Goal: Task Accomplishment & Management: Complete application form

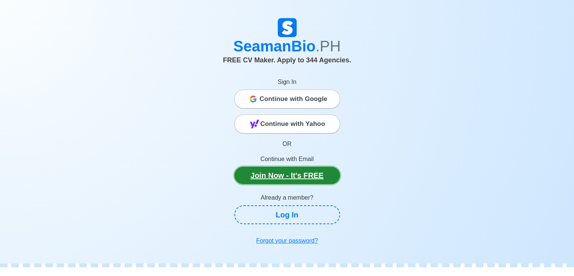
click at [287, 177] on link "Join Now - It's FREE" at bounding box center [288, 175] width 106 height 17
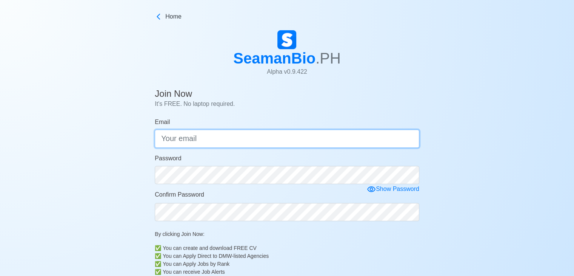
click at [197, 141] on input "Email" at bounding box center [287, 139] width 265 height 18
type input "e"
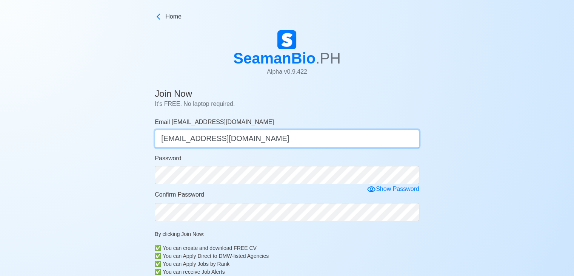
type input "[EMAIL_ADDRESS][DOMAIN_NAME]"
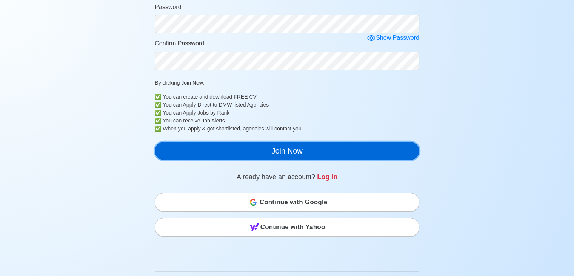
click at [265, 155] on button "Join Now" at bounding box center [287, 151] width 265 height 18
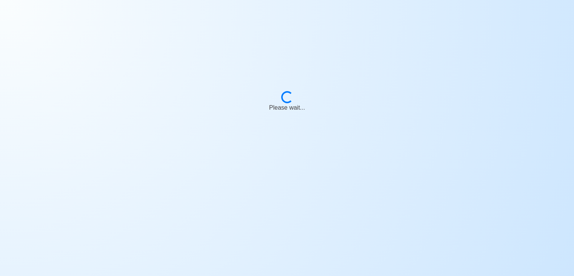
scroll to position [9, 0]
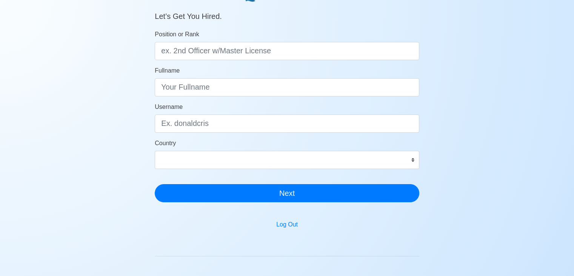
scroll to position [38, 0]
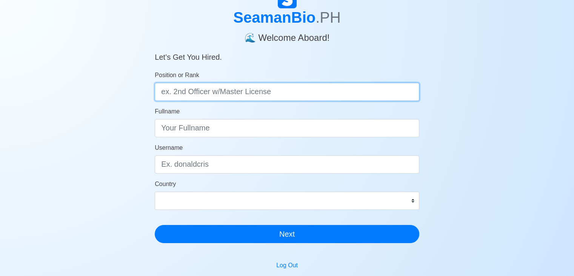
click at [242, 95] on input "Position or Rank" at bounding box center [287, 92] width 265 height 18
click at [178, 94] on input "Position or Rank" at bounding box center [287, 92] width 265 height 18
type input "o"
type input "OS"
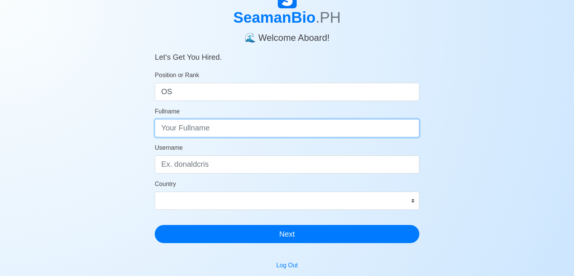
click at [224, 132] on input "Fullname" at bounding box center [287, 128] width 265 height 18
type input "g"
type input "[PERSON_NAME]"
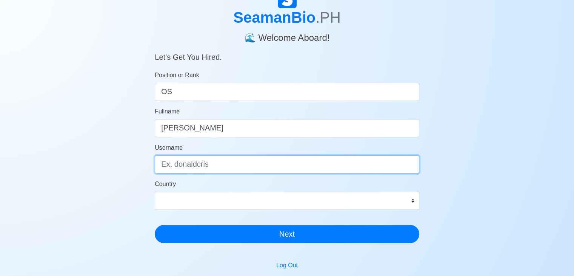
click at [220, 165] on input "Username" at bounding box center [287, 164] width 265 height 18
paste input "Garrywong23"
type input "Garrywong23"
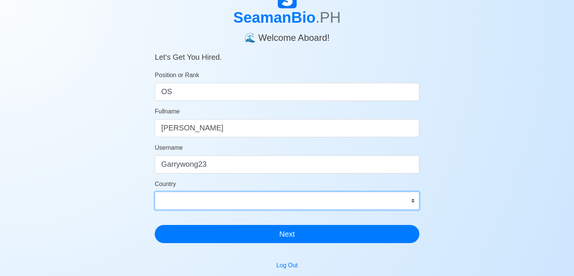
click at [412, 201] on select "Afghanistan Åland Islands Albania Algeria American Samoa Andorra Angola Anguill…" at bounding box center [287, 200] width 265 height 18
click at [414, 201] on select "Afghanistan Åland Islands Albania Algeria American Samoa Andorra Angola Anguill…" at bounding box center [287, 200] width 265 height 18
click at [412, 200] on select "Afghanistan Åland Islands Albania Algeria American Samoa Andorra Angola Anguill…" at bounding box center [287, 200] width 265 height 18
click at [411, 199] on select "Afghanistan Åland Islands Albania Algeria American Samoa Andorra Angola Anguill…" at bounding box center [287, 200] width 265 height 18
select select "PH"
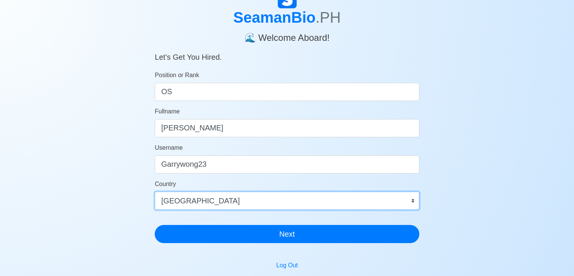
click at [155, 191] on select "Afghanistan Åland Islands Albania Algeria American Samoa Andorra Angola Anguill…" at bounding box center [287, 200] width 265 height 18
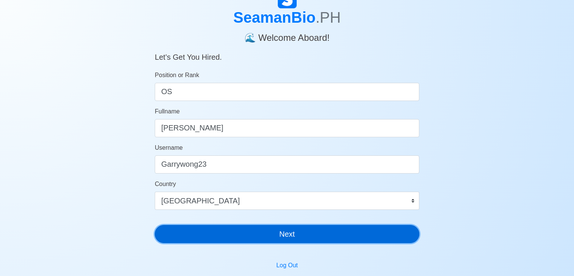
click at [321, 232] on button "Next" at bounding box center [287, 234] width 265 height 18
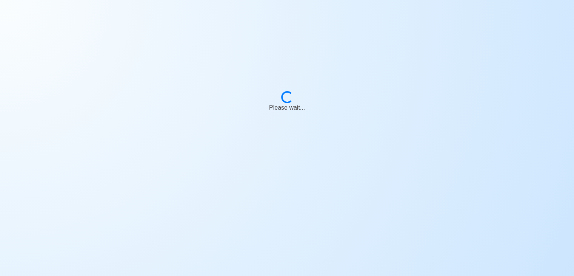
scroll to position [9, 0]
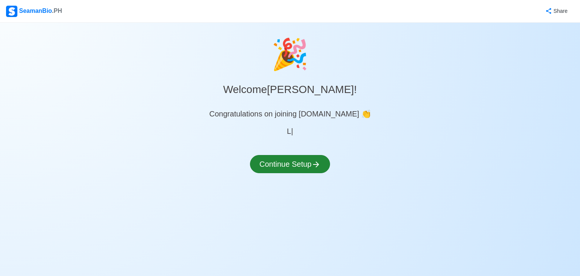
click at [298, 146] on div "🎉 Welcome Garry Wong ! Congratulations on joining SeamanBio.PH 👏 L | Continue S…" at bounding box center [290, 111] width 580 height 159
click at [303, 161] on button "Continue Setup" at bounding box center [290, 164] width 80 height 18
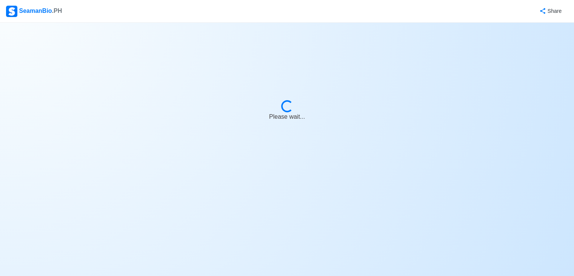
select select "Visible for Hiring"
select select "PH"
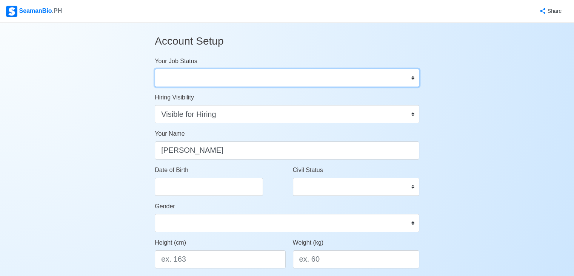
click at [324, 77] on select "Onboard Actively Looking for Job Not Looking for Job" at bounding box center [287, 78] width 265 height 18
select select "Actively Looking for Job"
click at [155, 69] on select "Onboard Actively Looking for Job Not Looking for Job" at bounding box center [287, 78] width 265 height 18
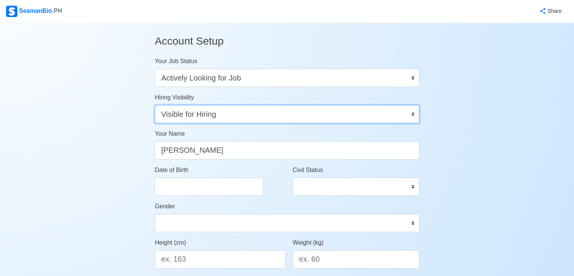
click at [412, 113] on select "Visible for Hiring Not Visible for Hiring" at bounding box center [287, 114] width 265 height 18
click at [407, 113] on select "Visible for Hiring Not Visible for Hiring" at bounding box center [287, 114] width 265 height 18
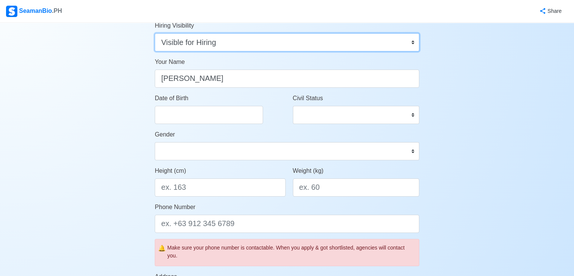
scroll to position [76, 0]
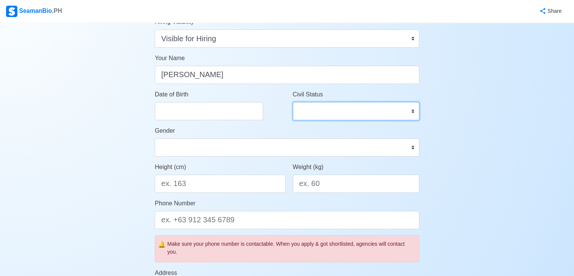
click at [409, 111] on select "Single Married Widowed Separated" at bounding box center [356, 111] width 127 height 18
select select "Single"
click at [293, 102] on select "Single Married Widowed Separated" at bounding box center [356, 111] width 127 height 18
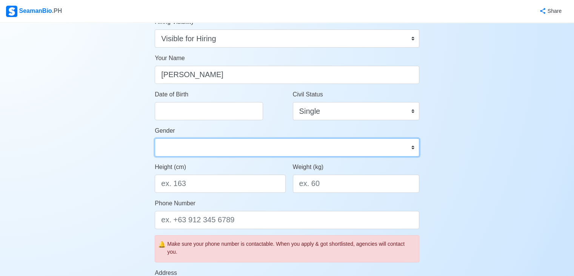
click at [402, 148] on select "Male Female" at bounding box center [287, 147] width 265 height 18
select select "[DEMOGRAPHIC_DATA]"
click at [155, 138] on select "Male Female" at bounding box center [287, 147] width 265 height 18
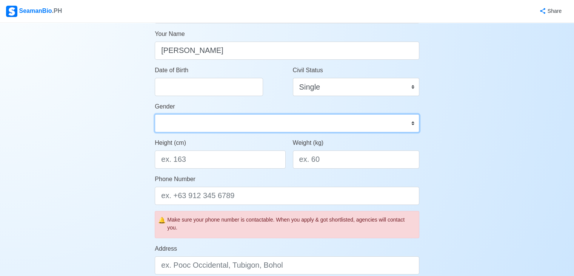
scroll to position [113, 0]
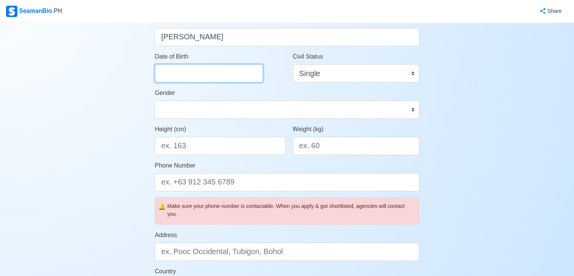
select select "****"
select select "*******"
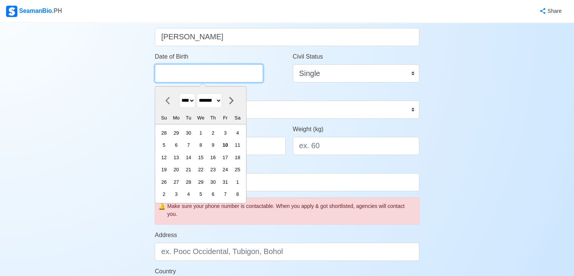
click at [213, 71] on input "Date of Birth" at bounding box center [209, 73] width 108 height 18
paste input "Juky 23 1983"
type input "Juky 23 1983"
click at [465, 159] on div "Account Setup Your Job Status Onboard Actively Looking for Job Not Looking for …" at bounding box center [287, 240] width 574 height 662
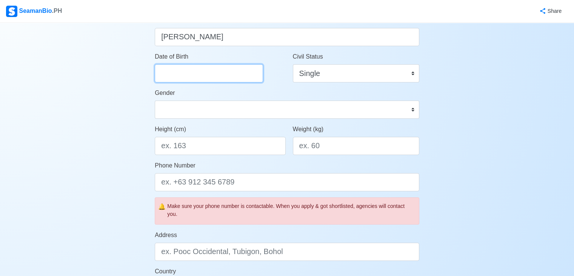
click at [195, 77] on input "Date of Birth" at bounding box center [209, 73] width 108 height 18
select select "****"
select select "*******"
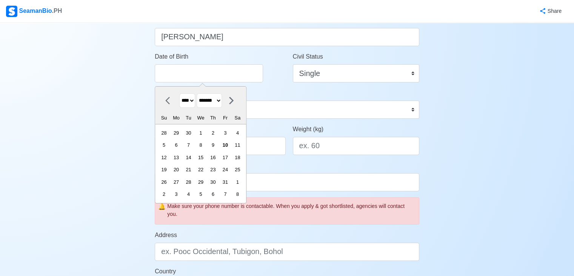
click at [194, 98] on select "**** **** **** **** **** **** **** **** **** **** **** **** **** **** **** ****…" at bounding box center [187, 100] width 16 height 15
click at [193, 100] on select "**** **** **** **** **** **** **** **** **** **** **** **** **** **** **** ****…" at bounding box center [187, 100] width 16 height 15
select select "****"
click at [179, 93] on select "**** **** **** **** **** **** **** **** **** **** **** **** **** **** **** ****…" at bounding box center [187, 100] width 16 height 15
click at [219, 103] on select "******* ******** ***** ***** *** **** **** ****** ********* ******* ******** **…" at bounding box center [209, 100] width 25 height 15
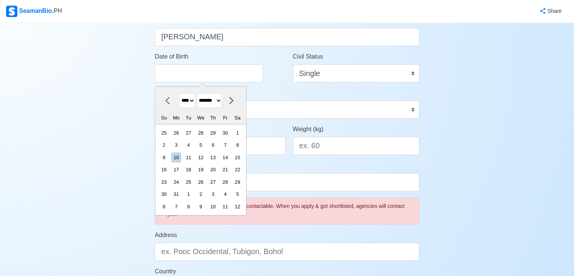
select select "****"
click at [200, 93] on select "******* ******** ***** ***** *** **** **** ****** ********* ******* ******** **…" at bounding box center [209, 100] width 25 height 15
click at [240, 170] on div "23" at bounding box center [238, 169] width 10 height 10
type input "[DATE]"
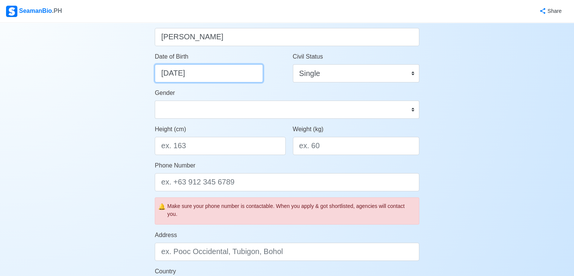
select select "****"
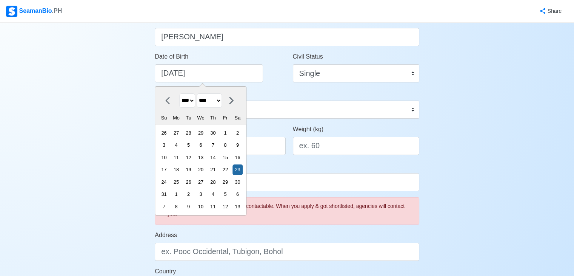
drag, startPoint x: 310, startPoint y: 191, endPoint x: 302, endPoint y: 177, distance: 15.4
click at [310, 190] on form "Your Job Status Onboard Actively Looking for Job Not Looking for Job Hiring Vis…" at bounding box center [287, 219] width 265 height 553
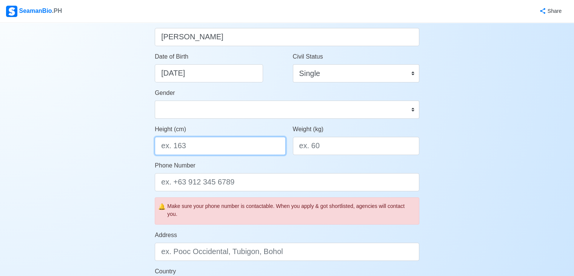
click at [224, 141] on input "Height (cm)" at bounding box center [220, 146] width 131 height 18
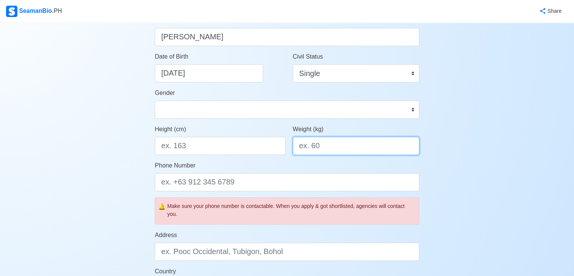
click at [342, 151] on input "Weight (kg)" at bounding box center [356, 146] width 127 height 18
type input "85"
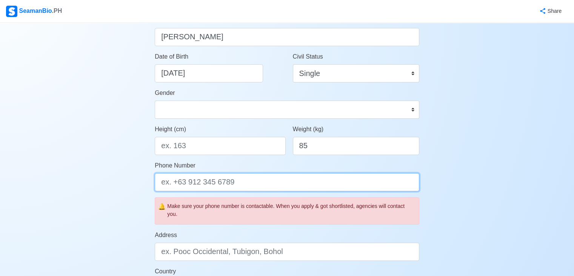
click at [264, 187] on input "Phone Number" at bounding box center [287, 182] width 265 height 18
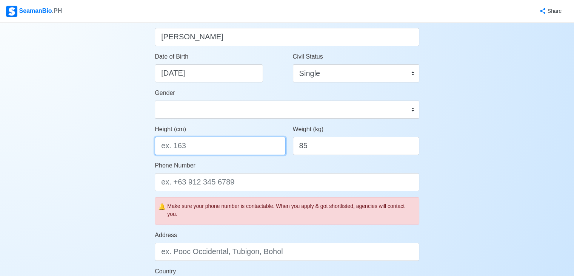
click at [191, 146] on input "Height (cm)" at bounding box center [220, 146] width 131 height 18
type input "170"
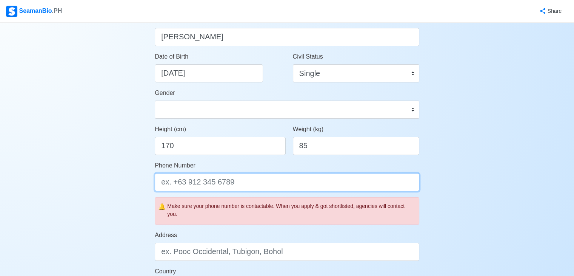
click at [233, 184] on input "Phone Number" at bounding box center [287, 182] width 265 height 18
type input "="
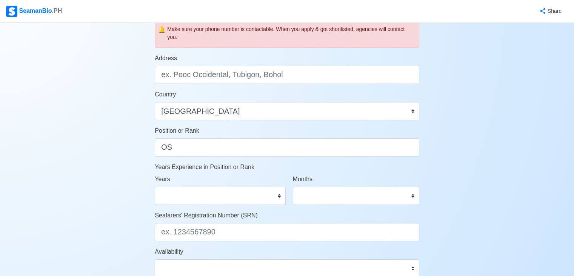
scroll to position [302, 0]
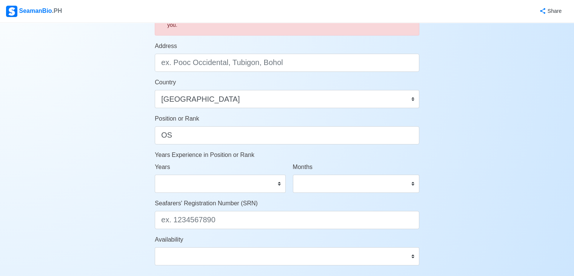
type input "[PHONE_NUMBER]"
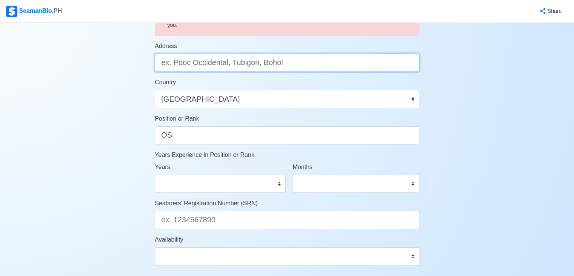
click at [266, 65] on input "Address" at bounding box center [287, 63] width 265 height 18
type input "t"
click at [231, 62] on input "Tiptip Tagbilaran City Bohol" at bounding box center [287, 63] width 265 height 18
click at [181, 64] on input "Tiptip Tagbilaran City, Bohol" at bounding box center [287, 63] width 265 height 18
click at [161, 61] on input "Tiptip, Tagbilaran City, Bohol" at bounding box center [287, 63] width 265 height 18
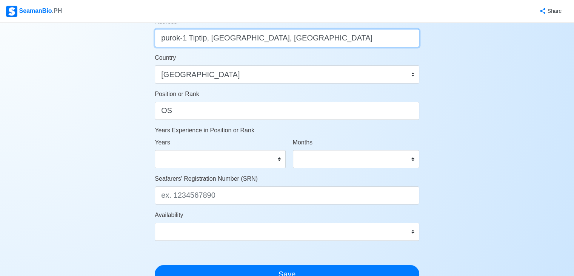
scroll to position [340, 0]
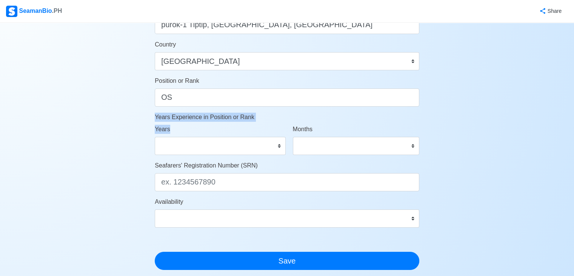
drag, startPoint x: 156, startPoint y: 117, endPoint x: 224, endPoint y: 134, distance: 69.9
copy form "Years Experience in Position or Rank Years"
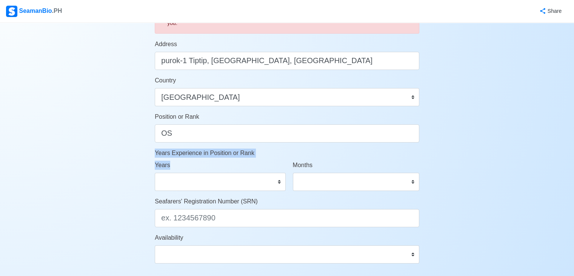
scroll to position [264, 0]
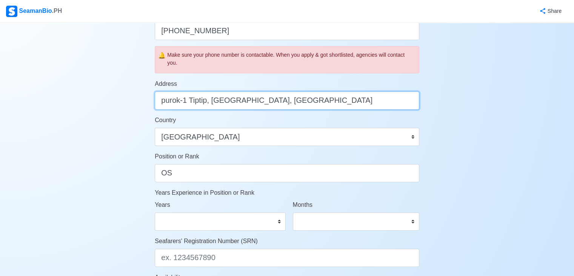
click at [161, 100] on input "purok-1 Tiptip, Tagbilaran City, Bohol" at bounding box center [287, 100] width 265 height 18
paste input "1888"
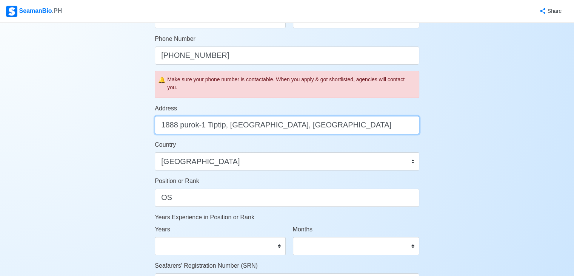
scroll to position [227, 0]
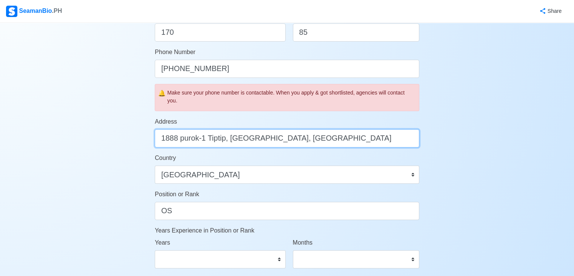
type input "1888 purok-1 Tiptip, Tagbilaran City, Bohol"
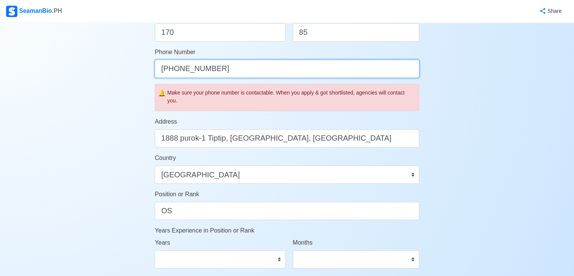
click at [253, 60] on input "[PHONE_NUMBER]" at bounding box center [287, 69] width 265 height 18
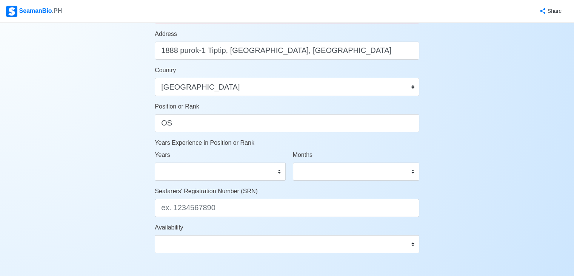
scroll to position [302, 0]
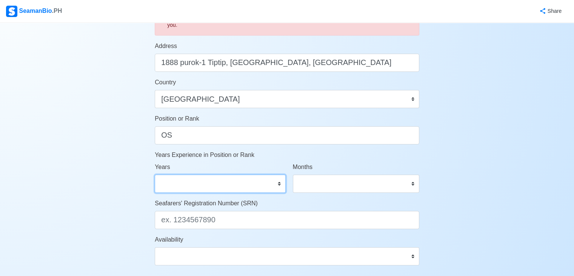
click at [277, 182] on select "0 1 2 3 4 5 6 7 8 9 10 11 12 13 14 15 16 17 18 19 20 21 22 23 24 25 26 27 28 29…" at bounding box center [220, 183] width 131 height 18
select select "4"
click at [155, 174] on select "0 1 2 3 4 5 6 7 8 9 10 11 12 13 14 15 16 17 18 19 20 21 22 23 24 25 26 27 28 29…" at bounding box center [220, 183] width 131 height 18
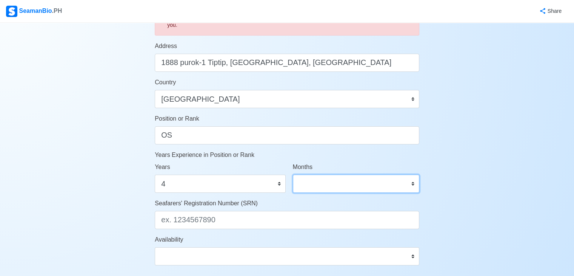
click at [385, 188] on select "0 1 2 3 4 5 6 7 8 9 10 11" at bounding box center [356, 183] width 127 height 18
click at [411, 184] on select "0 1 2 3 4 5 6 7 8 9 10 11" at bounding box center [356, 183] width 127 height 18
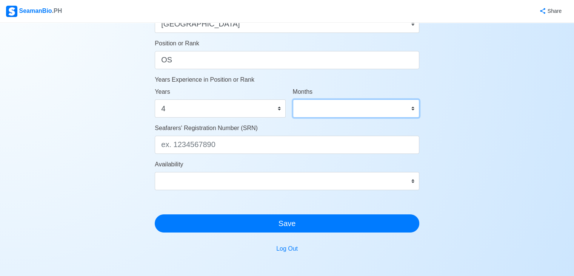
scroll to position [378, 0]
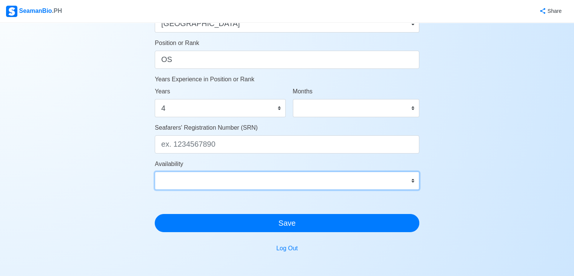
click at [409, 180] on select "Immediate Nov 2025 Dec 2025 Jan 2026 Feb 2026 Mar 2026 Apr 2026 May 2026 Jun 20…" at bounding box center [287, 180] width 265 height 18
select select "4102416000000"
click at [155, 171] on select "Immediate Nov 2025 Dec 2025 Jan 2026 Feb 2026 Mar 2026 Apr 2026 May 2026 Jun 20…" at bounding box center [287, 180] width 265 height 18
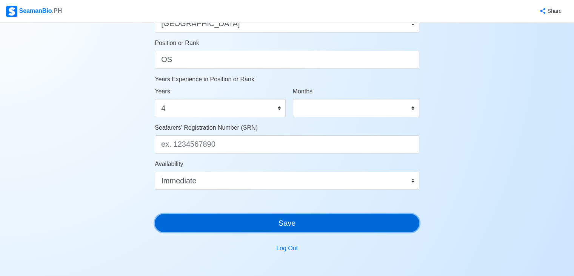
click at [273, 226] on button "Save" at bounding box center [287, 223] width 265 height 18
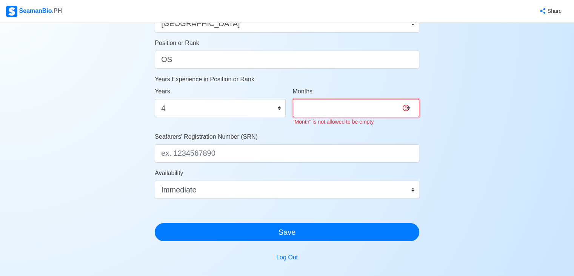
click at [405, 108] on select "0 1 2 3 4 5 6 7 8 9 10 11" at bounding box center [356, 108] width 127 height 18
drag, startPoint x: 249, startPoint y: 171, endPoint x: 248, endPoint y: 177, distance: 5.8
click at [248, 176] on div "Availability Immediate Nov 2025 Dec 2025 Jan 2026 Feb 2026 Mar 2026 Apr 2026 Ma…" at bounding box center [287, 183] width 265 height 30
click at [410, 106] on select "0 1 2 3 4 5 6 7 8 9 10 11" at bounding box center [356, 108] width 127 height 18
select select "11"
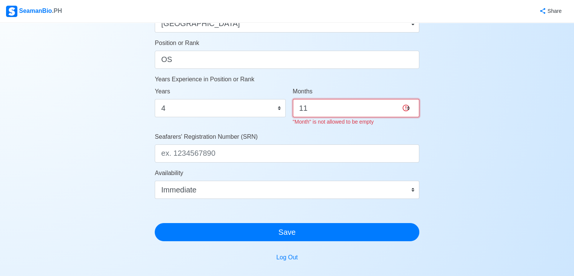
click at [293, 99] on select "0 1 2 3 4 5 6 7 8 9 10 11" at bounding box center [356, 108] width 127 height 18
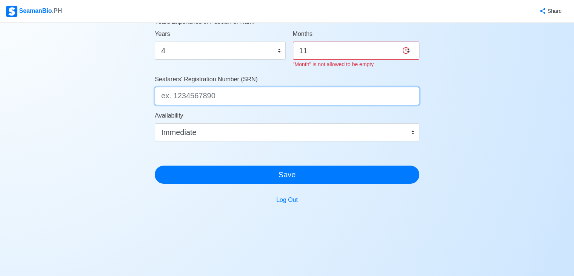
scroll to position [426, 0]
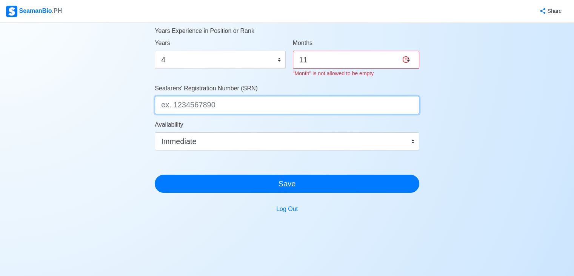
click at [210, 96] on input "Seafarers' Registration Number (SRN)" at bounding box center [287, 105] width 265 height 18
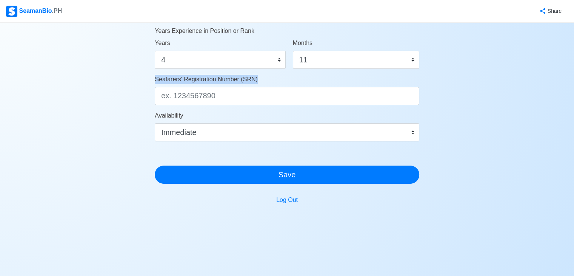
drag, startPoint x: 155, startPoint y: 78, endPoint x: 244, endPoint y: 86, distance: 89.8
click at [244, 86] on div "Seafarers' Registration Number (SRN)" at bounding box center [287, 90] width 265 height 30
copy span "Seafarers' Registration Number (SRN)"
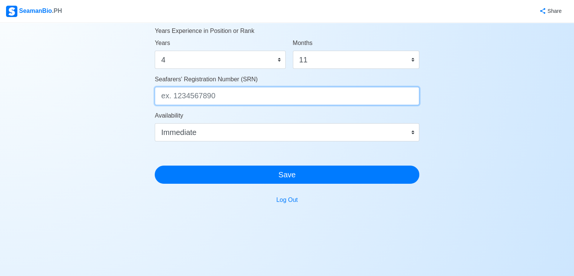
click at [205, 97] on input "Seafarers' Registration Number (SRN)" at bounding box center [287, 96] width 265 height 18
type input "8307230038"
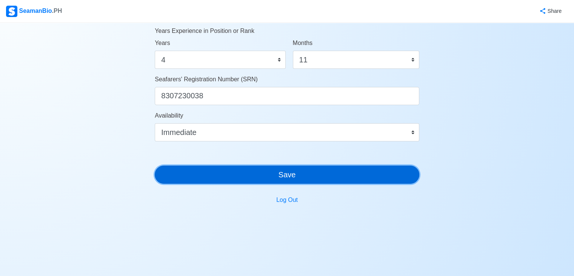
click at [313, 178] on button "Save" at bounding box center [287, 174] width 265 height 18
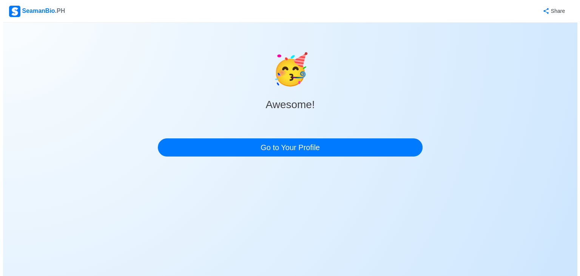
scroll to position [0, 0]
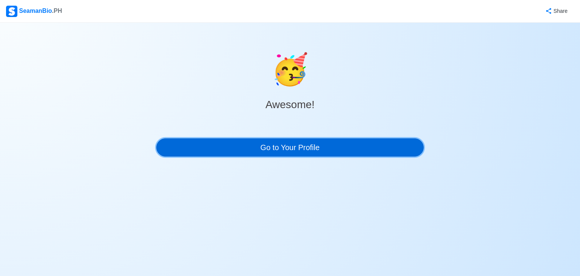
click at [311, 144] on link "Go to Your Profile" at bounding box center [289, 147] width 267 height 18
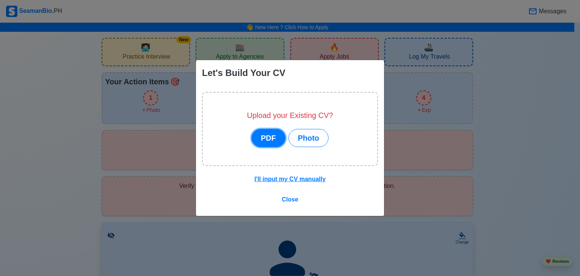
click at [270, 136] on button "PDF" at bounding box center [269, 138] width 34 height 18
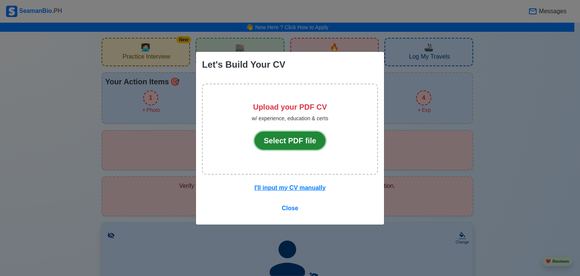
click at [292, 142] on button "Select PDF file" at bounding box center [290, 140] width 71 height 18
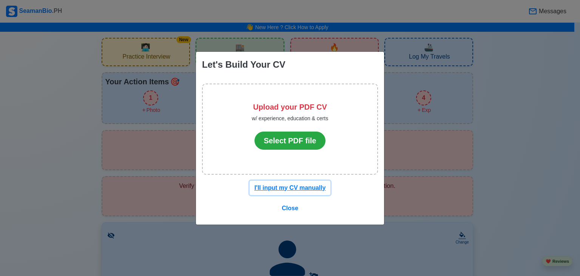
click at [293, 188] on u "I'll input my CV manually" at bounding box center [290, 187] width 71 height 6
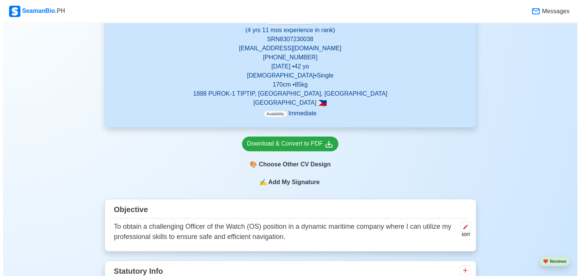
scroll to position [302, 0]
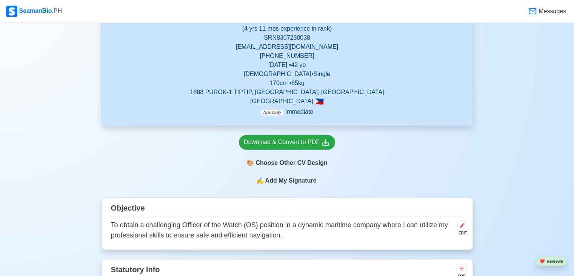
click at [381, 160] on div "Download & Convert to PDF 🎨 Choose Other CV Design" at bounding box center [288, 151] width 372 height 50
click at [377, 173] on div "Download & Convert to PDF 🎨 Choose Other CV Design" at bounding box center [288, 151] width 372 height 50
click at [297, 177] on span "Add My Signature" at bounding box center [291, 180] width 54 height 9
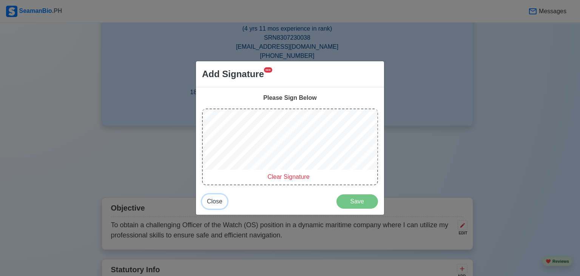
click at [215, 198] on span "Close" at bounding box center [214, 201] width 15 height 6
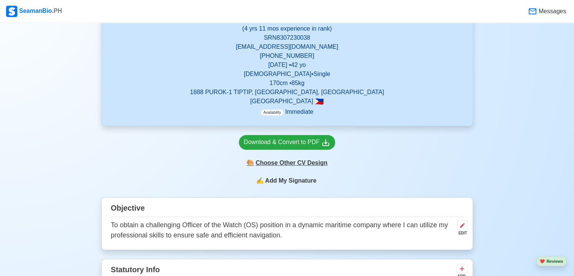
click at [291, 164] on div "🎨 Choose Other CV Design" at bounding box center [287, 163] width 96 height 14
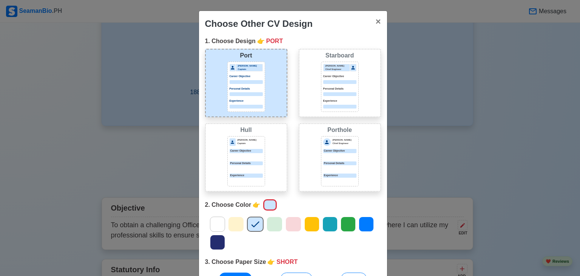
scroll to position [72, 0]
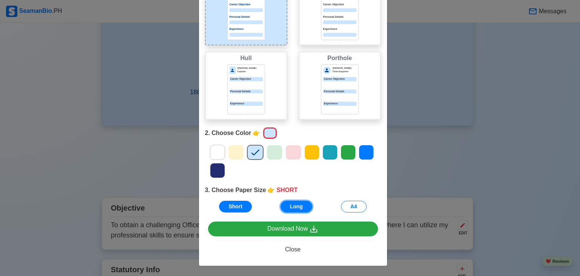
click at [295, 207] on button "Long" at bounding box center [297, 207] width 32 height 12
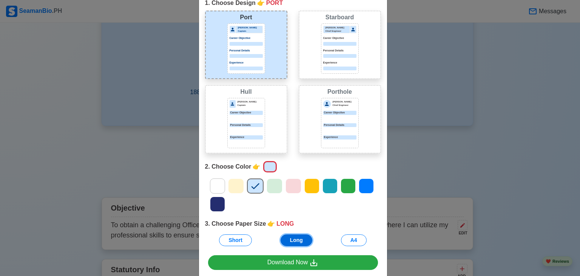
scroll to position [0, 0]
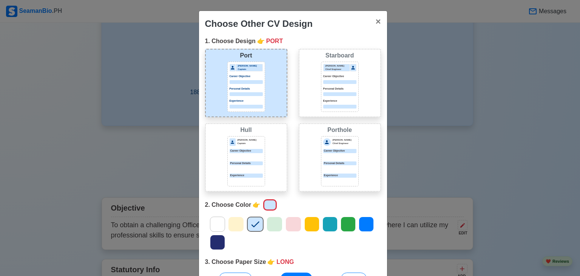
click at [243, 93] on div at bounding box center [246, 94] width 33 height 4
click at [233, 224] on icon at bounding box center [236, 224] width 8 height 6
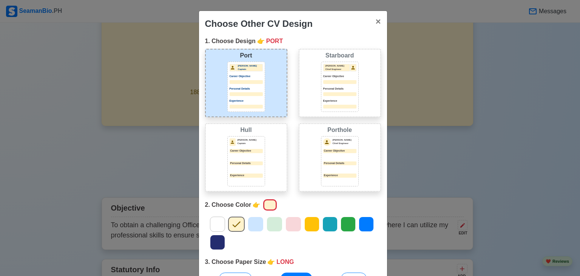
click at [272, 225] on icon at bounding box center [274, 223] width 11 height 11
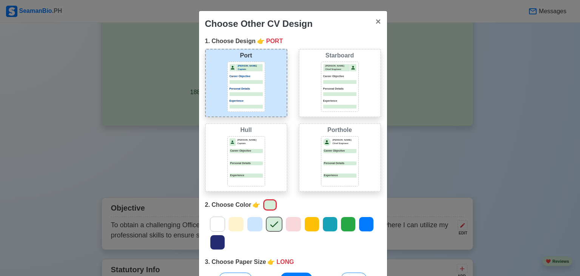
click at [217, 220] on icon at bounding box center [217, 223] width 11 height 11
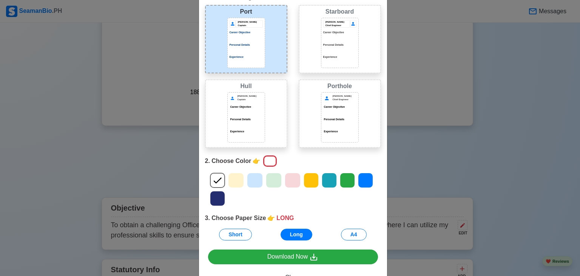
scroll to position [72, 0]
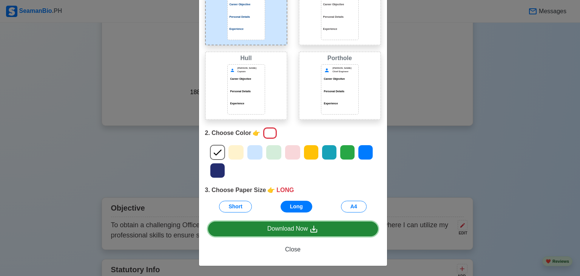
click at [282, 231] on div "Download Now" at bounding box center [292, 228] width 51 height 9
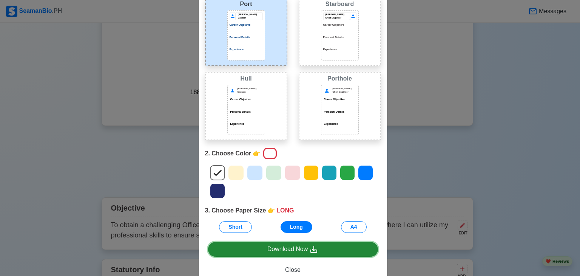
scroll to position [0, 0]
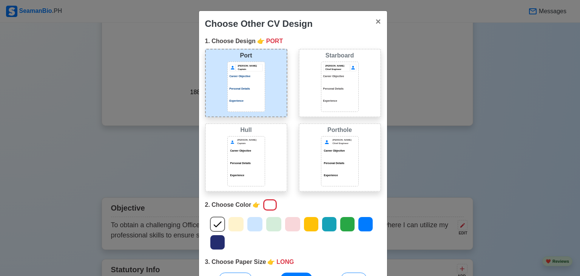
click at [333, 87] on p "Personal Details" at bounding box center [339, 89] width 33 height 4
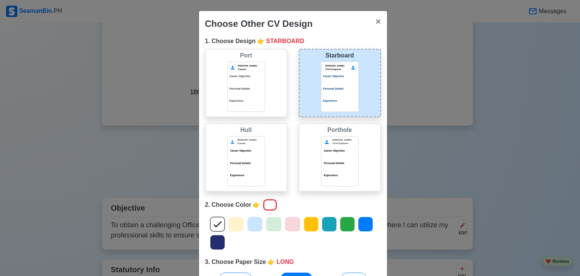
click at [341, 168] on div at bounding box center [339, 169] width 33 height 4
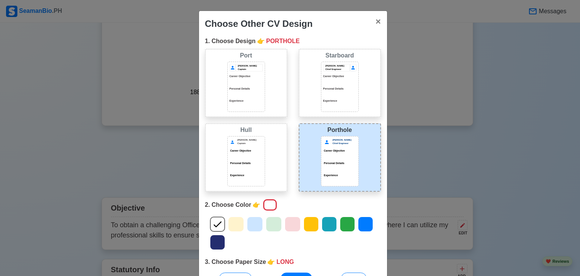
scroll to position [72, 0]
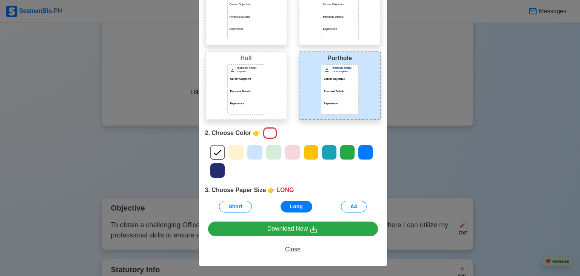
click at [251, 151] on icon at bounding box center [254, 152] width 11 height 11
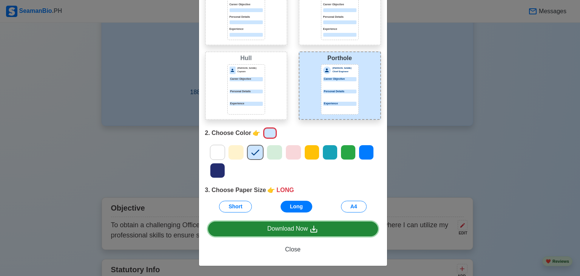
click at [292, 227] on div "Download Now" at bounding box center [292, 228] width 51 height 9
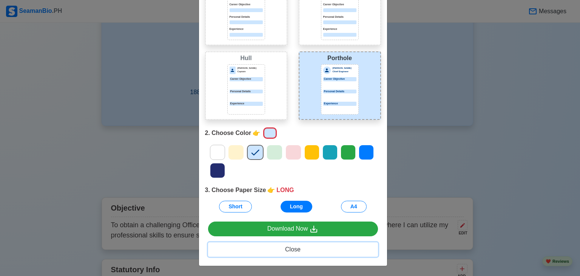
click at [292, 248] on span "Close" at bounding box center [292, 249] width 15 height 6
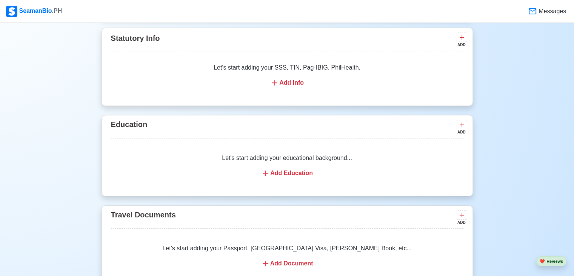
scroll to position [566, 0]
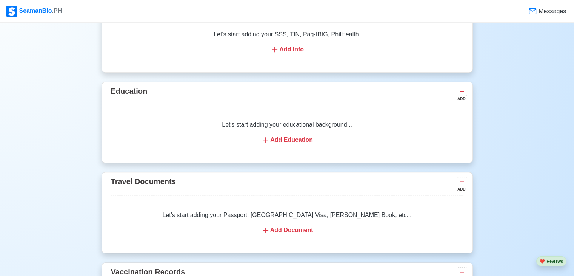
click at [292, 138] on div "Add Education" at bounding box center [287, 139] width 335 height 9
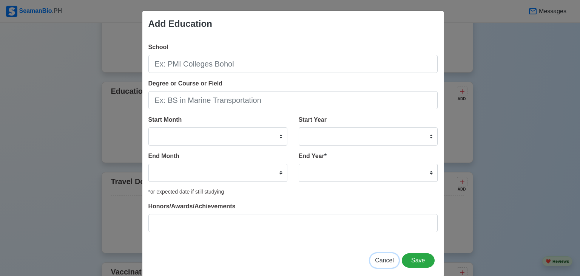
drag, startPoint x: 385, startPoint y: 257, endPoint x: 375, endPoint y: 246, distance: 15.2
click at [385, 258] on span "Cancel" at bounding box center [384, 260] width 19 height 6
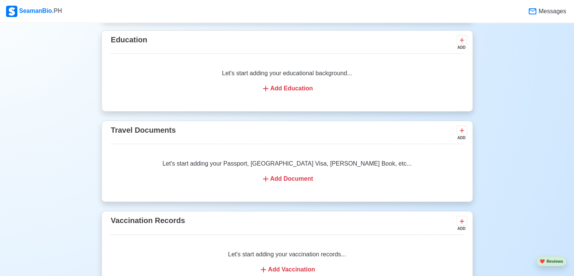
scroll to position [642, 0]
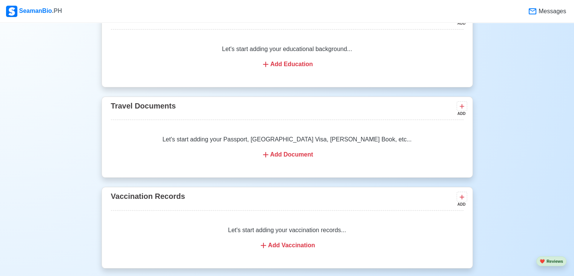
click at [273, 155] on div "Add Document" at bounding box center [287, 154] width 335 height 9
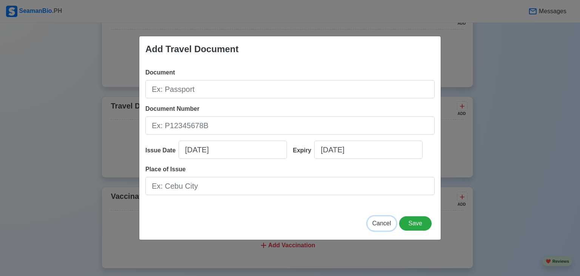
click at [384, 224] on span "Cancel" at bounding box center [381, 223] width 19 height 6
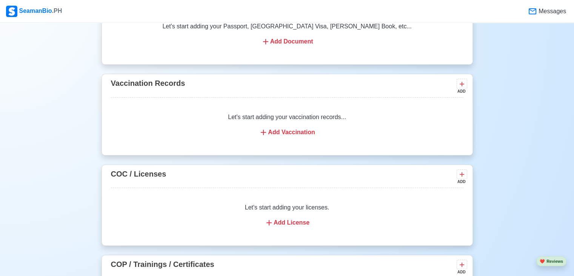
scroll to position [755, 0]
click at [296, 132] on div "Add Vaccination" at bounding box center [287, 131] width 335 height 9
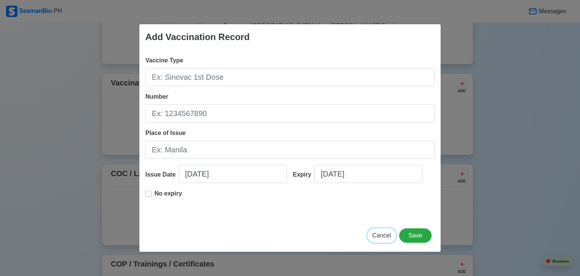
click at [378, 235] on span "Cancel" at bounding box center [381, 235] width 19 height 6
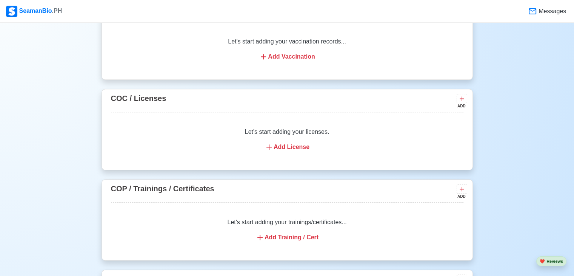
scroll to position [831, 0]
click at [273, 145] on icon at bounding box center [269, 146] width 9 height 9
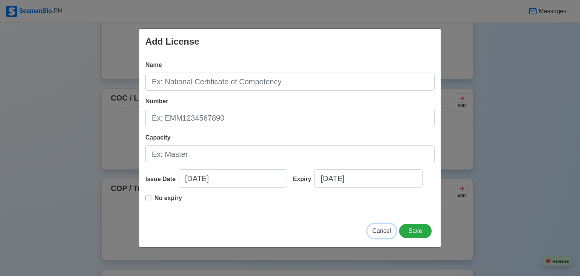
click at [387, 227] on span "Cancel" at bounding box center [381, 230] width 19 height 6
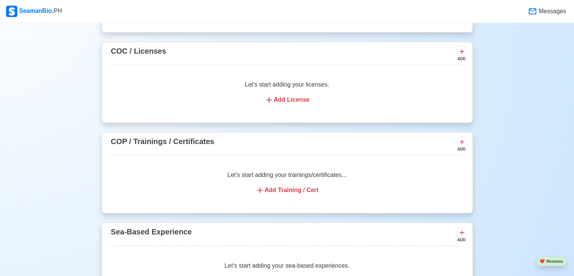
scroll to position [944, 0]
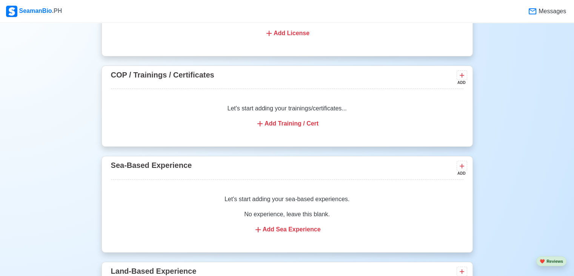
click at [267, 124] on div "Add Training / Cert" at bounding box center [287, 123] width 335 height 9
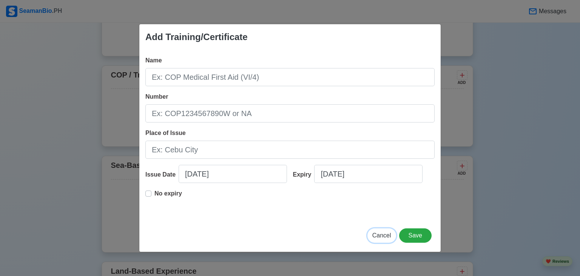
click at [381, 236] on span "Cancel" at bounding box center [381, 235] width 19 height 6
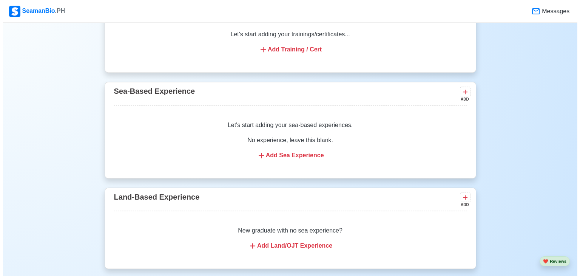
scroll to position [1020, 0]
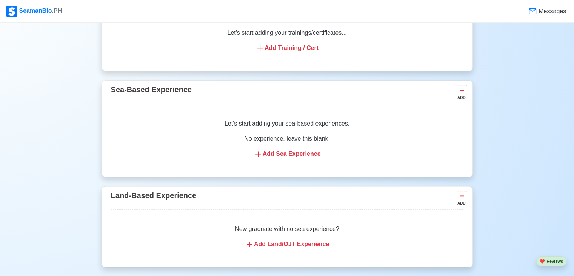
click at [279, 152] on div "Add Sea Experience" at bounding box center [287, 153] width 335 height 9
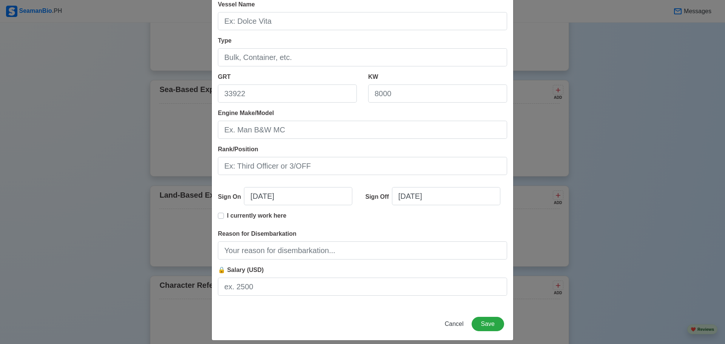
scroll to position [79, 0]
drag, startPoint x: 530, startPoint y: 0, endPoint x: 569, endPoint y: 130, distance: 135.0
click at [569, 130] on div "Add Sea-Based Experience Shipping Agency Vessel Name Type GRT KW Engine Make/Mo…" at bounding box center [362, 172] width 725 height 344
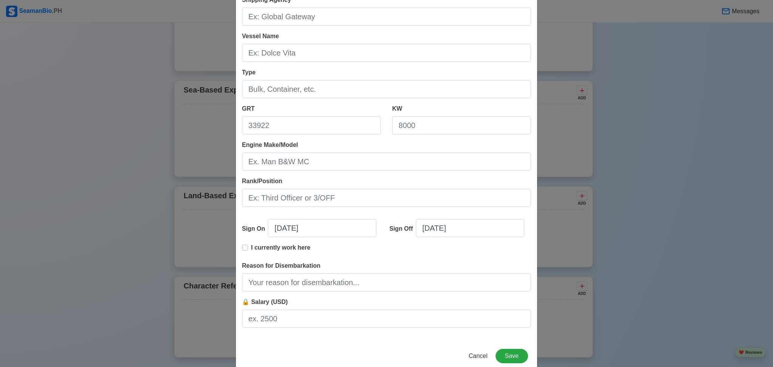
scroll to position [47, 0]
drag, startPoint x: 701, startPoint y: 0, endPoint x: 592, endPoint y: 170, distance: 200.9
click at [580, 170] on div "Add Sea-Based Experience Shipping Agency Vessel Name Type GRT KW Engine Make/Mo…" at bounding box center [386, 183] width 773 height 367
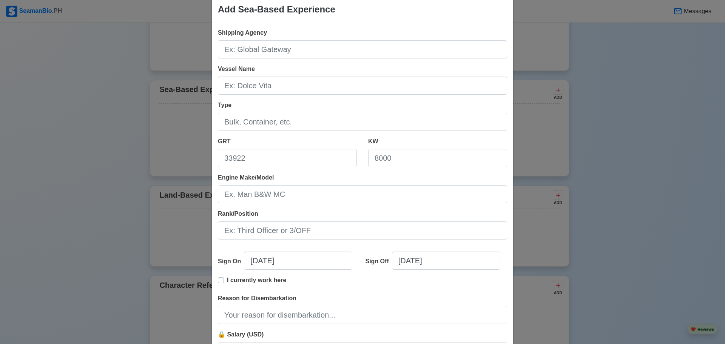
scroll to position [14, 0]
drag, startPoint x: 680, startPoint y: 1, endPoint x: 566, endPoint y: 56, distance: 127.0
click at [566, 56] on div "Add Sea-Based Experience Shipping Agency Vessel Name Type GRT KW Engine Make/Mo…" at bounding box center [362, 172] width 725 height 344
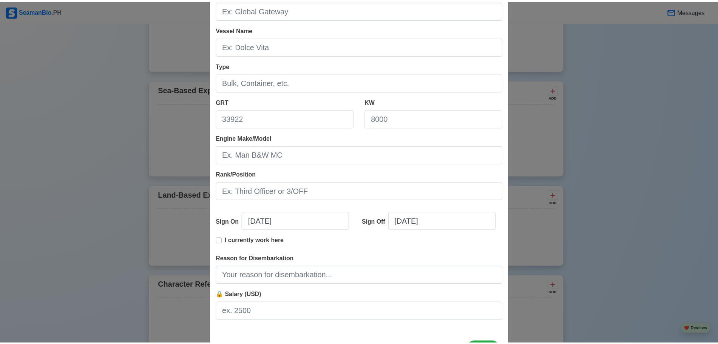
scroll to position [86, 0]
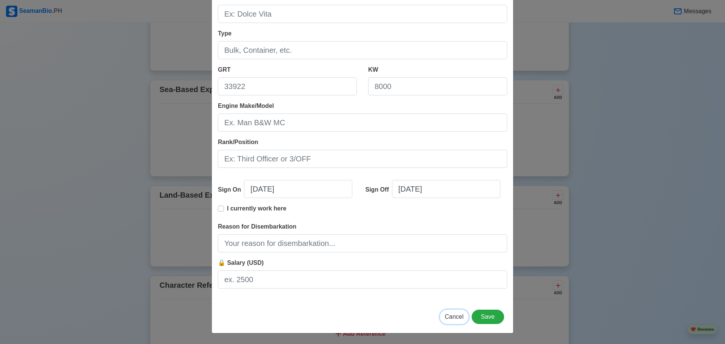
click at [454, 275] on button "Cancel" at bounding box center [454, 317] width 29 height 14
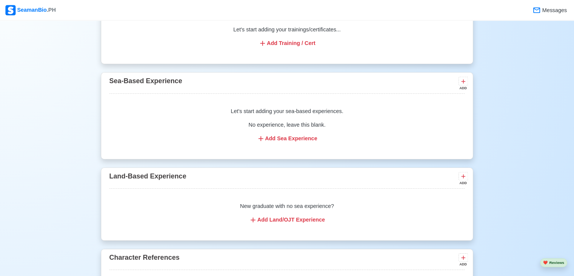
scroll to position [1020, 0]
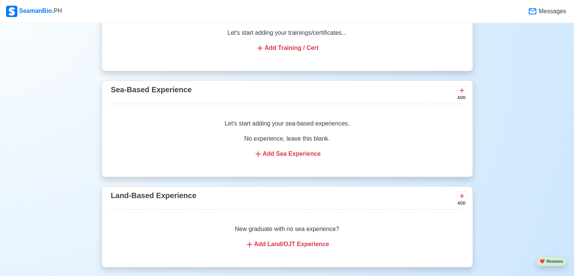
drag, startPoint x: 681, startPoint y: 1, endPoint x: 423, endPoint y: 91, distance: 273.8
click at [423, 91] on div "Sea-Based Experience ADD" at bounding box center [287, 93] width 353 height 20
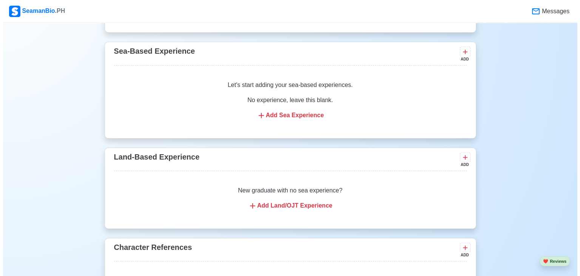
scroll to position [1095, 0]
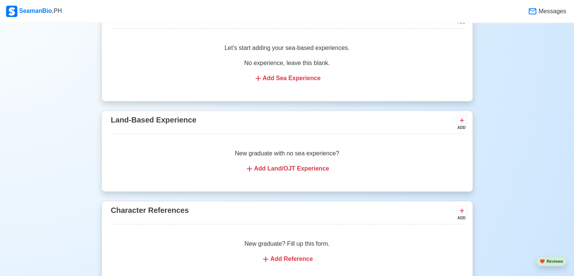
click at [261, 166] on div "Add Land/OJT Experience" at bounding box center [287, 168] width 335 height 9
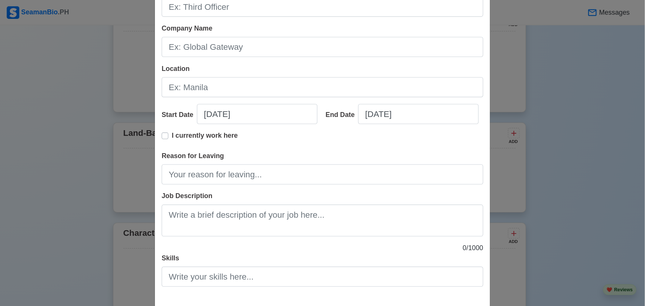
scroll to position [58, 0]
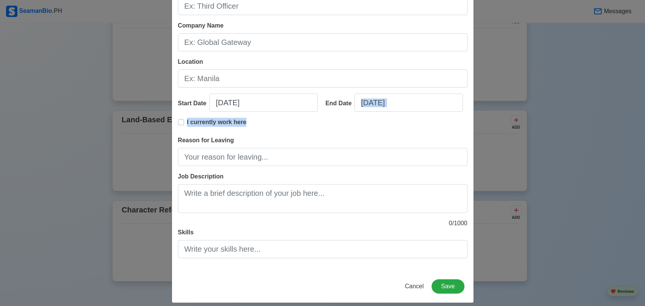
drag, startPoint x: 564, startPoint y: 2, endPoint x: 489, endPoint y: 117, distance: 137.8
click at [489, 117] on div "Add Land-Based Experience Title Company Name Location Start Date 10/10/2025 End…" at bounding box center [322, 153] width 645 height 306
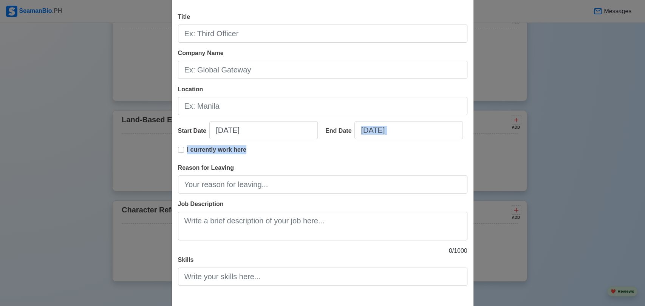
scroll to position [16, 0]
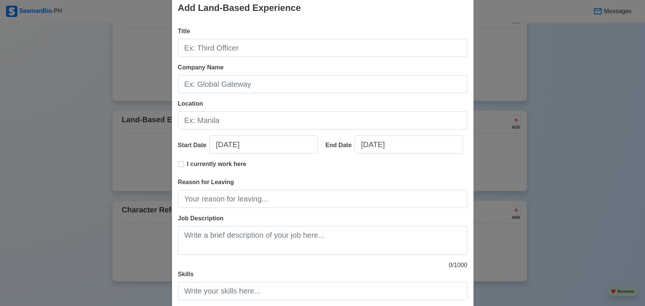
click at [565, 124] on div "Add Land-Based Experience Title Company Name Location Start Date 10/10/2025 End…" at bounding box center [322, 153] width 645 height 306
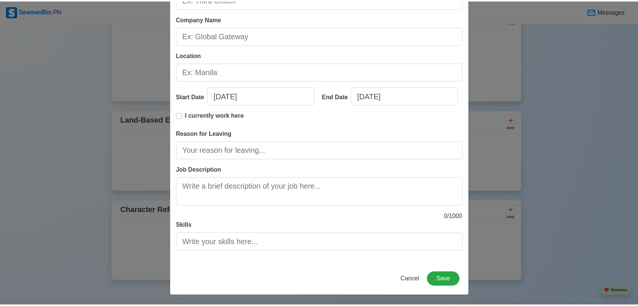
scroll to position [65, 0]
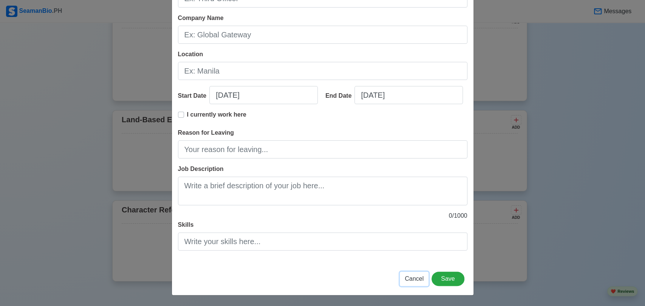
click at [406, 275] on span "Cancel" at bounding box center [413, 279] width 19 height 6
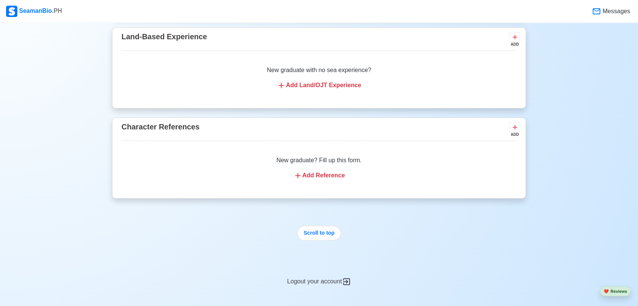
scroll to position [1179, 0]
click at [308, 177] on div "Add Reference" at bounding box center [319, 174] width 377 height 9
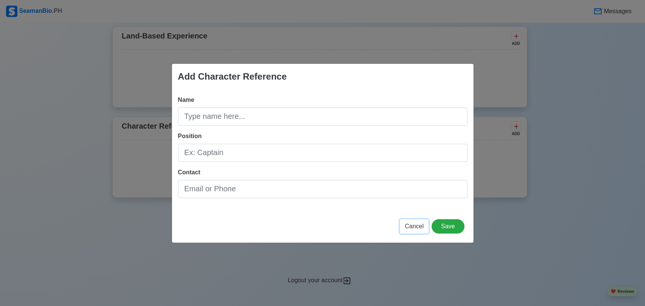
click at [412, 220] on button "Cancel" at bounding box center [414, 226] width 29 height 14
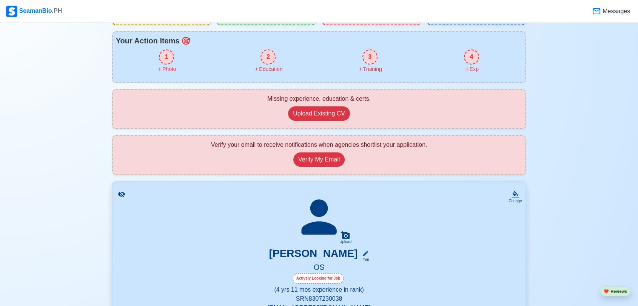
scroll to position [0, 0]
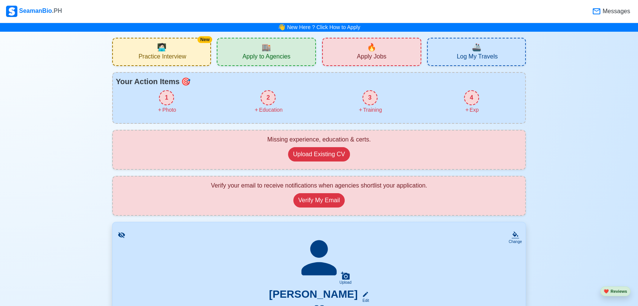
click at [43, 7] on div "SeamanBio .PH" at bounding box center [34, 11] width 56 height 11
click at [326, 201] on button "Verify My Email" at bounding box center [318, 200] width 51 height 14
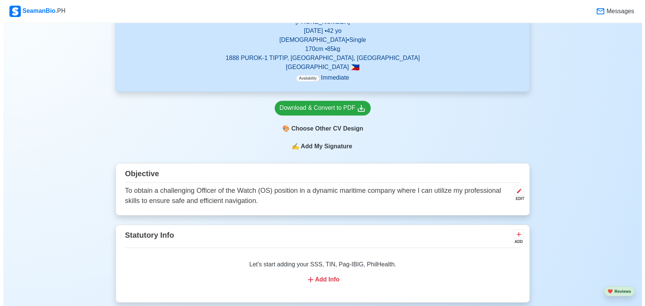
scroll to position [378, 0]
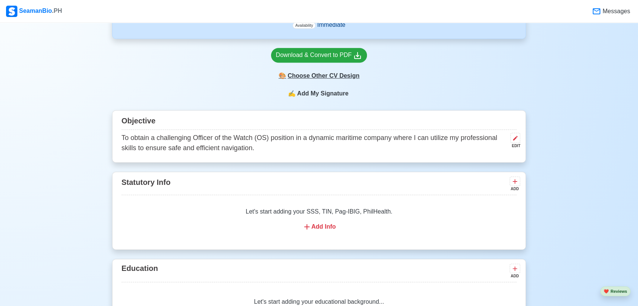
click at [327, 74] on div "🎨 Choose Other CV Design" at bounding box center [319, 76] width 96 height 14
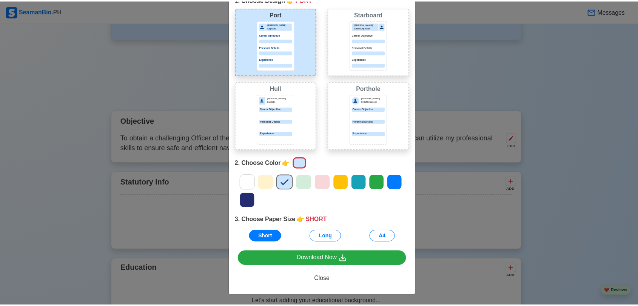
scroll to position [0, 0]
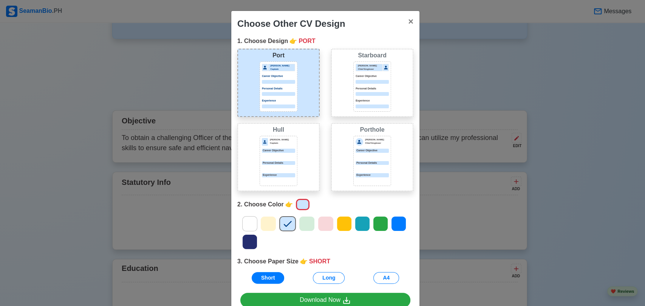
click at [280, 161] on p "Personal Details" at bounding box center [278, 163] width 33 height 4
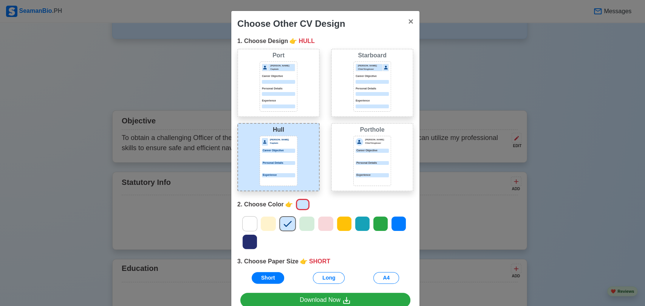
click at [272, 93] on div at bounding box center [278, 94] width 33 height 4
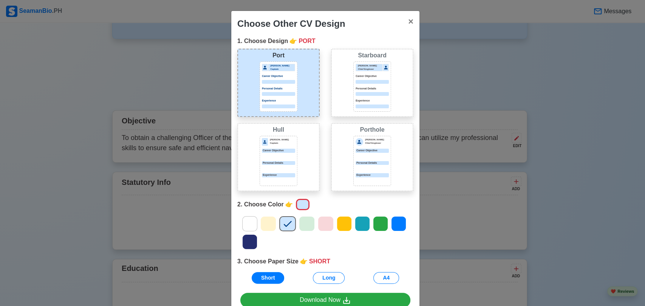
click at [279, 149] on p "Career Objective" at bounding box center [278, 151] width 33 height 4
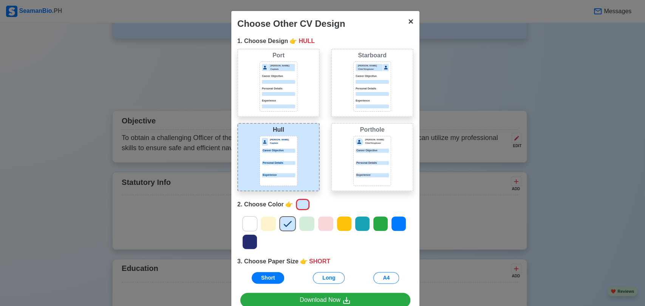
click at [408, 21] on span "×" at bounding box center [410, 21] width 5 height 10
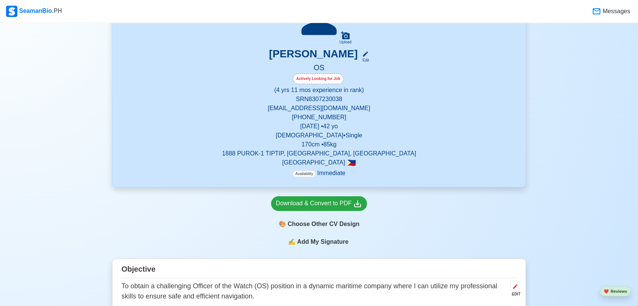
scroll to position [210, 0]
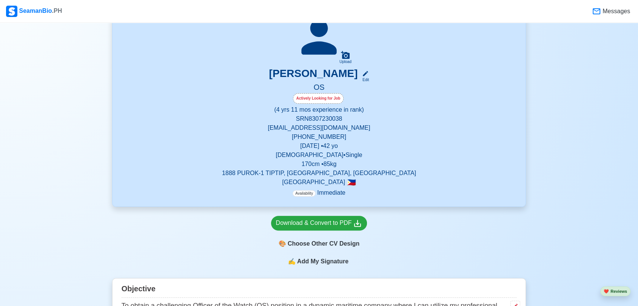
click at [320, 128] on p "eumarisingh@gmail.com" at bounding box center [319, 127] width 395 height 9
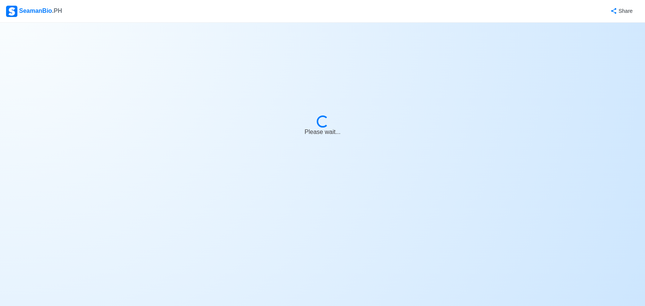
select select "Actively Looking for Job"
select select "Visible for Hiring"
select select "Single"
select select "[DEMOGRAPHIC_DATA]"
select select "PH"
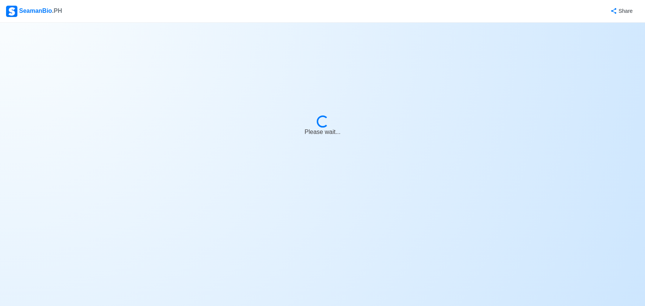
select select "4"
select select "11"
select select "4102416000000"
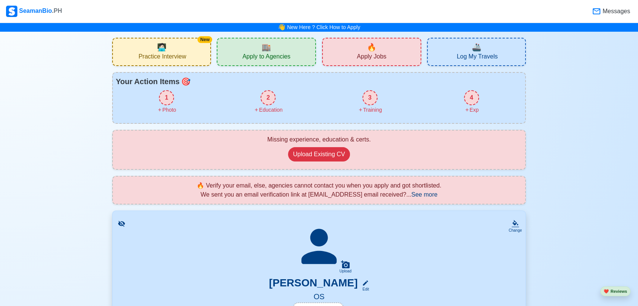
scroll to position [126, 0]
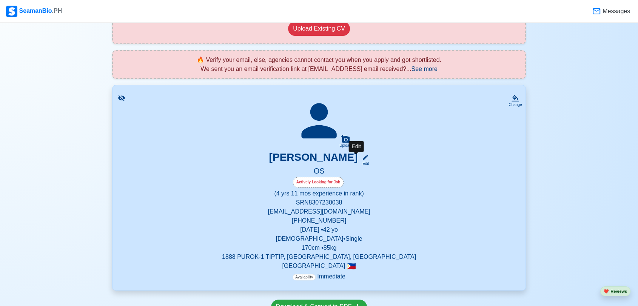
click at [362, 159] on icon at bounding box center [365, 157] width 7 height 7
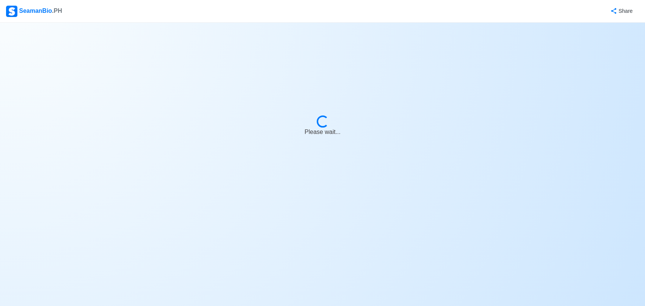
select select "Actively Looking for Job"
select select "Visible for Hiring"
select select "Single"
select select "[DEMOGRAPHIC_DATA]"
select select "PH"
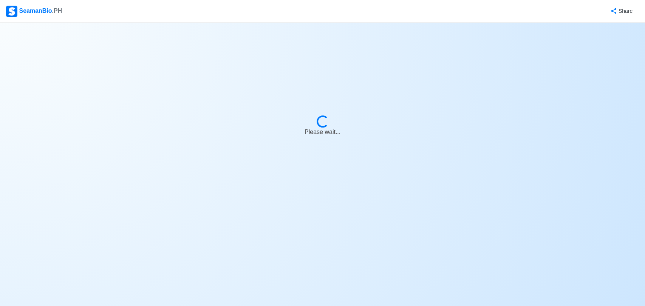
select select "4"
select select "11"
select select "4102416000000"
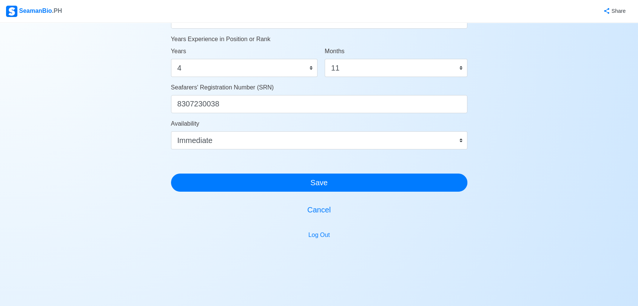
scroll to position [416, 0]
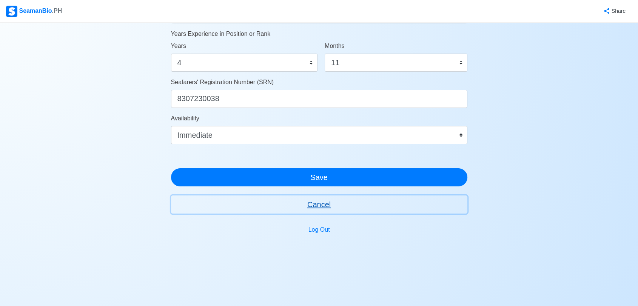
click at [314, 206] on button "Cancel" at bounding box center [319, 205] width 296 height 18
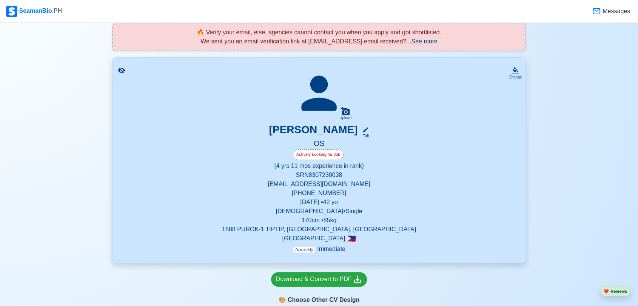
scroll to position [168, 0]
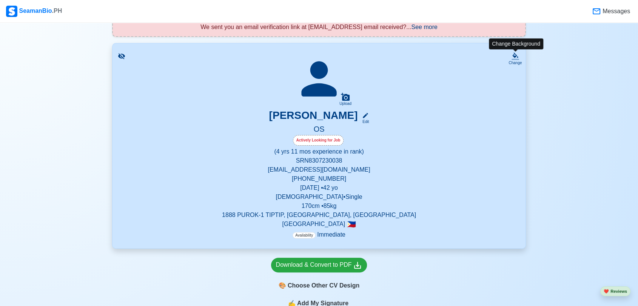
click at [512, 60] on div "Change" at bounding box center [515, 63] width 13 height 6
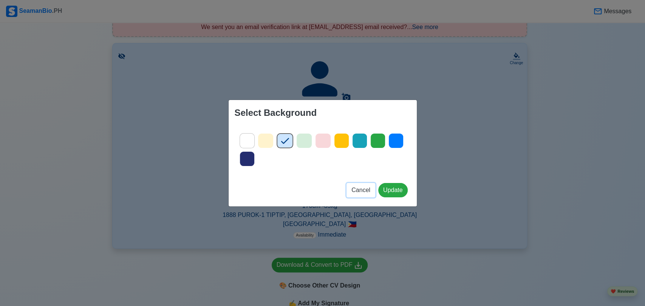
click at [360, 187] on span "Cancel" at bounding box center [360, 190] width 19 height 6
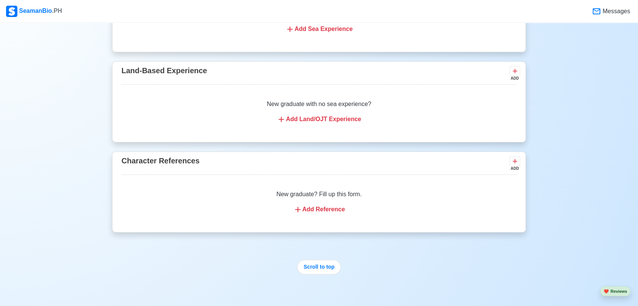
scroll to position [1261, 0]
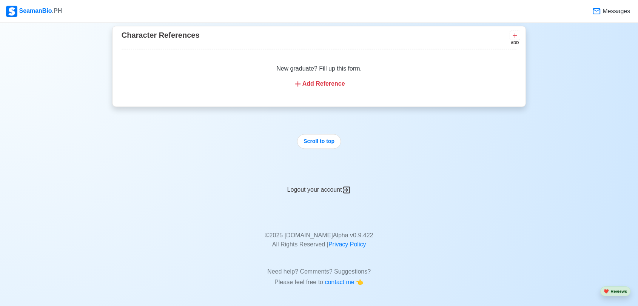
click at [345, 188] on icon at bounding box center [346, 189] width 9 height 9
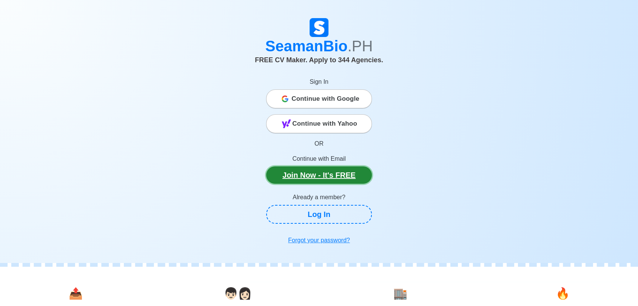
click at [328, 175] on link "Join Now - It's FREE" at bounding box center [319, 175] width 106 height 17
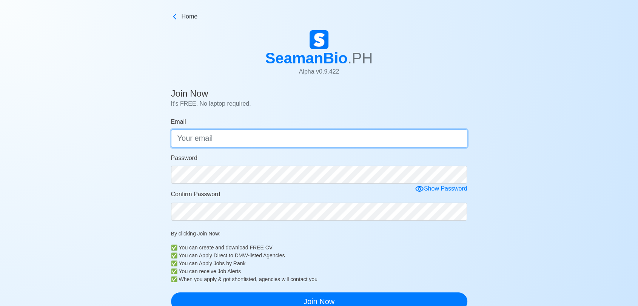
click at [252, 137] on input "Email" at bounding box center [319, 139] width 296 height 18
paste input "[EMAIL_ADDRESS][DOMAIN_NAME]"
type input "[EMAIL_ADDRESS][DOMAIN_NAME]"
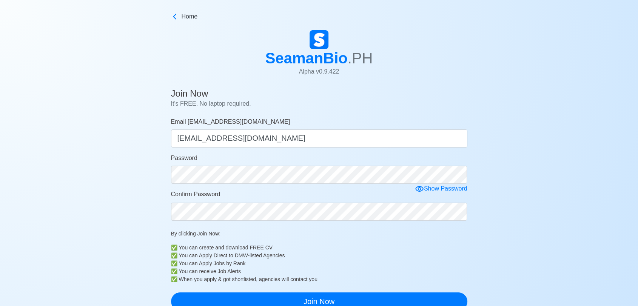
click at [420, 188] on form "Email mrleewong23@gmail.com mrleewong23@gmail.com Password Show Password Confir…" at bounding box center [319, 213] width 296 height 193
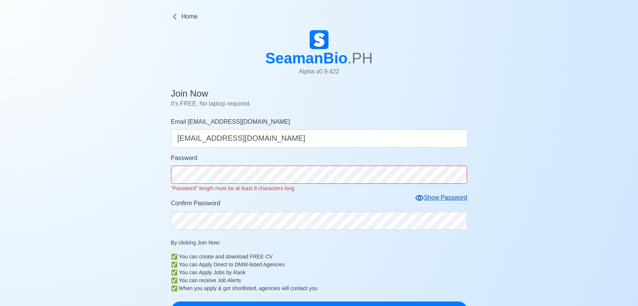
click at [423, 197] on icon at bounding box center [419, 198] width 8 height 6
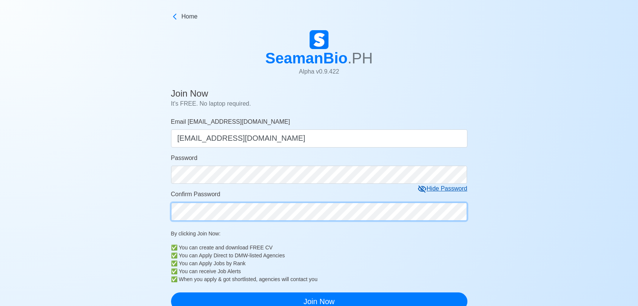
click at [230, 224] on form "Email mrleewong23@gmail.com mrleewong23@gmail.com Password Hide Password Confir…" at bounding box center [319, 213] width 296 height 193
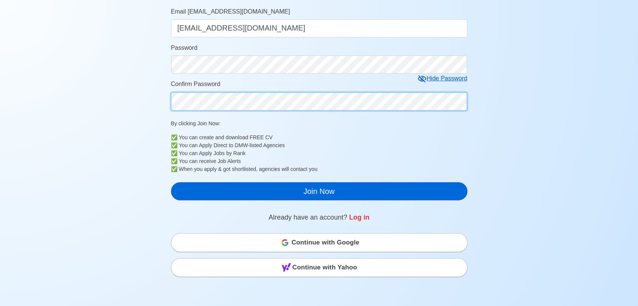
scroll to position [126, 0]
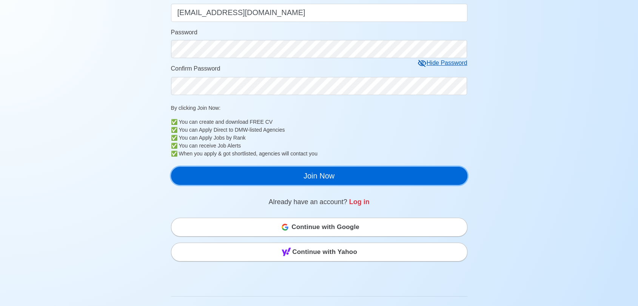
click at [315, 179] on button "Join Now" at bounding box center [319, 176] width 296 height 18
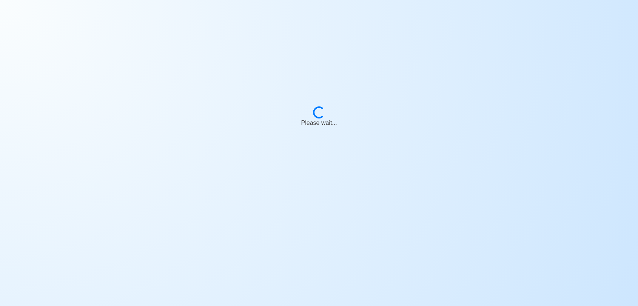
scroll to position [9, 0]
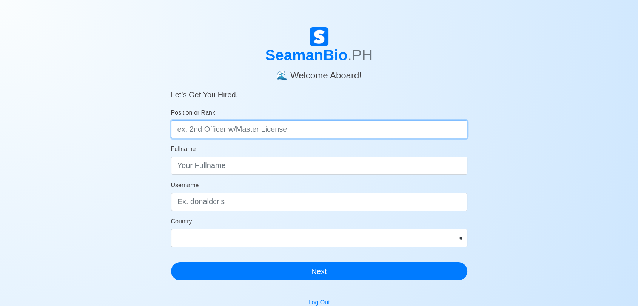
click at [231, 129] on input "Position or Rank" at bounding box center [319, 129] width 296 height 18
type input "OS"
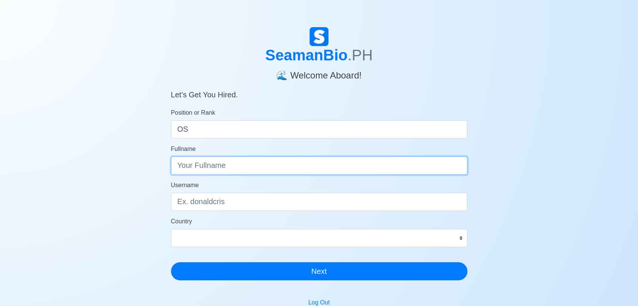
click at [243, 168] on input "Fullname" at bounding box center [319, 166] width 296 height 18
type input "[PERSON_NAME]"
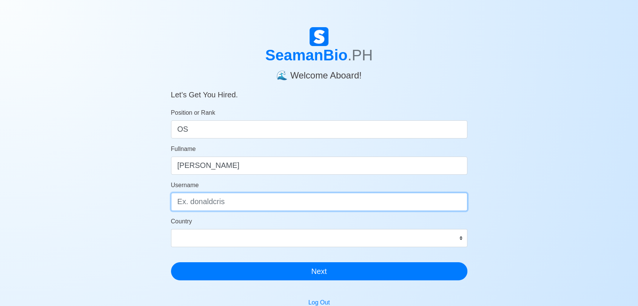
click at [245, 203] on input "Username" at bounding box center [319, 202] width 296 height 18
click at [249, 204] on input "Username" at bounding box center [319, 202] width 296 height 18
paste input "Garrywong23"
click at [184, 201] on input "Garrywong23" at bounding box center [319, 202] width 296 height 18
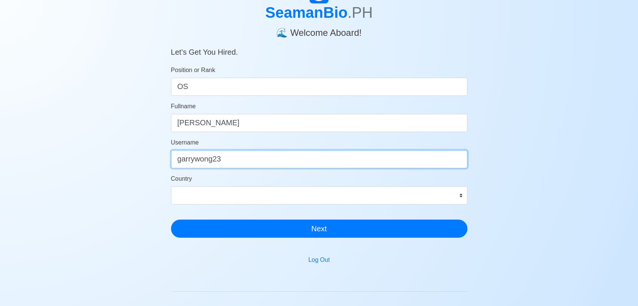
scroll to position [84, 0]
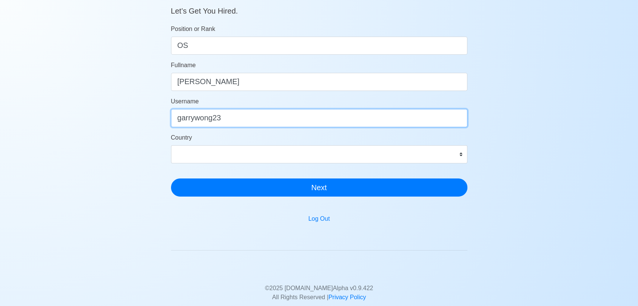
type input "garrywong23"
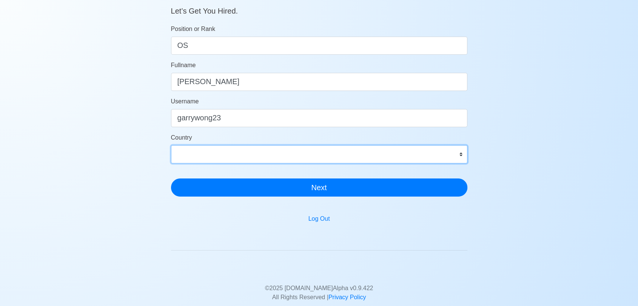
click at [462, 155] on select "Afghanistan Åland Islands Albania Algeria American Samoa Andorra Angola Anguill…" at bounding box center [319, 154] width 296 height 18
click at [171, 145] on select "Afghanistan Åland Islands Albania Algeria American Samoa Andorra Angola Anguill…" at bounding box center [319, 154] width 296 height 18
click at [460, 153] on select "Afghanistan Åland Islands Albania Algeria American Samoa Andorra Angola Anguill…" at bounding box center [319, 154] width 296 height 18
select select "PH"
click at [195, 155] on select "Afghanistan Åland Islands Albania Algeria American Samoa Andorra Angola Anguill…" at bounding box center [319, 154] width 296 height 18
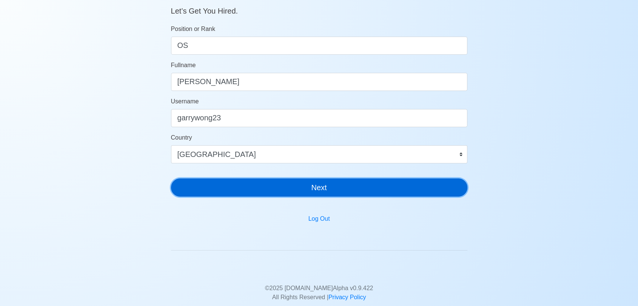
click at [320, 187] on button "Next" at bounding box center [319, 188] width 296 height 18
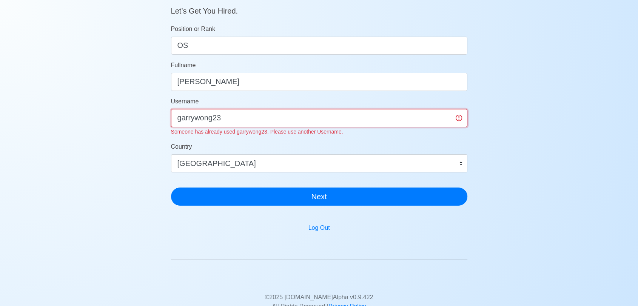
click at [222, 116] on input "garrywong23" at bounding box center [319, 118] width 296 height 18
type input "g"
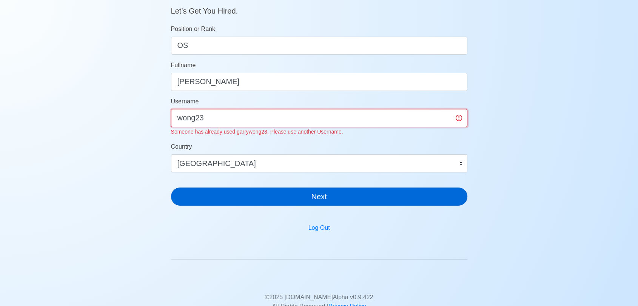
type input "wong23"
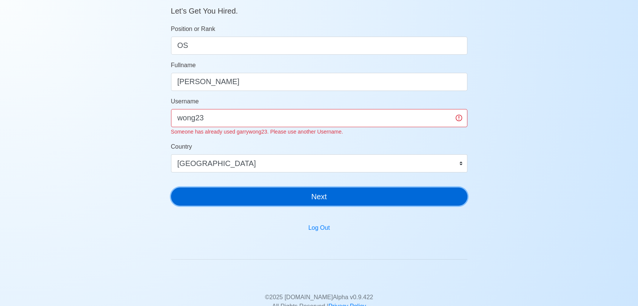
click at [264, 194] on button "Next" at bounding box center [319, 197] width 296 height 18
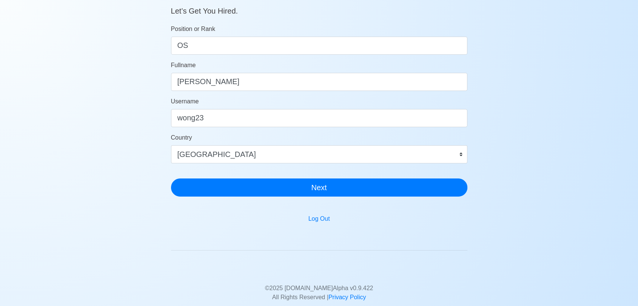
scroll to position [9, 0]
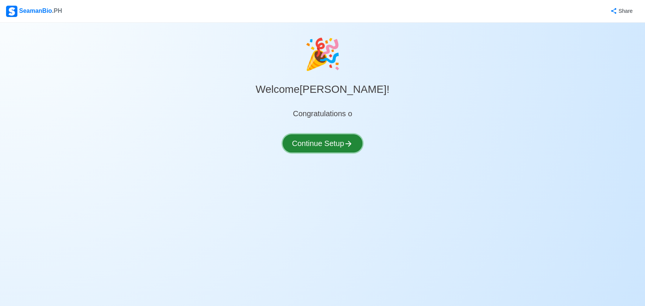
click at [330, 143] on button "Continue Setup" at bounding box center [322, 143] width 80 height 18
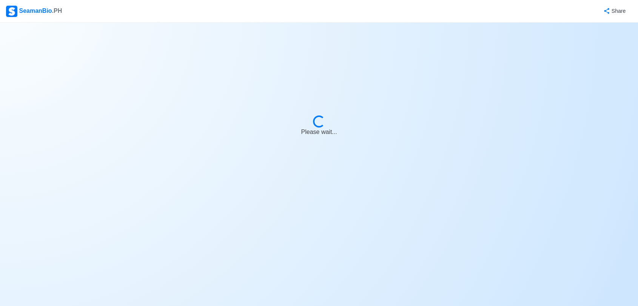
select select "Visible for Hiring"
select select "PH"
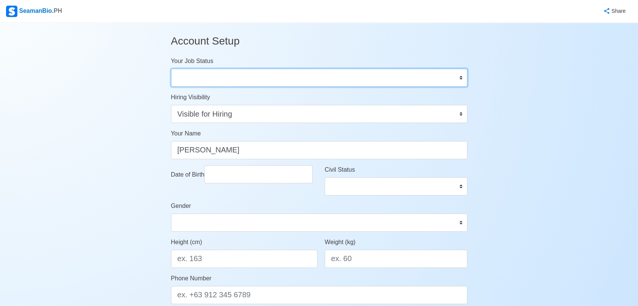
click at [319, 73] on select "Onboard Actively Looking for Job Not Looking for Job" at bounding box center [319, 78] width 296 height 18
select select "Actively Looking for Job"
click at [171, 69] on select "Onboard Actively Looking for Job Not Looking for Job" at bounding box center [319, 78] width 296 height 18
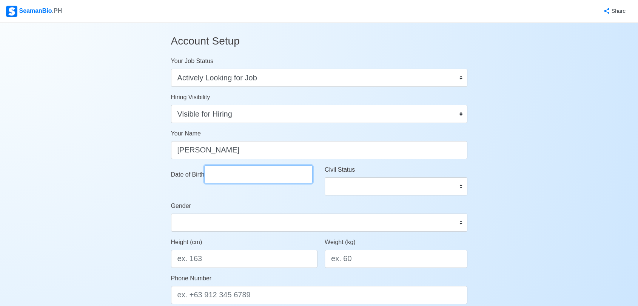
select select "****"
select select "*******"
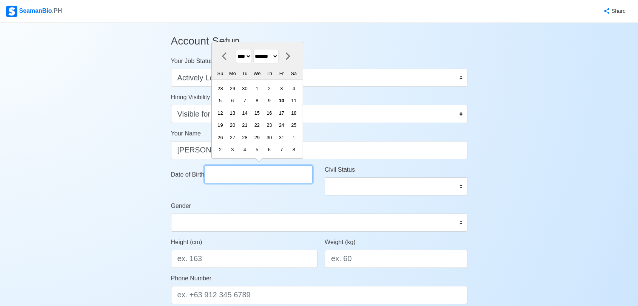
click at [246, 173] on input "Date of Birth" at bounding box center [258, 174] width 108 height 18
click at [251, 57] on select "**** **** **** **** **** **** **** **** **** **** **** **** **** **** **** ****…" at bounding box center [244, 56] width 16 height 15
click at [248, 59] on select "**** **** **** **** **** **** **** **** **** **** **** **** **** **** **** ****…" at bounding box center [244, 56] width 16 height 15
select select "****"
click at [236, 49] on select "**** **** **** **** **** **** **** **** **** **** **** **** **** **** **** ****…" at bounding box center [244, 56] width 16 height 15
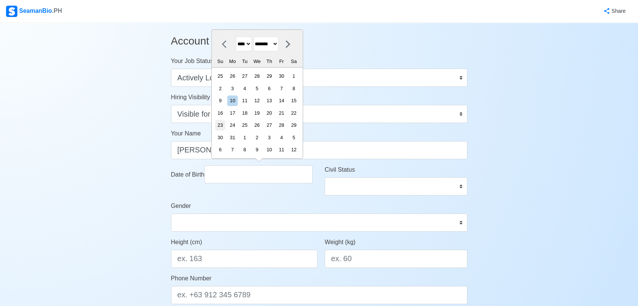
click at [224, 126] on div "23" at bounding box center [220, 125] width 10 height 10
type input "10/23/1983"
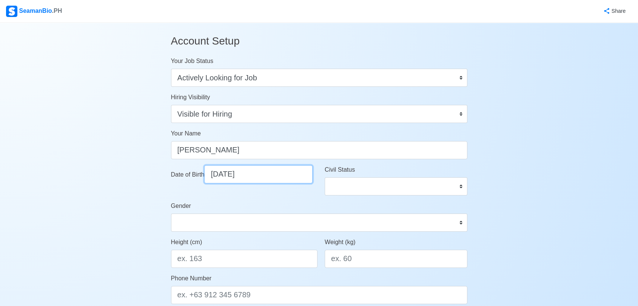
click at [254, 174] on input "10/23/1983" at bounding box center [258, 174] width 108 height 18
select select "****"
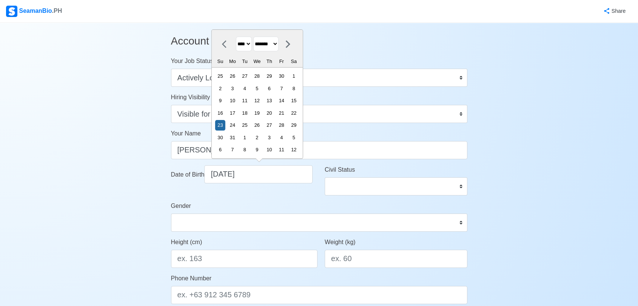
click at [272, 43] on select "******* ******** ***** ***** *** **** **** ****** ********* ******* ******** **…" at bounding box center [265, 44] width 25 height 15
select select "****"
click at [256, 37] on select "******* ******** ***** ***** *** **** **** ****** ********* ******* ******** **…" at bounding box center [265, 44] width 25 height 15
click at [355, 185] on select "Single Married Widowed Separated" at bounding box center [396, 186] width 143 height 18
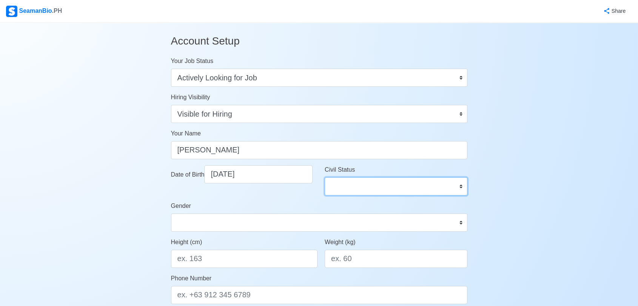
select select "Single"
click at [325, 177] on select "Single Married Widowed Separated" at bounding box center [396, 186] width 143 height 18
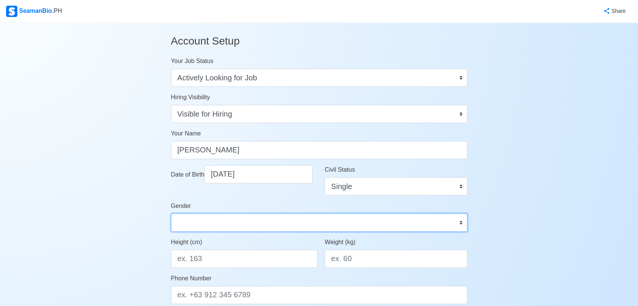
click at [269, 219] on select "Male Female" at bounding box center [319, 223] width 296 height 18
select select "[DEMOGRAPHIC_DATA]"
click at [171, 214] on select "Male Female" at bounding box center [319, 223] width 296 height 18
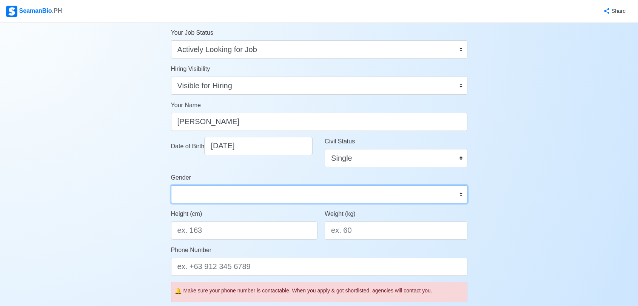
scroll to position [42, 0]
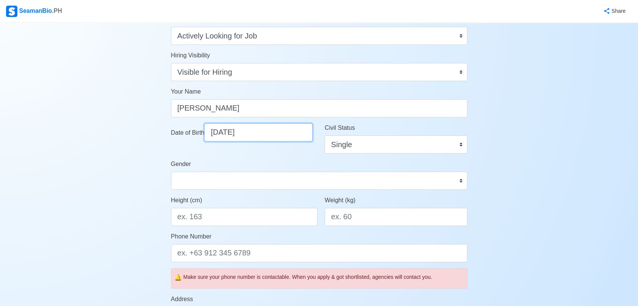
click at [271, 136] on input "10/23/1983" at bounding box center [258, 132] width 108 height 18
select select "****"
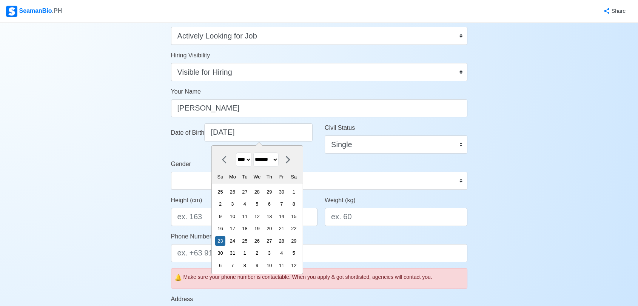
click at [269, 158] on select "******* ******** ***** ***** *** **** **** ****** ********* ******* ******** **…" at bounding box center [265, 160] width 25 height 15
select select "****"
click at [256, 153] on select "******* ******** ***** ***** *** **** **** ****** ********* ******* ******** **…" at bounding box center [265, 160] width 25 height 15
click at [299, 230] on div "23" at bounding box center [294, 229] width 10 height 10
type input "[DATE]"
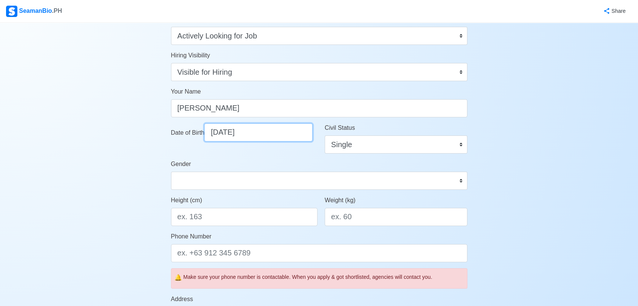
select select "****"
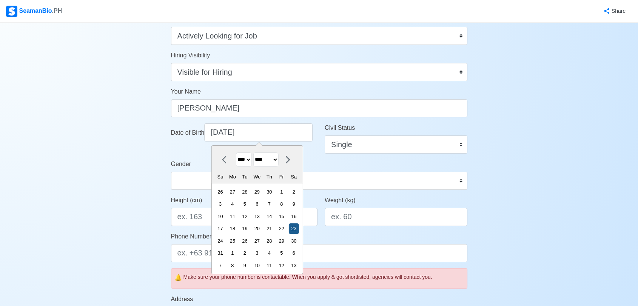
click at [299, 227] on div "23" at bounding box center [294, 229] width 10 height 10
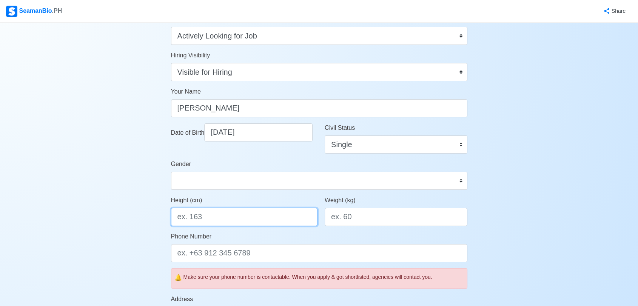
click at [230, 222] on input "Height (cm)" at bounding box center [244, 217] width 147 height 18
type input "170"
click at [350, 222] on input "Weight (kg)" at bounding box center [396, 217] width 143 height 18
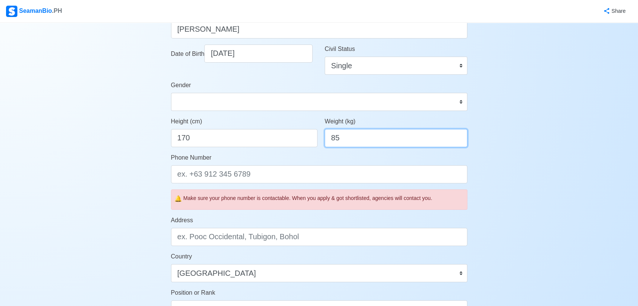
scroll to position [126, 0]
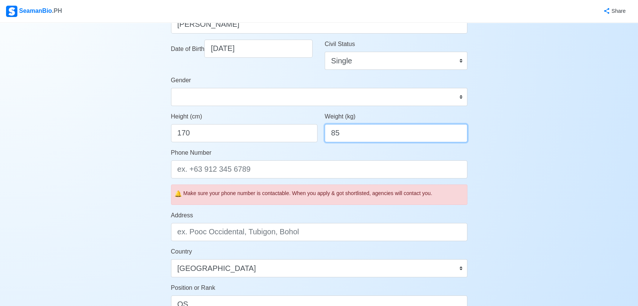
type input "85"
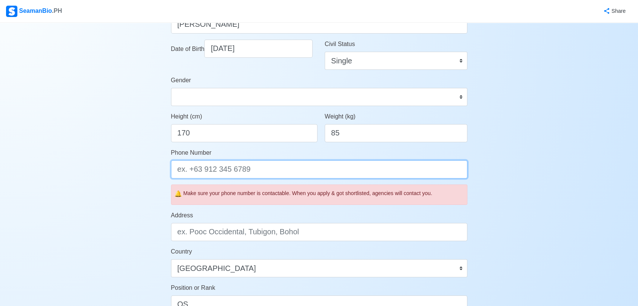
click at [230, 171] on input "Phone Number" at bounding box center [319, 169] width 296 height 18
type input "="
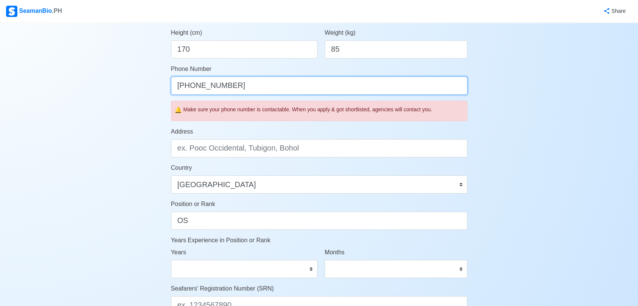
type input "[PHONE_NUMBER]"
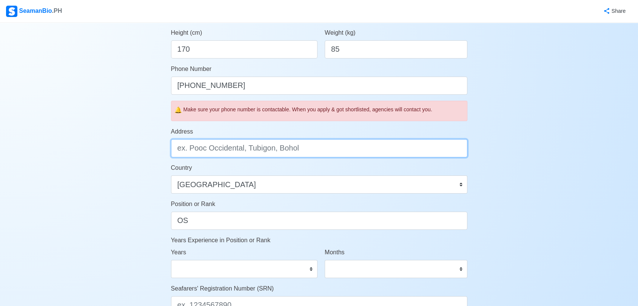
click at [273, 145] on input "Address" at bounding box center [319, 148] width 296 height 18
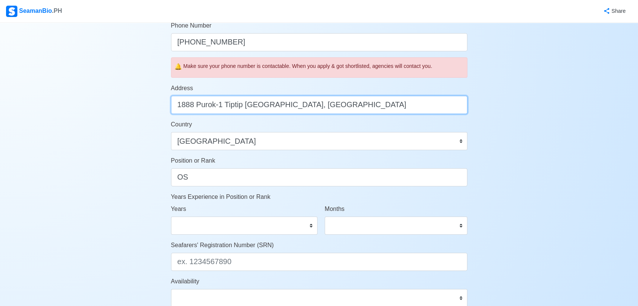
scroll to position [293, 0]
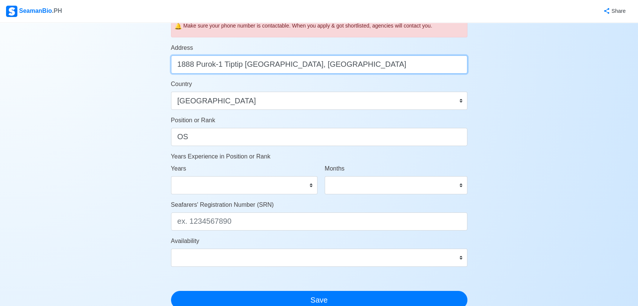
type input "1888 Purok-1 Tiptip [GEOGRAPHIC_DATA], [GEOGRAPHIC_DATA]"
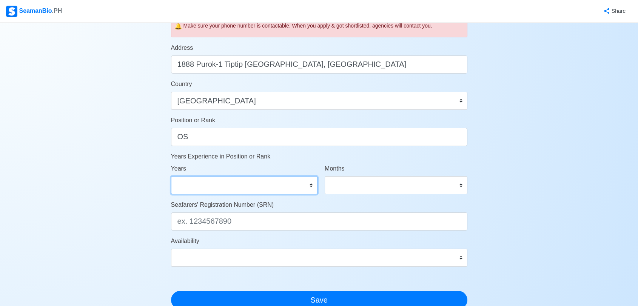
click at [309, 185] on select "0 1 2 3 4 5 6 7 8 9 10 11 12 13 14 15 16 17 18 19 20 21 22 23 24 25 26 27 28 29…" at bounding box center [244, 185] width 147 height 18
select select "4"
click at [171, 176] on select "0 1 2 3 4 5 6 7 8 9 10 11 12 13 14 15 16 17 18 19 20 21 22 23 24 25 26 27 28 29…" at bounding box center [244, 185] width 147 height 18
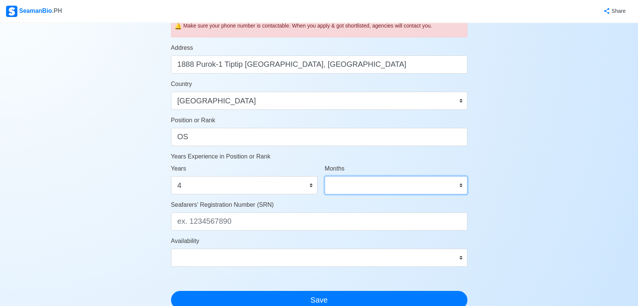
click at [426, 185] on select "0 1 2 3 4 5 6 7 8 9 10 11" at bounding box center [396, 185] width 143 height 18
select select "11"
click at [325, 176] on select "0 1 2 3 4 5 6 7 8 9 10 11" at bounding box center [396, 185] width 143 height 18
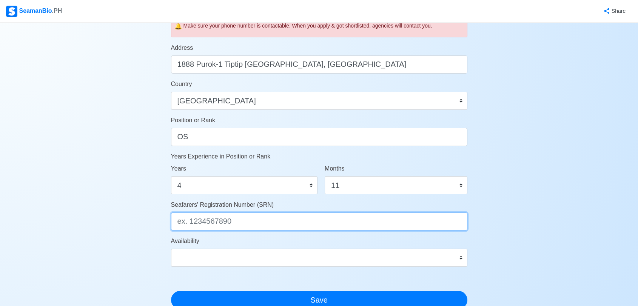
click at [210, 218] on input "Seafarers' Registration Number (SRN)" at bounding box center [319, 222] width 296 height 18
type input "8307230038"
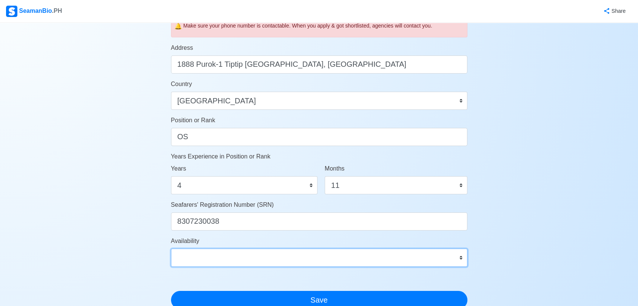
click at [387, 253] on select "Immediate Nov 2025 Dec 2025 Jan 2026 Feb 2026 Mar 2026 Apr 2026 May 2026 Jun 20…" at bounding box center [319, 258] width 296 height 18
select select "4102416000000"
click at [171, 249] on select "Immediate Nov 2025 Dec 2025 Jan 2026 Feb 2026 Mar 2026 Apr 2026 May 2026 Jun 20…" at bounding box center [319, 258] width 296 height 18
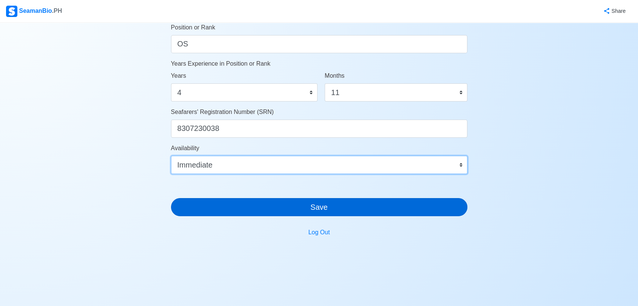
scroll to position [389, 0]
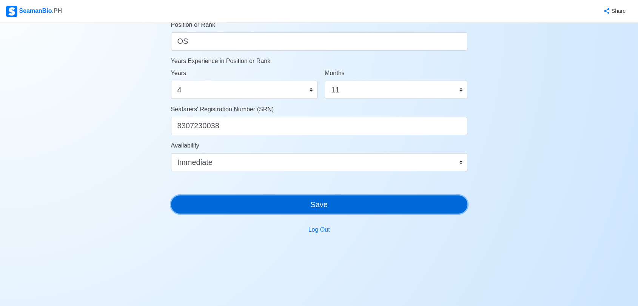
click at [356, 202] on button "Save" at bounding box center [319, 205] width 296 height 18
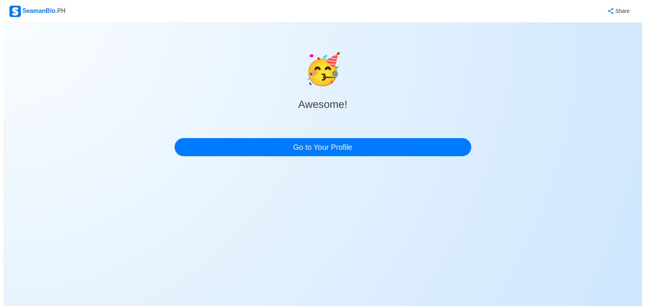
scroll to position [0, 0]
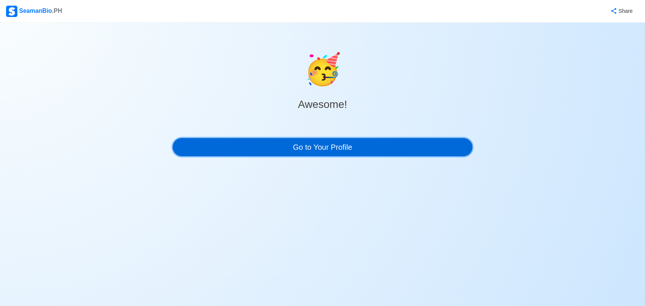
click at [322, 150] on link "Go to Your Profile" at bounding box center [323, 147] width 300 height 18
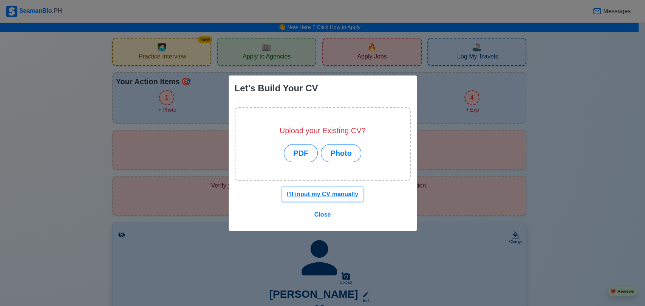
click at [321, 194] on u "I'll input my CV manually" at bounding box center [322, 194] width 71 height 6
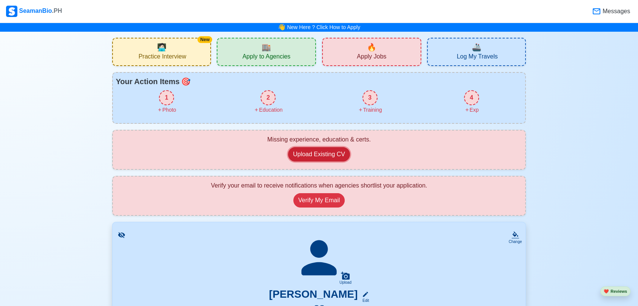
click at [319, 147] on button "Upload Existing CV" at bounding box center [319, 154] width 62 height 14
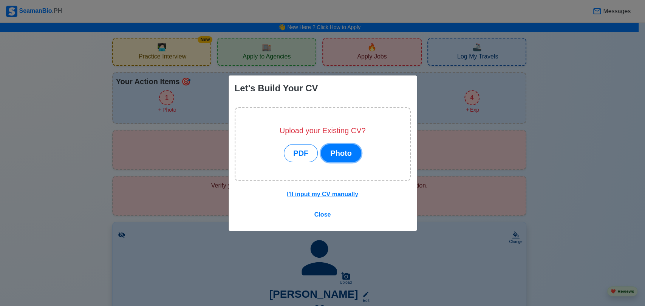
click at [339, 154] on button "Photo" at bounding box center [341, 153] width 40 height 18
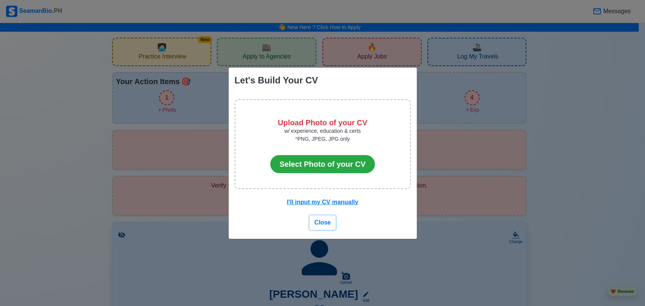
click at [320, 224] on span "Close" at bounding box center [322, 222] width 17 height 6
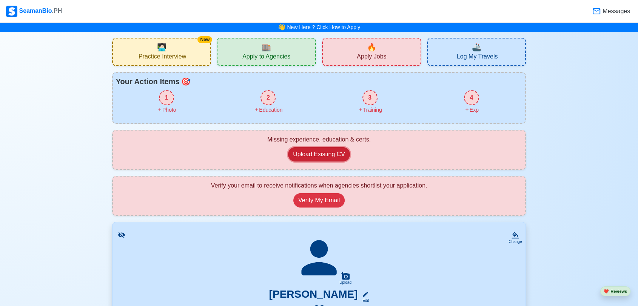
click at [315, 151] on button "Upload Existing CV" at bounding box center [319, 154] width 62 height 14
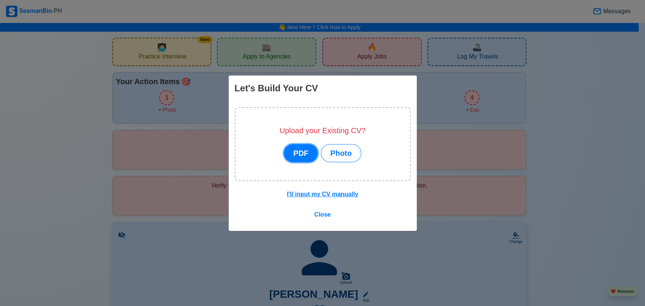
click at [300, 148] on button "PDF" at bounding box center [301, 153] width 34 height 18
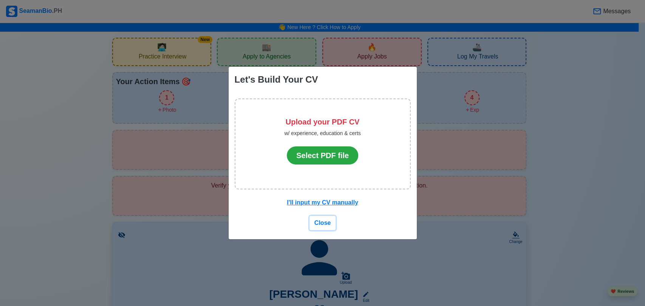
click at [318, 225] on span "Close" at bounding box center [322, 223] width 17 height 6
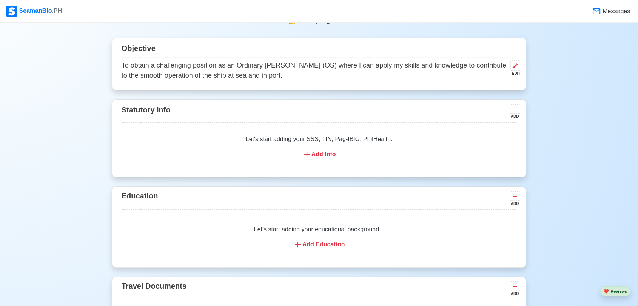
scroll to position [503, 0]
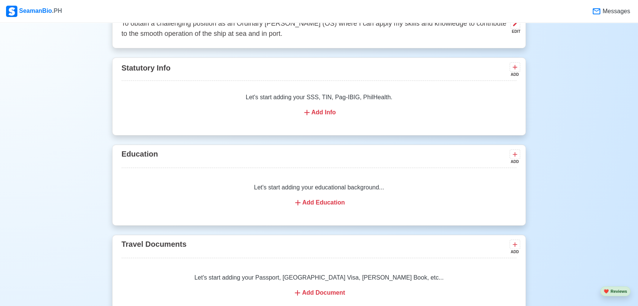
click at [323, 206] on div "Add Education" at bounding box center [319, 202] width 377 height 9
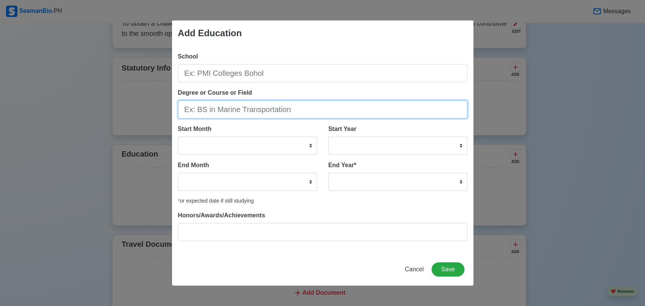
click at [281, 103] on input "Degree or Course or Field" at bounding box center [322, 109] width 289 height 18
type input "B"
click at [252, 110] on input "Bs in Marine Transpportation" at bounding box center [322, 109] width 289 height 18
type input "Bs in Marine Transportation"
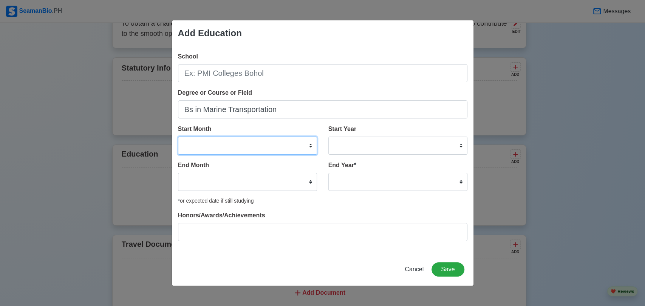
click at [305, 144] on select "January February March April May June July August September October November De…" at bounding box center [247, 146] width 139 height 18
select select "March"
click at [178, 137] on select "January February March April May June July August September October November De…" at bounding box center [247, 146] width 139 height 18
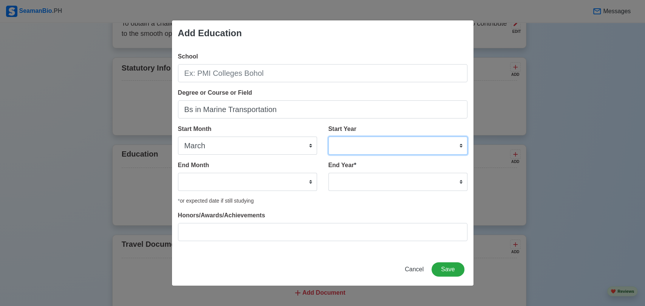
click at [460, 145] on select "2025 2024 2023 2022 2021 2020 2019 2018 2017 2016 2015 2014 2013 2012 2011 2010…" at bounding box center [397, 146] width 139 height 18
select select "2008"
click at [328, 137] on select "2025 2024 2023 2022 2021 2020 2019 2018 2017 2016 2015 2014 2013 2012 2011 2010…" at bounding box center [397, 146] width 139 height 18
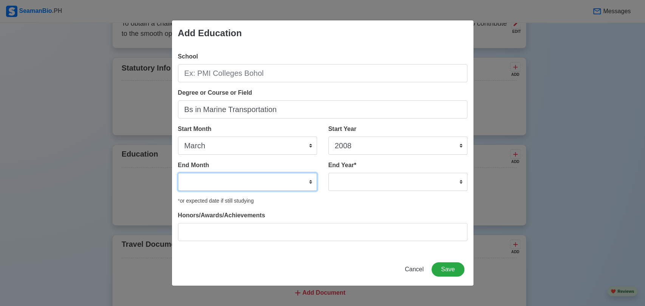
click at [311, 181] on select "January February March April May June July August September October November De…" at bounding box center [247, 182] width 139 height 18
select select "October"
click at [178, 173] on select "January February March April May June July August September October November De…" at bounding box center [247, 182] width 139 height 18
click at [461, 180] on select "2035 2034 2033 2032 2031 2030 2029 2028 2027 2026 2025 2024 2023 2022 2021 2020…" at bounding box center [397, 182] width 139 height 18
select select "2011"
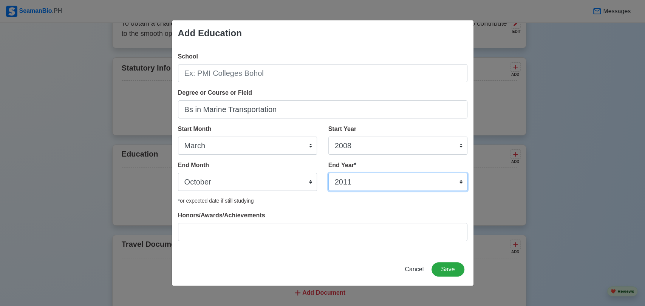
click at [328, 173] on select "2035 2034 2033 2032 2031 2030 2029 2028 2027 2026 2025 2024 2023 2022 2021 2020…" at bounding box center [397, 182] width 139 height 18
click at [441, 266] on button "Save" at bounding box center [447, 269] width 32 height 14
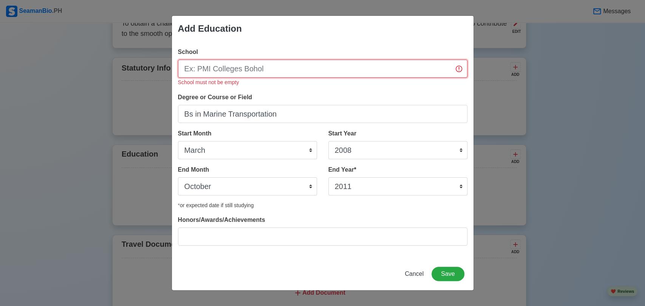
click at [242, 69] on input "School" at bounding box center [322, 69] width 289 height 18
type input "PMI Colleges in [GEOGRAPHIC_DATA]"
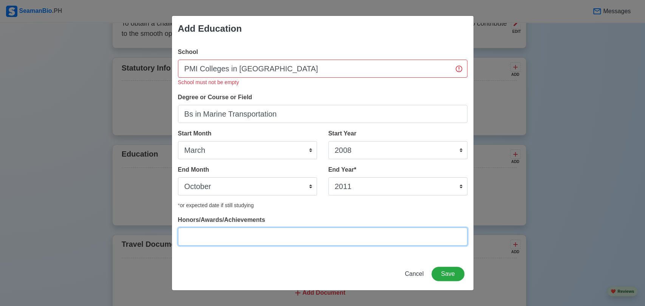
click at [342, 234] on input "Honors/Awards/Achievements" at bounding box center [322, 237] width 289 height 18
click at [451, 273] on button "Save" at bounding box center [447, 274] width 32 height 14
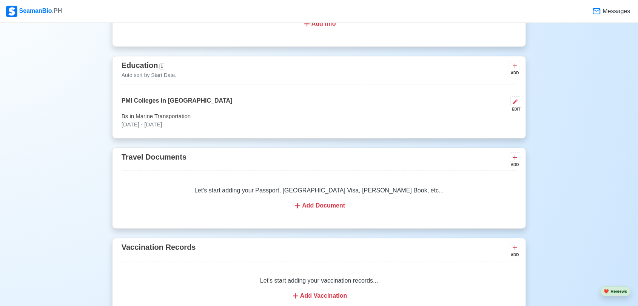
scroll to position [671, 0]
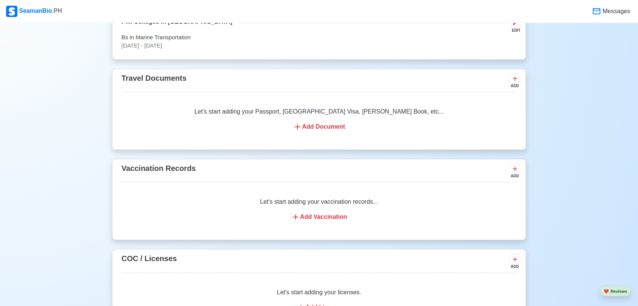
click at [316, 127] on div "Add Document" at bounding box center [319, 126] width 377 height 9
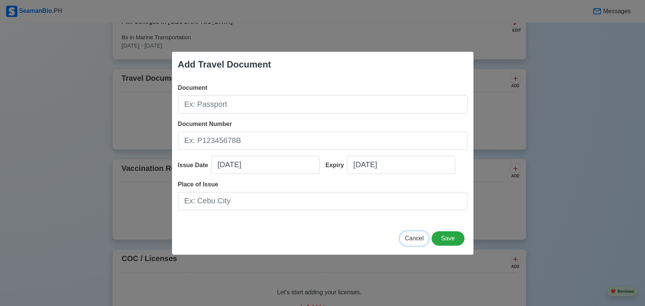
click at [419, 233] on button "Cancel" at bounding box center [414, 238] width 29 height 14
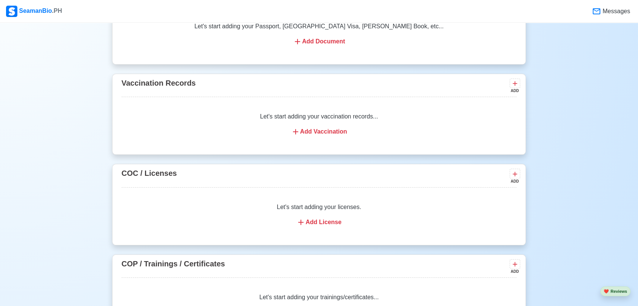
scroll to position [713, 0]
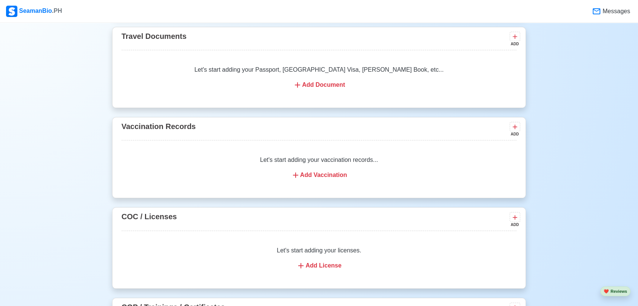
click at [323, 176] on div "Add Vaccination" at bounding box center [319, 175] width 377 height 9
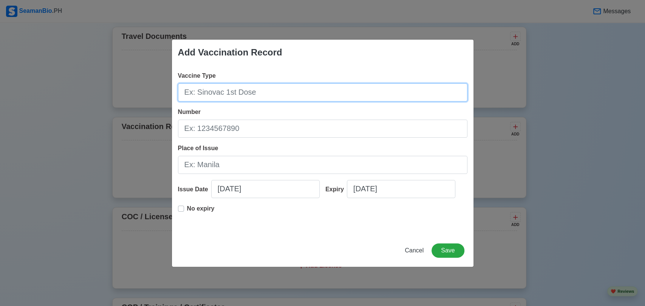
click at [231, 96] on input "Vaccine Type" at bounding box center [322, 92] width 289 height 18
type input "p"
type input "Phizer"
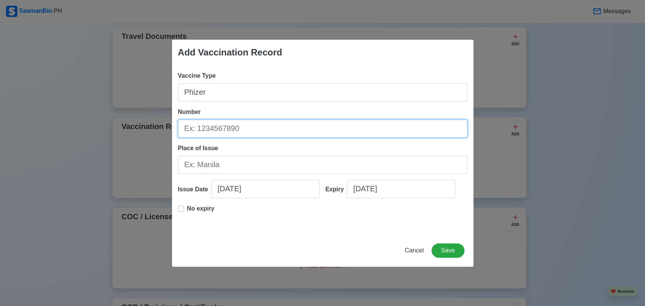
click at [210, 132] on input "Number" at bounding box center [322, 129] width 289 height 18
type input "358065F"
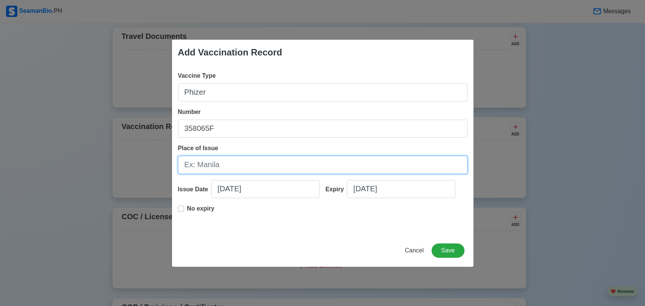
click at [256, 171] on input "Place of Issue" at bounding box center [322, 165] width 289 height 18
type input "[GEOGRAPHIC_DATA]"
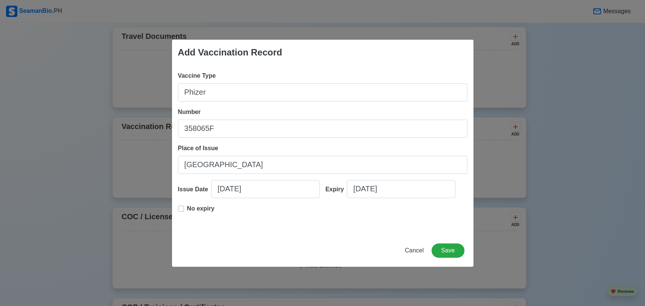
click at [266, 217] on div "No expiry" at bounding box center [322, 216] width 289 height 24
click at [187, 207] on label "No expiry" at bounding box center [201, 211] width 28 height 15
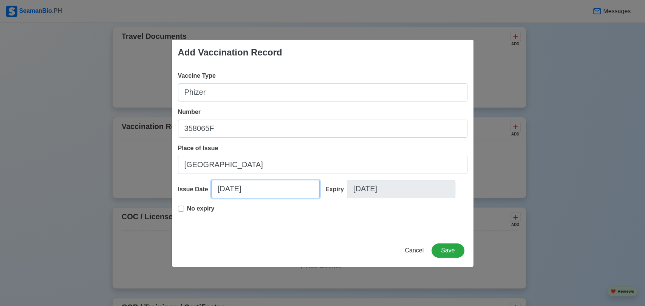
click at [248, 193] on input "[DATE]" at bounding box center [265, 189] width 108 height 18
select select "****"
select select "*******"
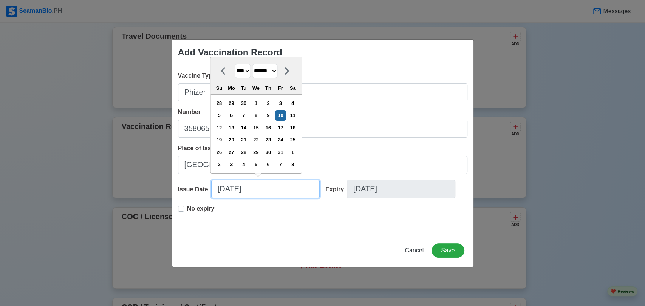
click at [224, 190] on input "[DATE]" at bounding box center [265, 189] width 108 height 18
type input "[DATE]"
select select "*******"
type input "[DATE]"
select select "******"
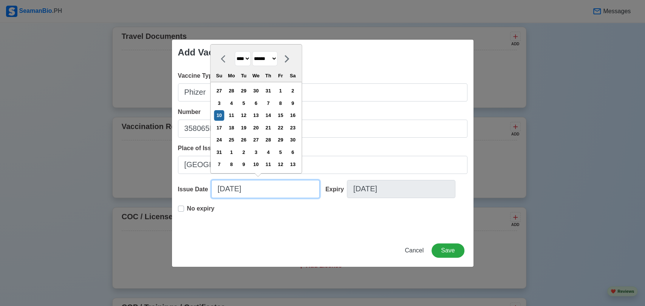
click at [236, 185] on input "[DATE]" at bounding box center [265, 189] width 108 height 18
click at [253, 188] on input "[DATE]" at bounding box center [265, 189] width 108 height 18
type input "[DATE]"
select select "****"
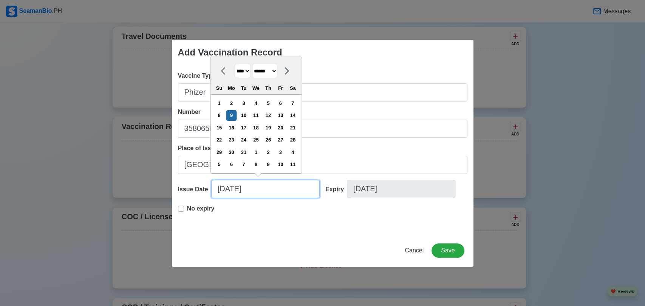
type input "[DATE]"
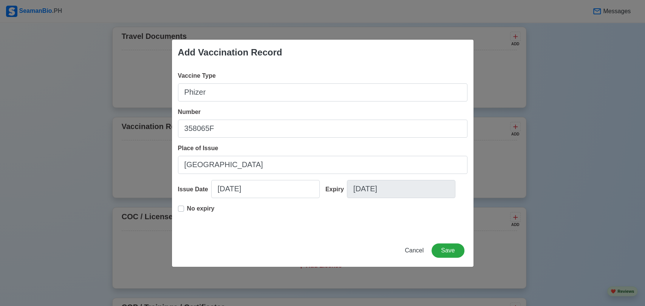
click at [285, 211] on div "No expiry" at bounding box center [322, 216] width 289 height 24
click at [453, 250] on button "Save" at bounding box center [447, 251] width 32 height 14
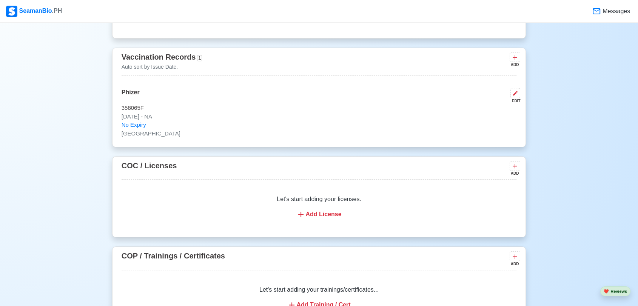
scroll to position [797, 0]
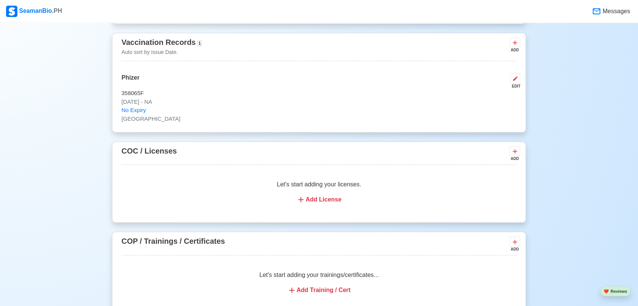
click at [334, 200] on div "Add License" at bounding box center [319, 199] width 377 height 9
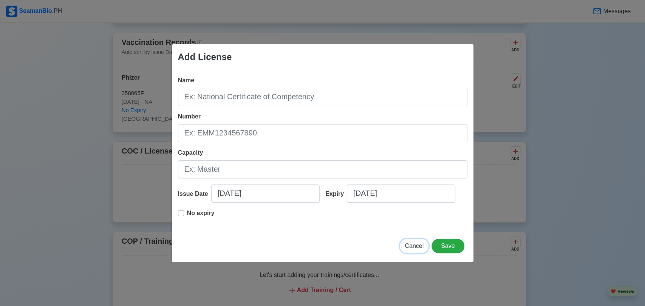
click at [415, 248] on span "Cancel" at bounding box center [413, 246] width 19 height 6
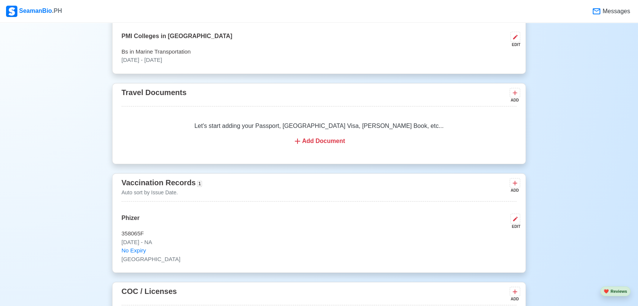
scroll to position [671, 0]
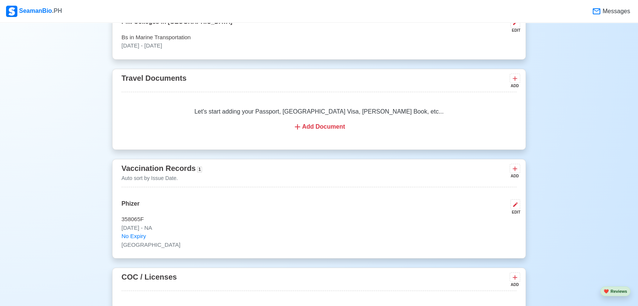
click at [320, 129] on div "Add Document" at bounding box center [319, 126] width 377 height 9
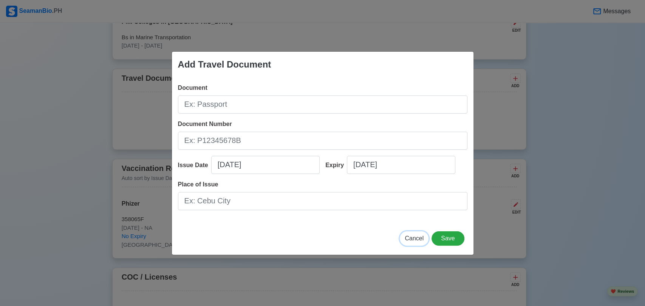
click at [415, 235] on span "Cancel" at bounding box center [413, 238] width 19 height 6
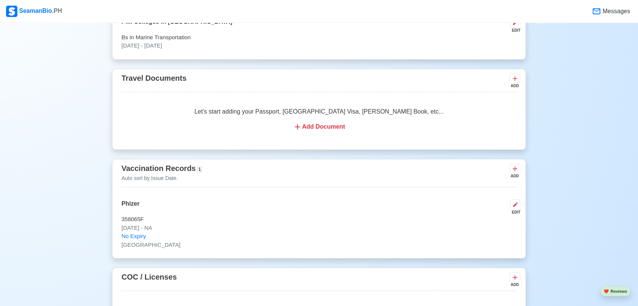
click at [316, 126] on div "Add Document" at bounding box center [319, 126] width 377 height 9
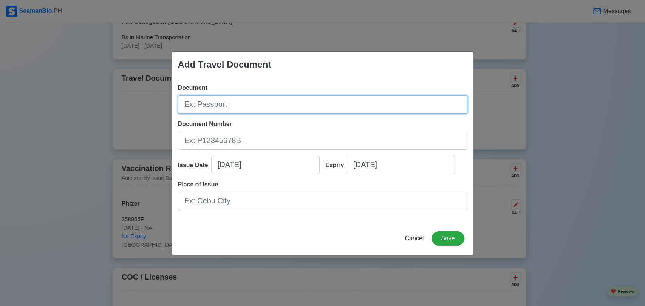
click at [242, 104] on input "Document" at bounding box center [322, 105] width 289 height 18
type input "p"
type input "Passport"
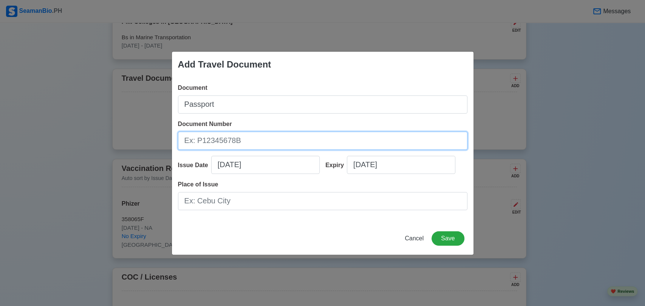
click at [250, 140] on input "Document Number" at bounding box center [322, 141] width 289 height 18
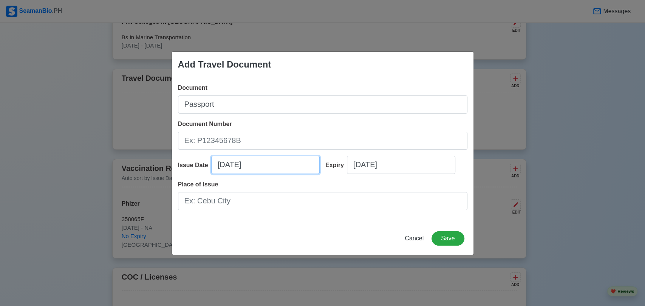
select select "****"
select select "*******"
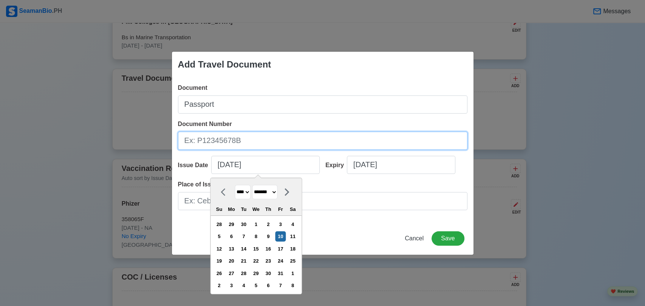
click at [238, 139] on input "Document Number" at bounding box center [322, 141] width 289 height 18
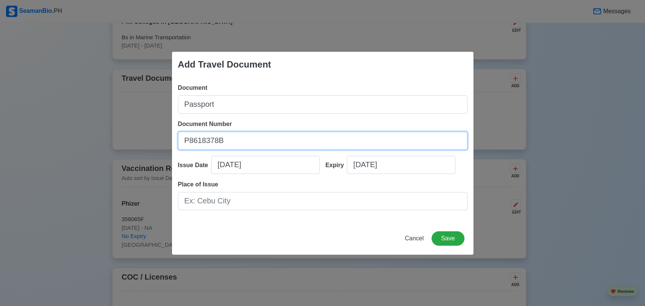
type input "P8618378B"
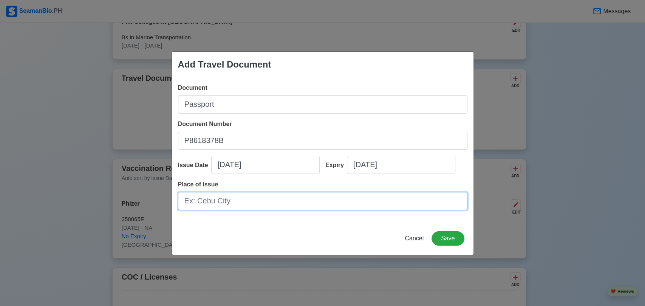
click at [250, 204] on input "Place of Issue" at bounding box center [322, 201] width 289 height 18
type input "[GEOGRAPHIC_DATA]"
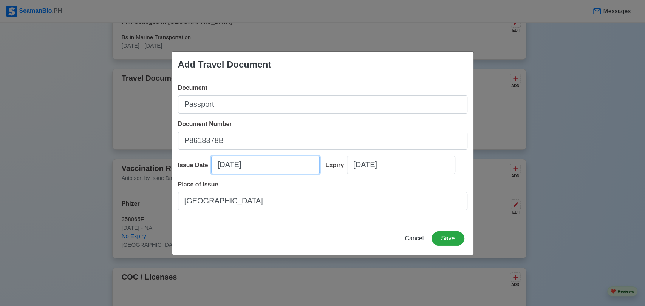
select select "****"
select select "*******"
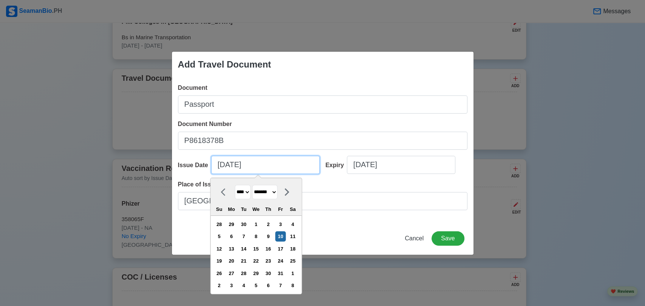
click at [259, 164] on input "[DATE]" at bounding box center [265, 165] width 108 height 18
click at [222, 167] on input "[DATE]" at bounding box center [265, 165] width 108 height 18
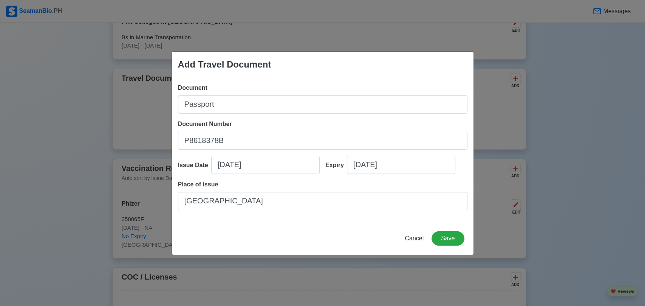
click at [328, 185] on div "Place of Issue [GEOGRAPHIC_DATA]" at bounding box center [322, 195] width 289 height 30
select select "****"
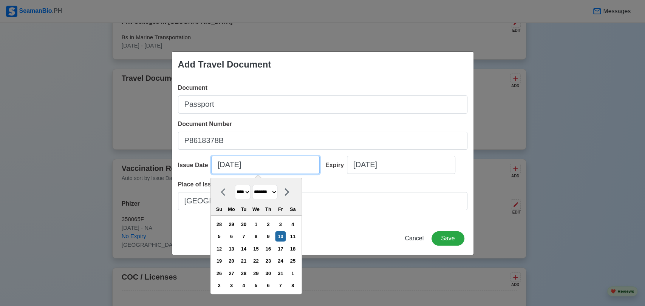
click at [250, 170] on input "[DATE]" at bounding box center [265, 165] width 108 height 18
click at [268, 191] on select "******* ******** ***** ***** *** **** **** ****** ********* ******* ******** **…" at bounding box center [264, 192] width 25 height 15
select select "*******"
click at [255, 185] on select "******* ******** ***** ***** *** **** **** ****** ********* ******* ******** **…" at bounding box center [264, 192] width 25 height 15
click at [296, 224] on div "4" at bounding box center [292, 224] width 10 height 10
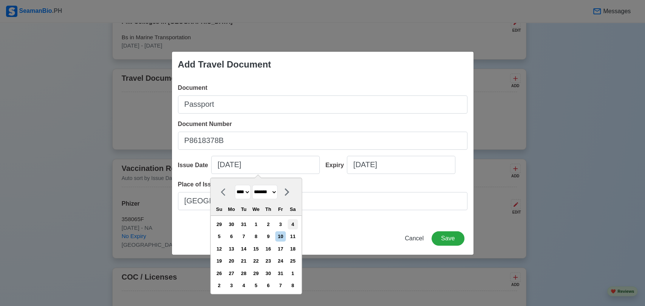
type input "[DATE]"
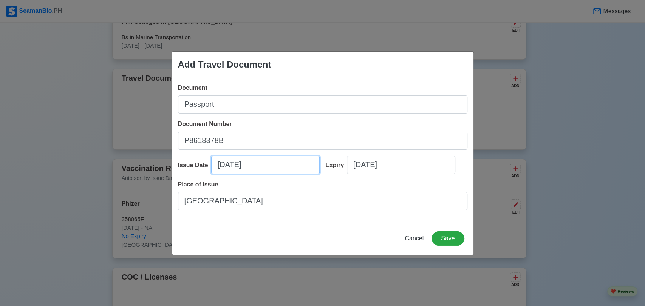
click at [258, 169] on input "[DATE]" at bounding box center [265, 165] width 108 height 18
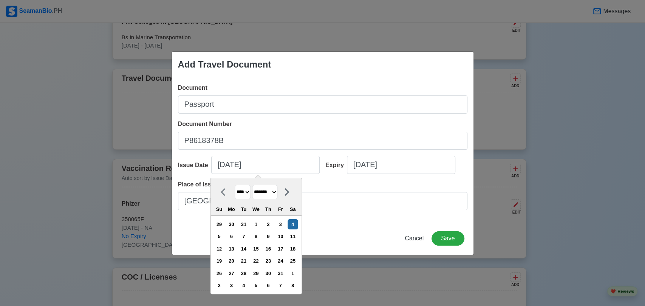
click at [250, 194] on select "**** **** **** **** **** **** **** **** **** **** **** **** **** **** **** ****…" at bounding box center [243, 192] width 16 height 15
select select "****"
click at [235, 185] on select "**** **** **** **** **** **** **** **** **** **** **** **** **** **** **** ****…" at bounding box center [243, 192] width 16 height 15
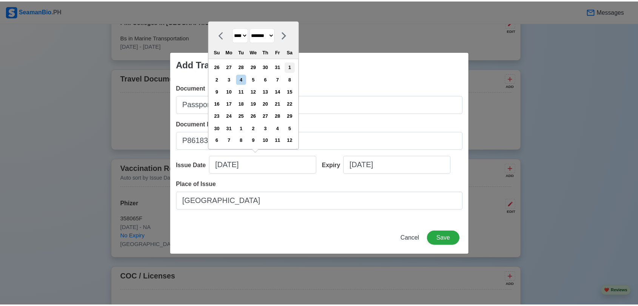
scroll to position [0, 0]
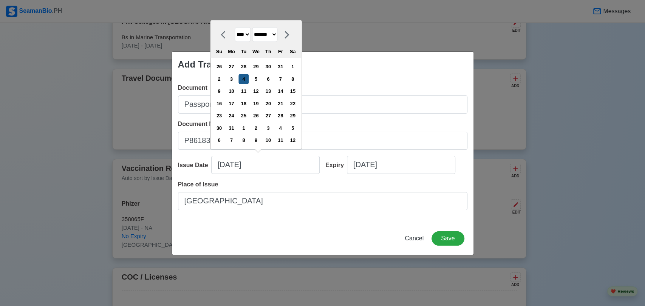
click at [247, 80] on div "4" at bounding box center [243, 79] width 10 height 10
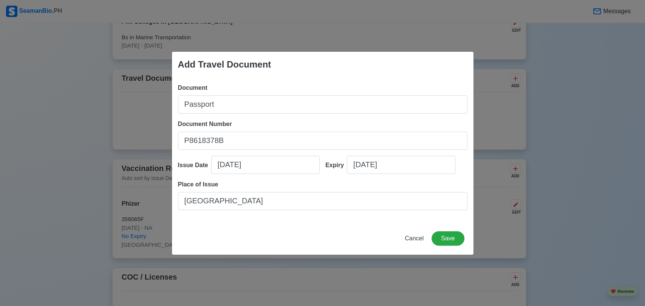
type input "[DATE]"
select select "****"
select select "*******"
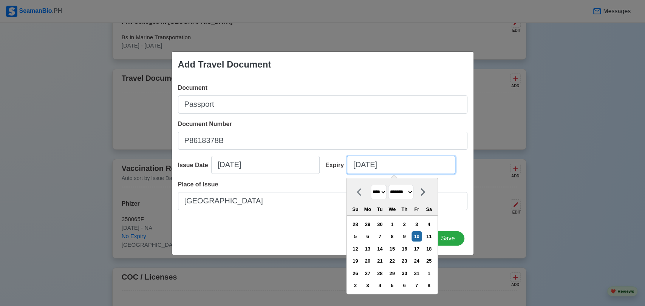
click at [389, 164] on input "[DATE]" at bounding box center [401, 165] width 108 height 18
click at [384, 193] on select "**** **** **** **** **** **** **** **** **** **** **** **** **** **** **** ****…" at bounding box center [378, 192] width 16 height 15
select select "****"
click at [370, 185] on select "**** **** **** **** **** **** **** **** **** **** **** **** **** **** **** ****…" at bounding box center [378, 192] width 16 height 15
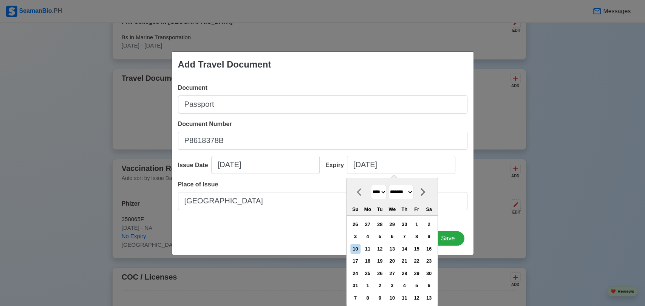
click at [400, 191] on select "******* ******** ***** ***** *** **** **** ****** ********* ******* ******** **…" at bounding box center [400, 192] width 25 height 15
select select "*******"
click at [391, 185] on select "******* ******** ***** ***** *** **** **** ****** ********* ******* ******** **…" at bounding box center [400, 192] width 25 height 15
click at [432, 223] on div "3" at bounding box center [429, 224] width 10 height 10
type input "[DATE]"
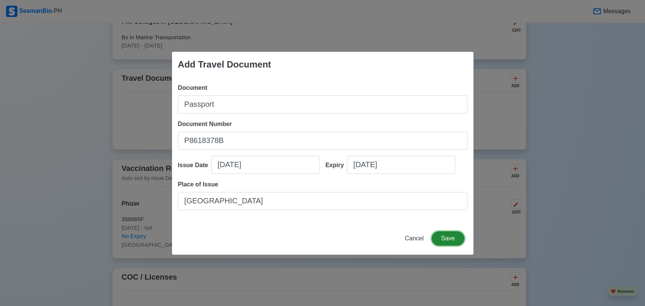
click at [446, 239] on button "Save" at bounding box center [447, 238] width 32 height 14
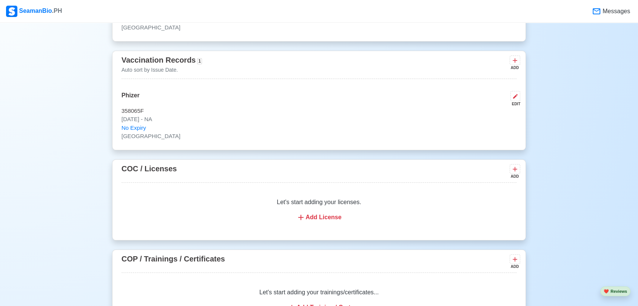
scroll to position [881, 0]
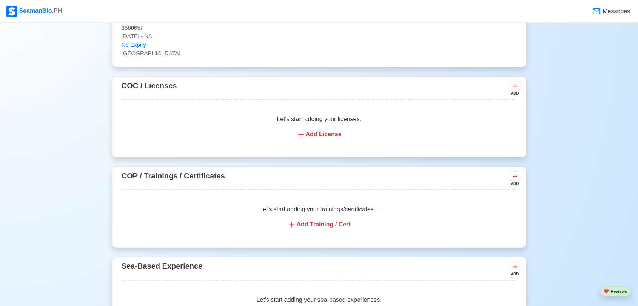
click at [320, 133] on div "Add License" at bounding box center [319, 134] width 377 height 9
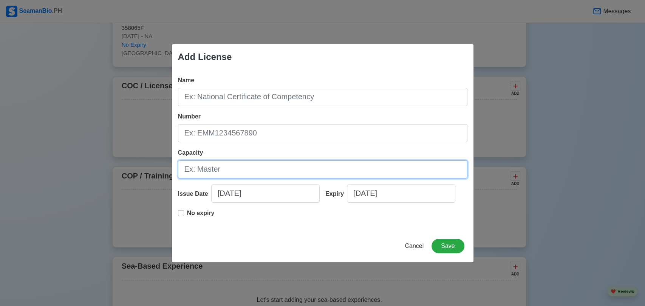
click at [219, 172] on input "Capacity" at bounding box center [322, 169] width 289 height 18
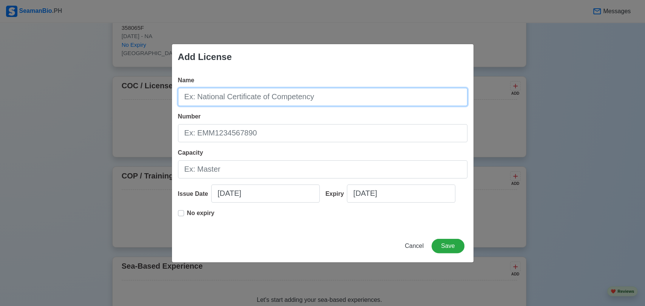
click at [191, 96] on input "Name" at bounding box center [322, 97] width 289 height 18
type input "National Certificate of Competency"
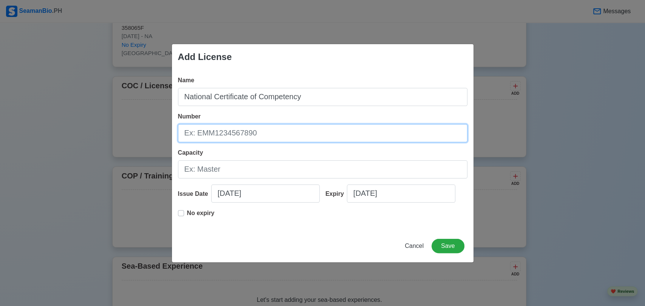
click at [214, 134] on input "Number" at bounding box center [322, 133] width 289 height 18
type input "BT200094922324"
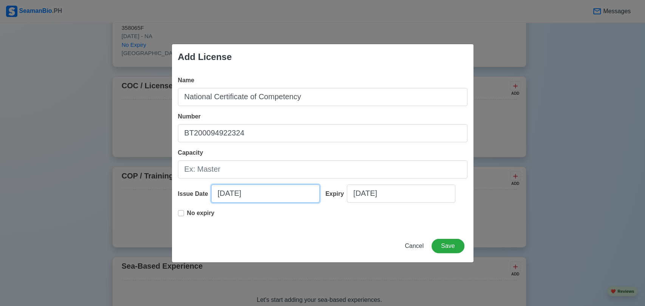
click at [227, 193] on input "[DATE]" at bounding box center [265, 194] width 108 height 18
select select "****"
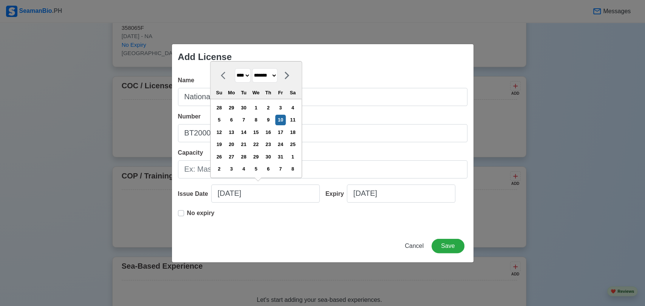
click at [266, 78] on select "******* ******** ***** ***** *** **** **** ****** ********* ******* ******** **…" at bounding box center [264, 75] width 25 height 15
select select "***"
click at [255, 68] on select "******* ******** ***** ***** *** **** **** ****** ********* ******* ******** **…" at bounding box center [264, 75] width 25 height 15
click at [273, 134] on div "15" at bounding box center [268, 132] width 10 height 10
type input "05/15/2025"
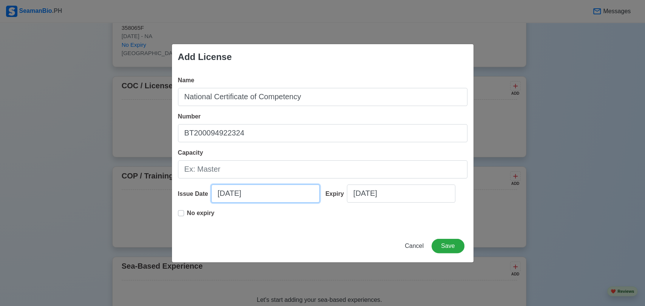
click at [247, 195] on input "05/15/2025" at bounding box center [265, 194] width 108 height 18
select select "****"
select select "***"
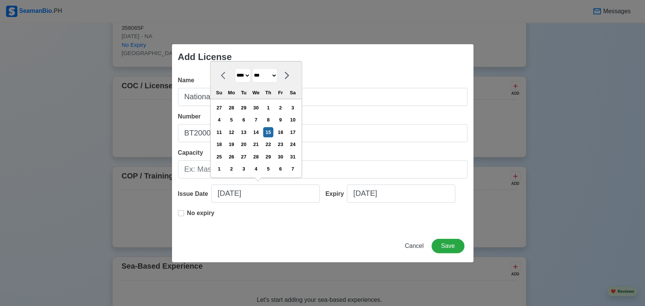
click at [248, 77] on select "**** **** **** **** **** **** **** **** **** **** **** **** **** **** **** ****…" at bounding box center [243, 75] width 16 height 15
select select "****"
click at [235, 68] on select "**** **** **** **** **** **** **** **** **** **** **** **** **** **** **** ****…" at bounding box center [243, 75] width 16 height 15
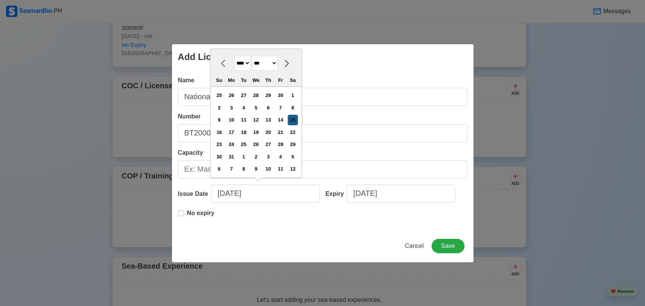
click at [295, 122] on div "15" at bounding box center [292, 120] width 10 height 10
type input "05/15/2004"
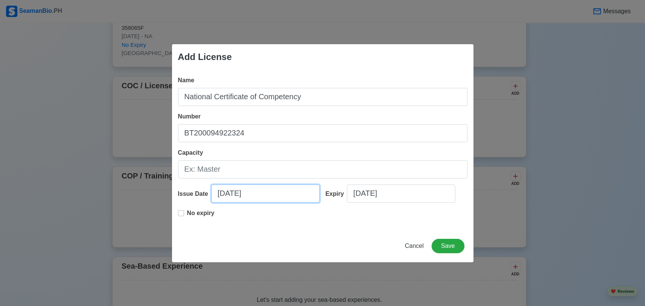
select select "****"
select select "***"
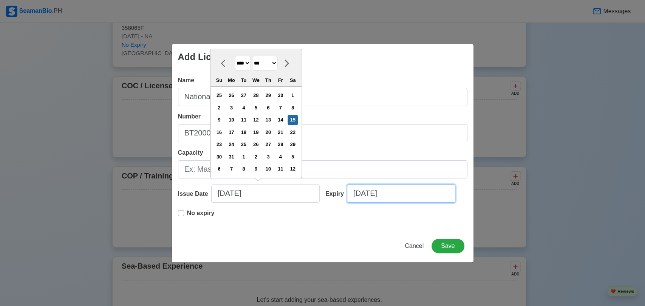
select select "****"
select select "*******"
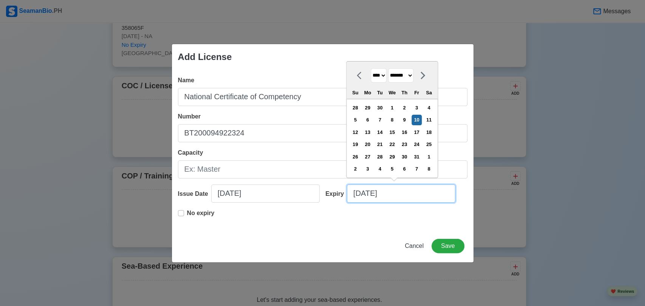
click at [387, 198] on input "[DATE]" at bounding box center [401, 194] width 108 height 18
click at [384, 76] on select "**** **** **** **** **** **** **** **** **** **** **** **** **** **** **** ****…" at bounding box center [378, 75] width 16 height 15
click at [384, 79] on select "**** **** **** **** **** **** **** **** **** **** **** **** **** **** **** ****…" at bounding box center [378, 75] width 16 height 15
select select "****"
click at [370, 68] on select "**** **** **** **** **** **** **** **** **** **** **** **** **** **** **** ****…" at bounding box center [378, 75] width 16 height 15
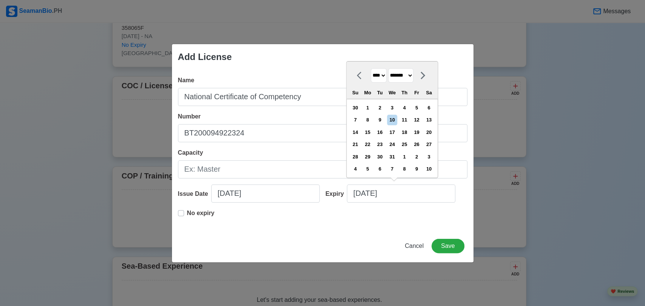
click at [410, 81] on select "******* ******** ***** ***** *** **** **** ****** ********* ******* ******** **…" at bounding box center [400, 75] width 25 height 15
select select "***"
click at [391, 68] on select "******* ******** ***** ***** *** **** **** ****** ********* ******* ******** **…" at bounding box center [400, 75] width 25 height 15
click at [385, 131] on div "15" at bounding box center [380, 132] width 10 height 10
type input "05/15/2029"
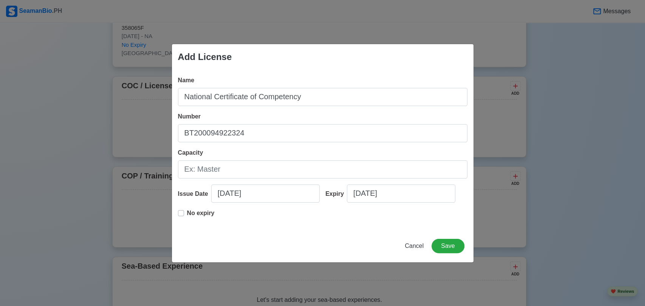
click at [372, 228] on div "Name National Certificate of Competency Number BT200094922324 Capacity Issue Da…" at bounding box center [322, 150] width 301 height 160
click at [453, 245] on button "Save" at bounding box center [447, 246] width 32 height 14
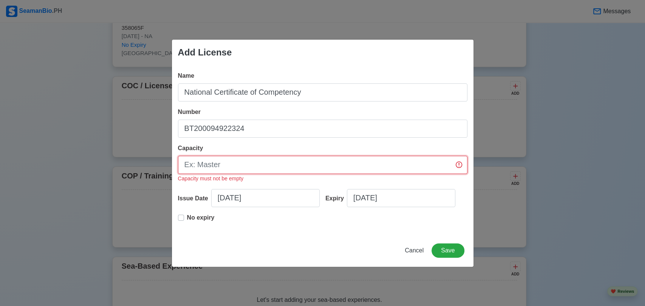
click at [262, 167] on input "Capacity" at bounding box center [322, 165] width 289 height 18
type input "Master"
click at [455, 248] on button "Save" at bounding box center [447, 251] width 32 height 14
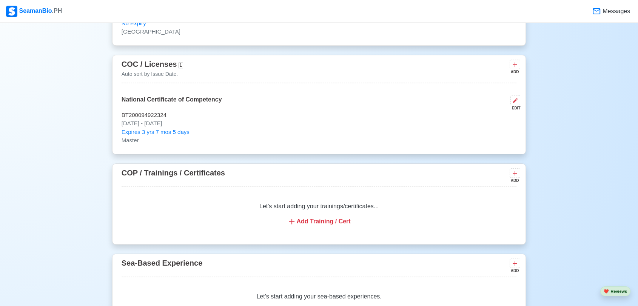
scroll to position [923, 0]
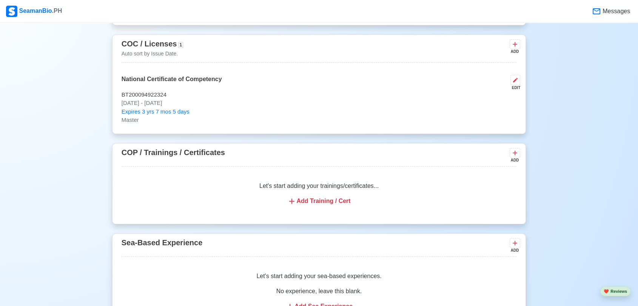
click at [329, 203] on div "Add Training / Cert" at bounding box center [319, 201] width 377 height 9
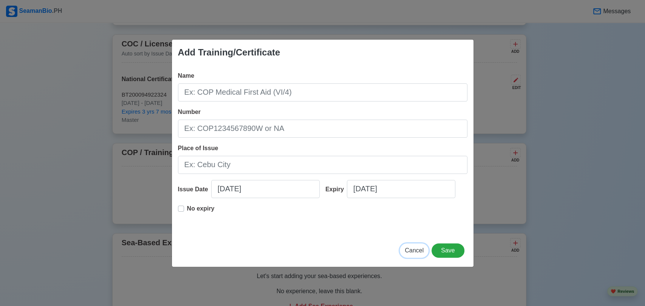
click at [421, 248] on span "Cancel" at bounding box center [413, 250] width 19 height 6
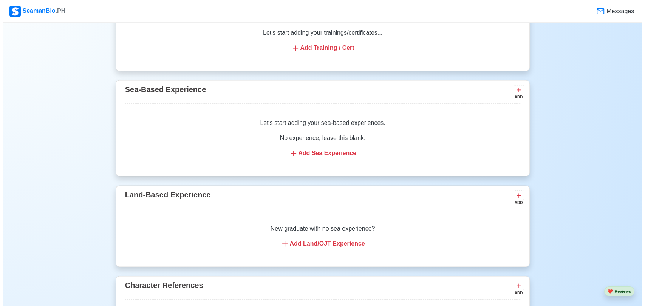
scroll to position [1091, 0]
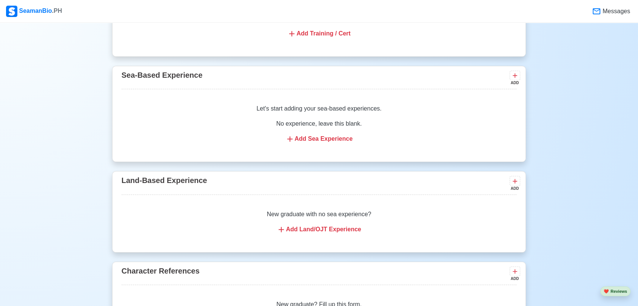
click at [330, 137] on div "Add Sea Experience" at bounding box center [319, 138] width 377 height 9
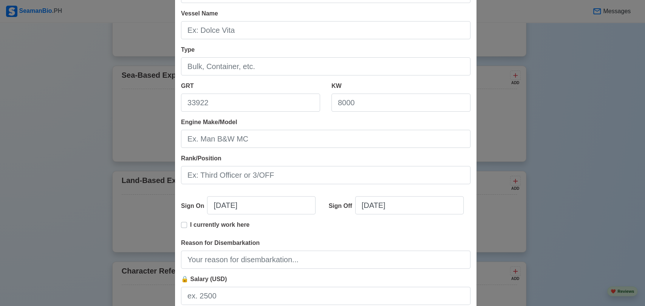
scroll to position [124, 0]
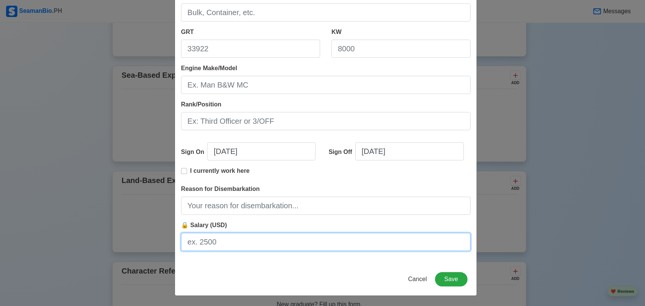
click at [269, 239] on input "🔒 Salary (USD)" at bounding box center [325, 242] width 289 height 18
type input "1400"
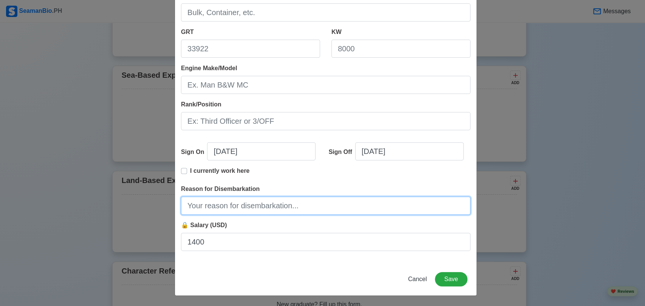
click at [309, 209] on input "Reason for Disembarkation" at bounding box center [325, 206] width 289 height 18
type input "finish contract"
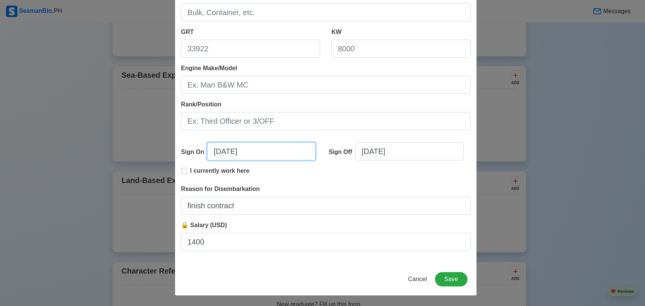
select select "****"
select select "*******"
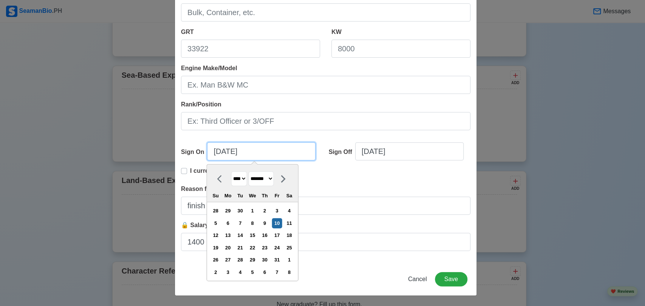
click at [250, 155] on input "[DATE]" at bounding box center [261, 151] width 108 height 18
click at [244, 180] on select "**** **** **** **** **** **** **** **** **** **** **** **** **** **** **** ****…" at bounding box center [239, 178] width 16 height 15
select select "****"
click at [231, 171] on select "**** **** **** **** **** **** **** **** **** **** **** **** **** **** **** ****…" at bounding box center [239, 178] width 16 height 15
click at [262, 182] on select "******* ******** ***** ***** *** **** **** ****** ********* ******* ******** **…" at bounding box center [260, 178] width 25 height 15
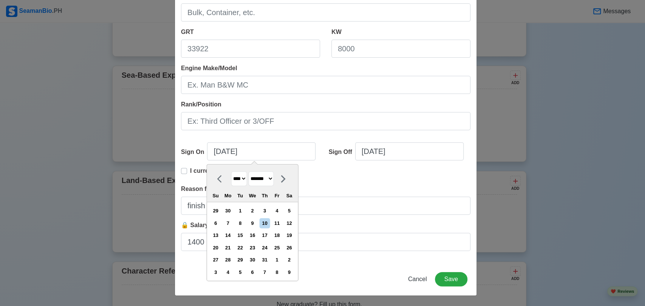
select select "***"
click at [248, 171] on select "******* ******** ***** ***** *** **** **** ****** ********* ******* ******** **…" at bounding box center [260, 178] width 25 height 15
click at [240, 247] on div "21" at bounding box center [240, 248] width 10 height 10
type input "05/21/2024"
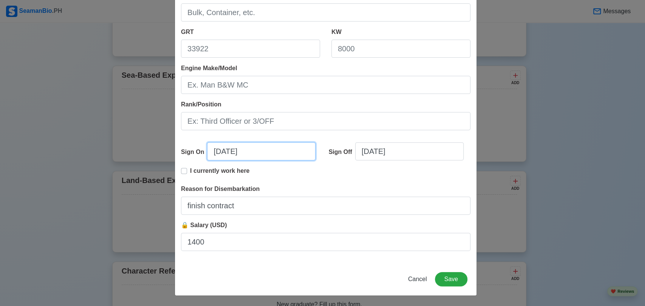
select select "****"
select select "***"
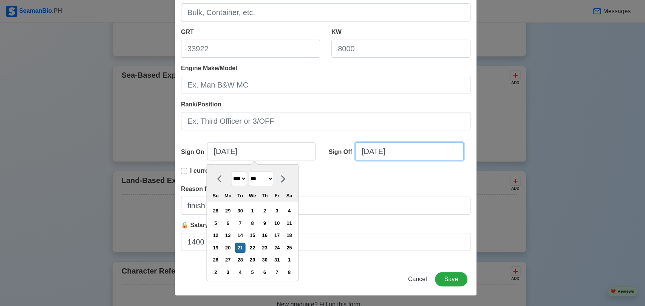
select select "****"
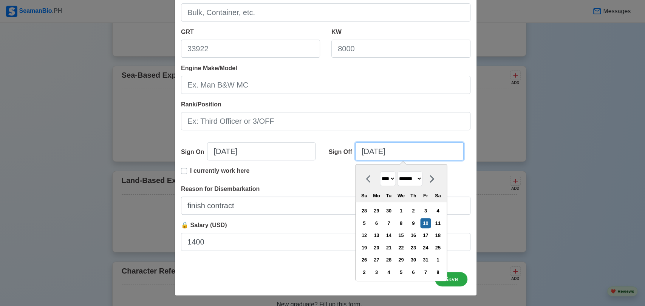
click at [380, 152] on input "[DATE]" at bounding box center [409, 151] width 108 height 18
click at [406, 182] on select "******* ******** ***** ***** *** **** **** ****** ********* ******* ******** **…" at bounding box center [409, 178] width 25 height 15
select select "***"
click at [397, 171] on select "******* ******** ***** ***** *** **** **** ****** ********* ******* ******** **…" at bounding box center [409, 178] width 25 height 15
click at [404, 236] on div "14" at bounding box center [401, 235] width 10 height 10
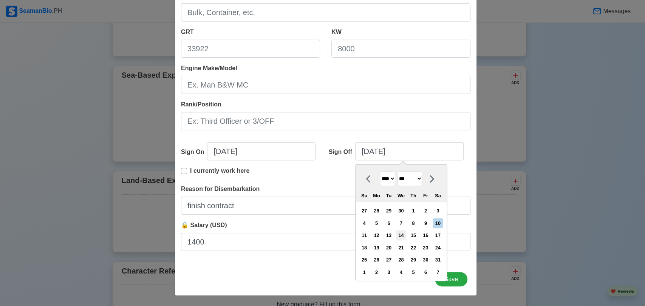
type input "05/14/2025"
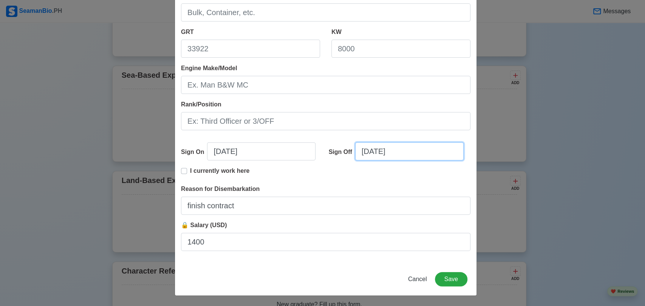
select select "****"
select select "***"
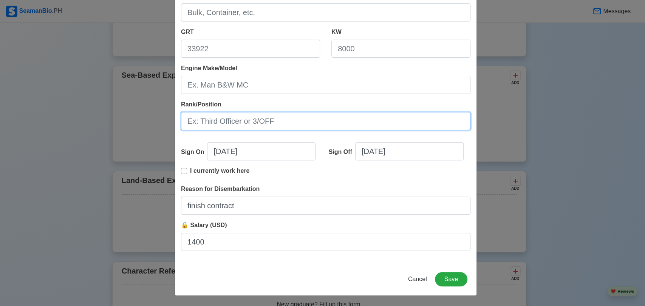
click at [248, 125] on input "Rank/Position" at bounding box center [325, 121] width 289 height 18
type input "able bodied AB"
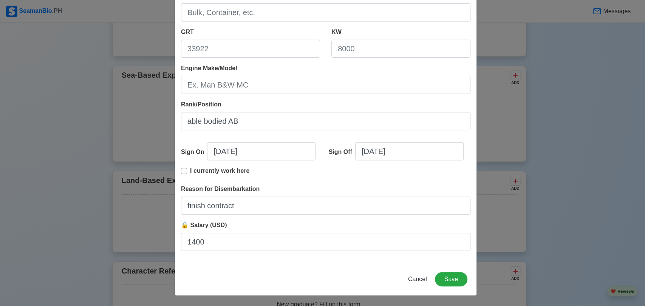
click at [284, 173] on div "I currently work here" at bounding box center [325, 176] width 289 height 18
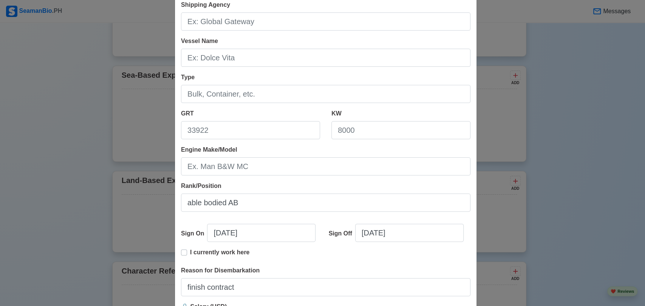
scroll to position [40, 0]
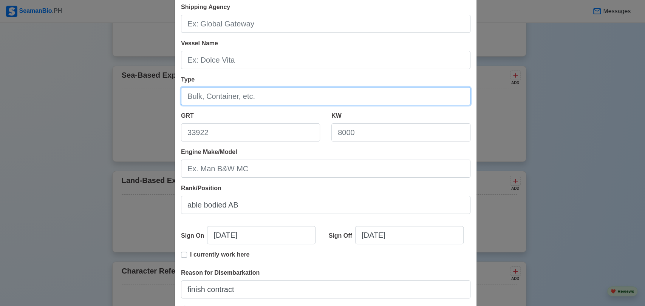
click at [227, 96] on input "Type" at bounding box center [325, 96] width 289 height 18
type input "Supply Boat"
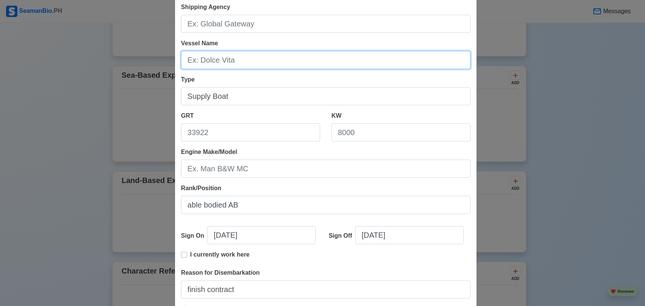
click at [234, 61] on input "Vessel Name" at bounding box center [325, 60] width 289 height 18
type input "s"
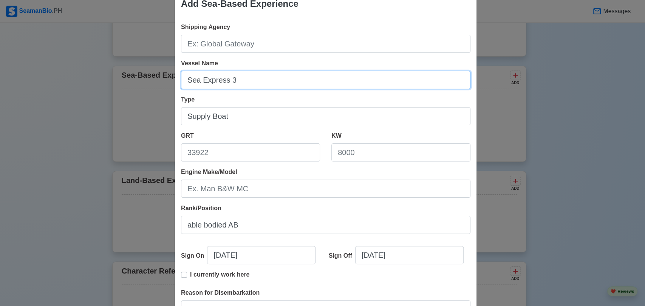
type input "Sea Express 3"
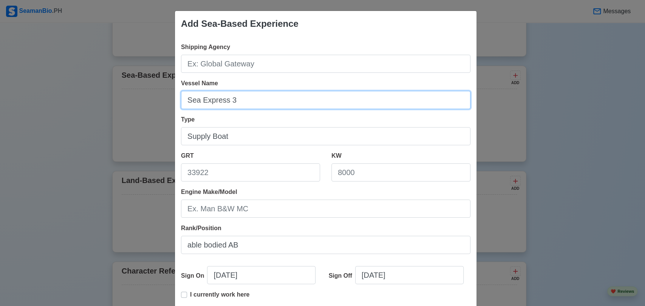
scroll to position [0, 0]
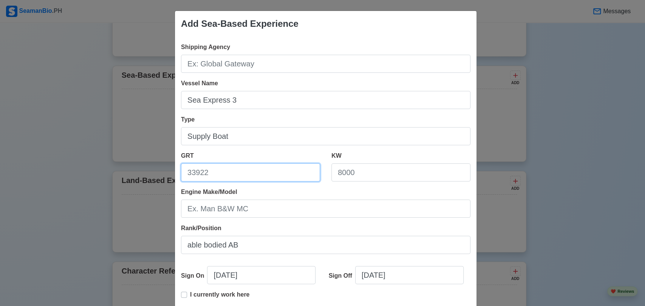
click at [210, 176] on input "GRT" at bounding box center [250, 173] width 139 height 18
type input "390"
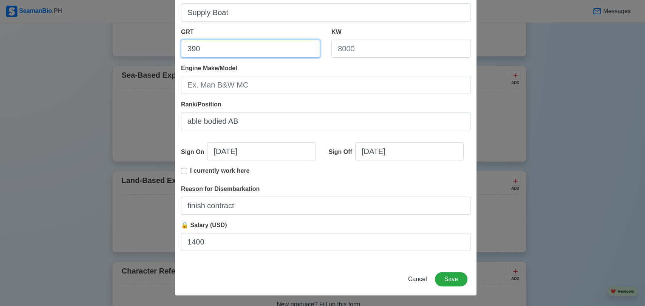
scroll to position [82, 0]
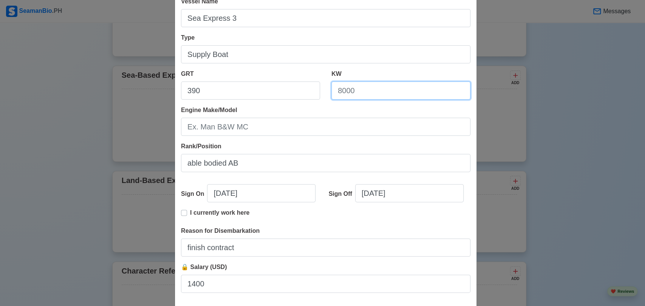
click at [344, 85] on input "KW" at bounding box center [400, 91] width 139 height 18
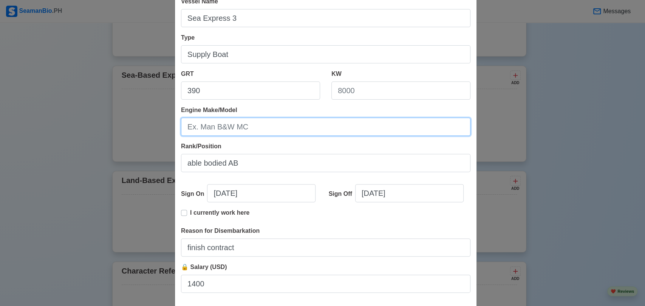
click at [344, 134] on input "Engine Make/Model" at bounding box center [325, 127] width 289 height 18
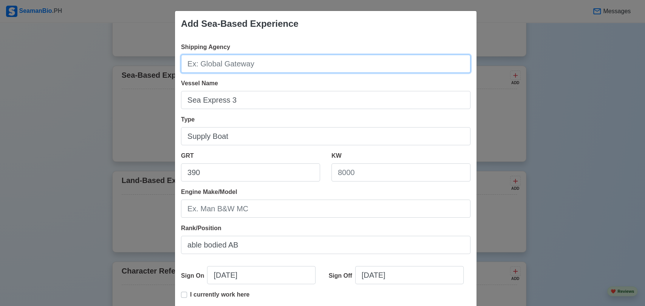
click at [212, 64] on input "Shipping Agency" at bounding box center [325, 64] width 289 height 18
paste input "Fil-crew maritime & offshore"
type input "Fil-crew maritime & offshore"
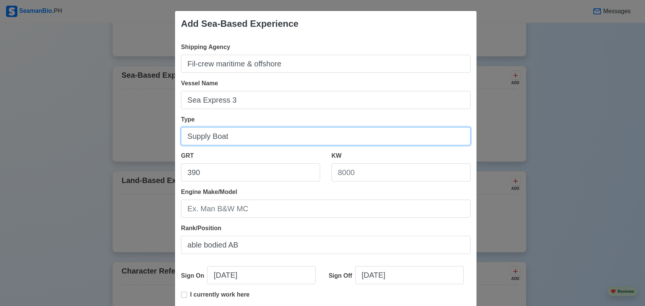
click at [321, 130] on input "Supply Boat" at bounding box center [325, 136] width 289 height 18
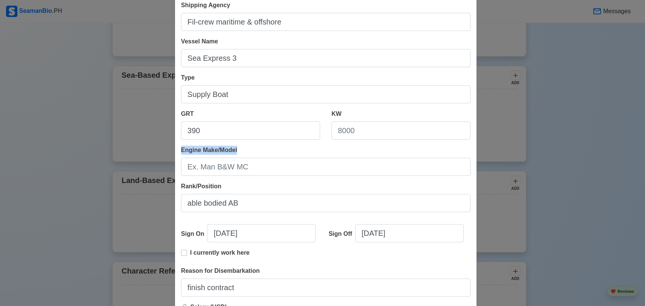
drag, startPoint x: 178, startPoint y: 150, endPoint x: 240, endPoint y: 152, distance: 61.6
click at [240, 152] on div "Engine Make/Model" at bounding box center [325, 161] width 289 height 30
click at [287, 187] on div "Rank/Position able bodied AB" at bounding box center [325, 197] width 289 height 30
drag, startPoint x: 176, startPoint y: 146, endPoint x: 288, endPoint y: 179, distance: 116.7
click at [287, 180] on div "Shipping Agency Fil-crew maritime & offshore Vessel Name Sea Express 3 Type Sup…" at bounding box center [325, 170] width 301 height 350
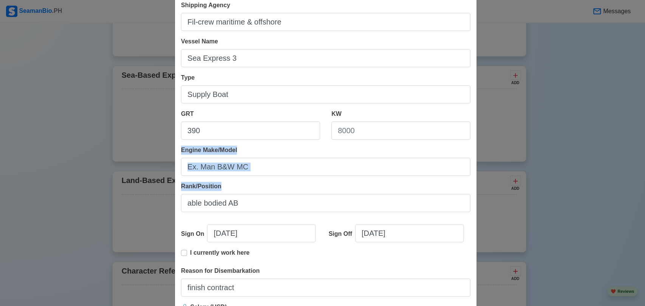
copy div "Engine Make/Model Rank/Position"
click at [355, 162] on input "Engine Make/Model" at bounding box center [325, 167] width 289 height 18
click at [295, 146] on div "Engine Make/Model" at bounding box center [325, 161] width 289 height 30
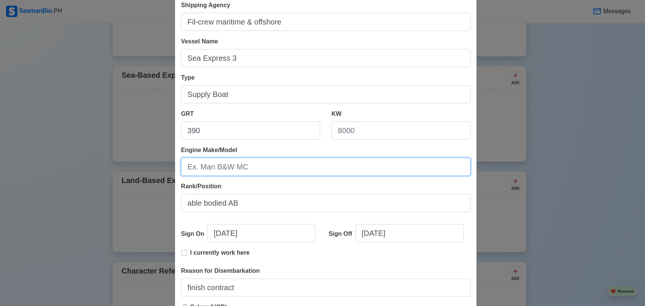
click at [222, 171] on input "Engine Make/Model" at bounding box center [325, 167] width 289 height 18
paste input "Man B&W MC"
type input "Man B&W MC"
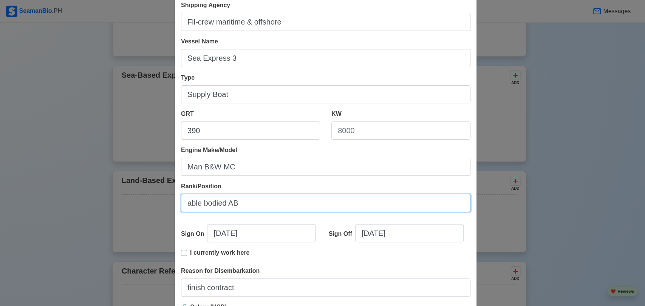
click at [276, 196] on input "able bodied AB" at bounding box center [325, 203] width 289 height 18
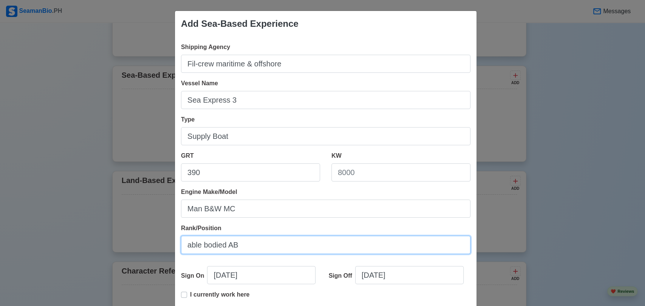
scroll to position [0, 0]
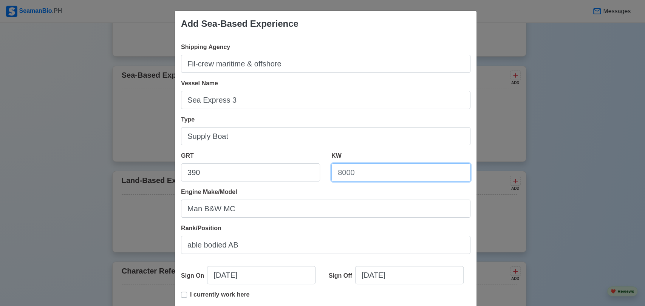
click at [352, 168] on input "KW" at bounding box center [400, 173] width 139 height 18
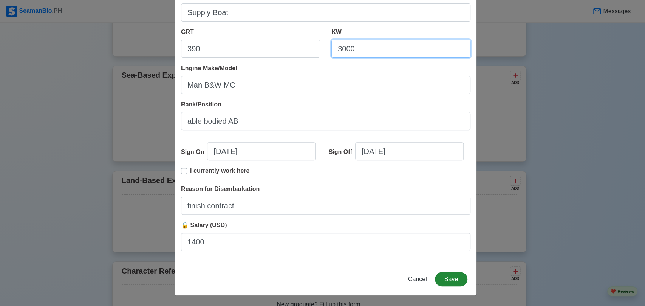
type input "3000"
click at [444, 277] on button "Save" at bounding box center [451, 279] width 32 height 14
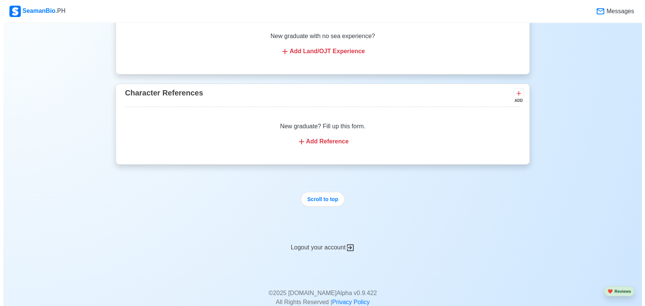
scroll to position [1171, 0]
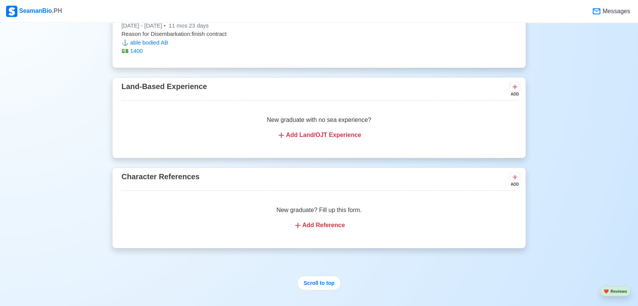
click at [315, 134] on div "Add Land/OJT Experience" at bounding box center [319, 135] width 377 height 9
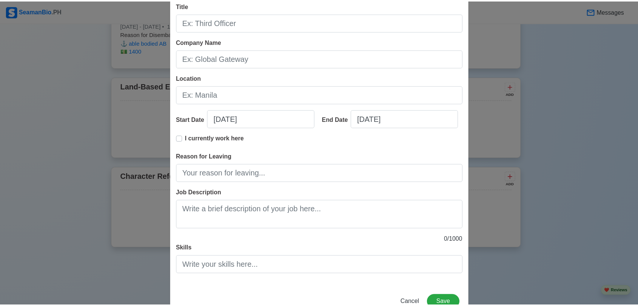
scroll to position [65, 0]
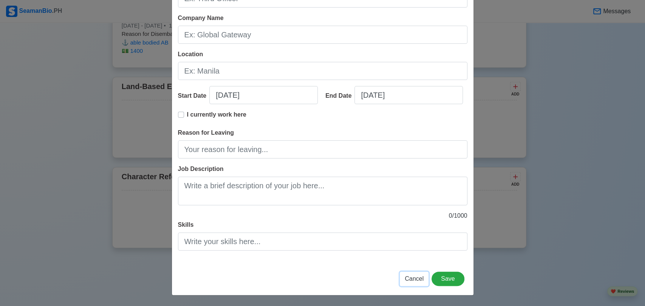
click at [422, 278] on button "Cancel" at bounding box center [414, 279] width 29 height 14
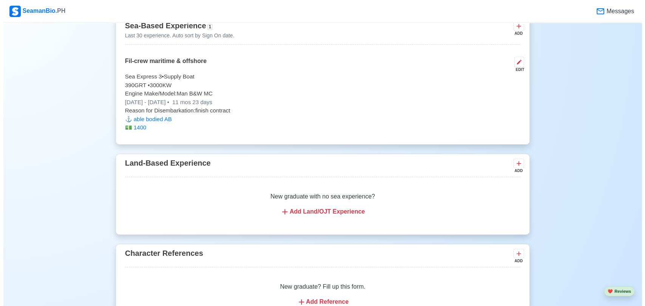
scroll to position [1213, 0]
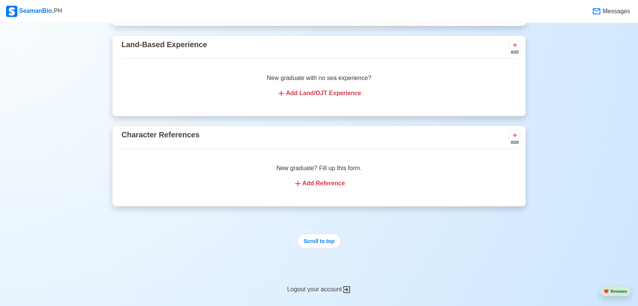
click at [318, 96] on div "Add Land/OJT Experience" at bounding box center [319, 93] width 377 height 9
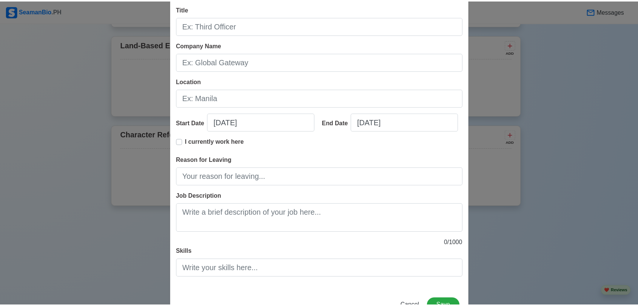
scroll to position [65, 0]
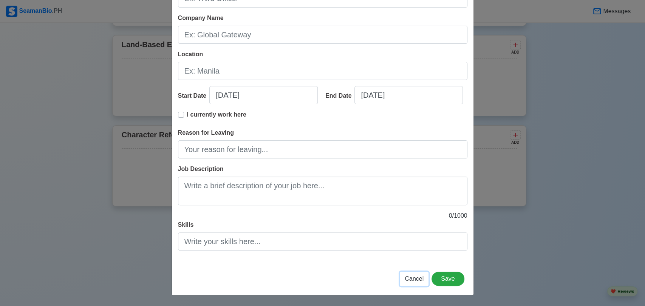
click at [417, 276] on span "Cancel" at bounding box center [413, 279] width 19 height 6
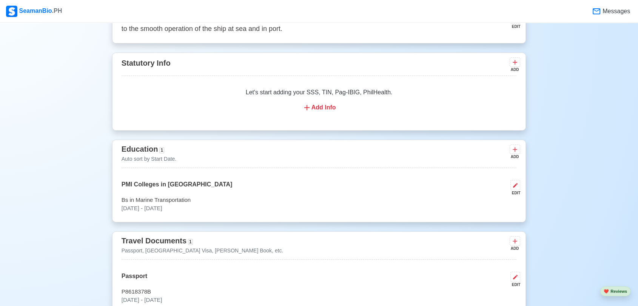
scroll to position [373, 0]
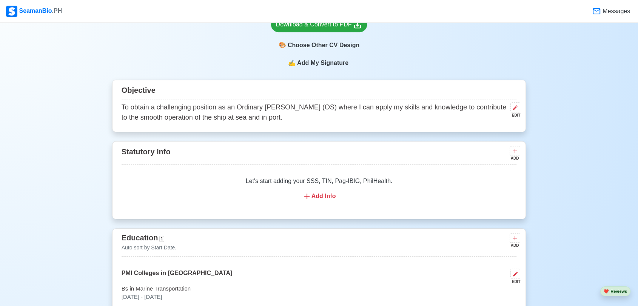
click at [320, 194] on div "Add Info" at bounding box center [319, 196] width 377 height 9
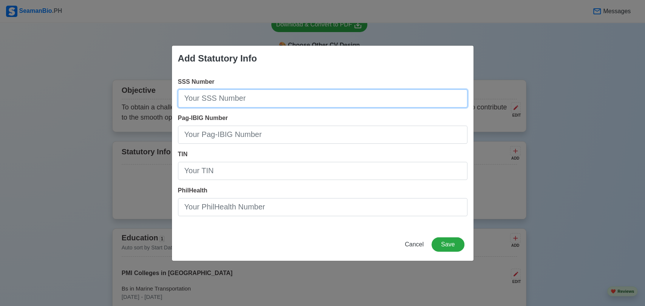
click at [231, 100] on input "SSS Number" at bounding box center [322, 98] width 289 height 18
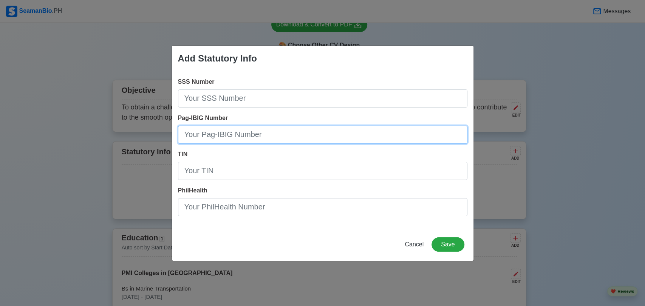
click at [215, 134] on input "Pag-IBIG Number" at bounding box center [322, 135] width 289 height 18
type input "121105965942"
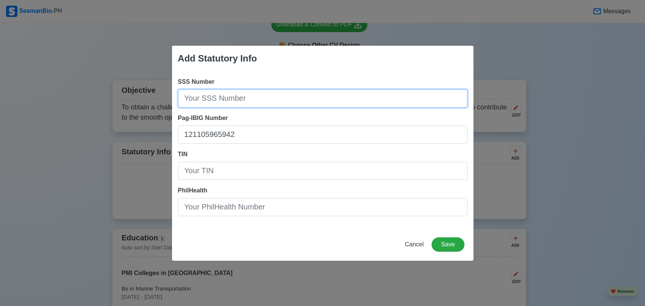
click at [210, 95] on input "SSS Number" at bounding box center [322, 98] width 289 height 18
type input "3442339190"
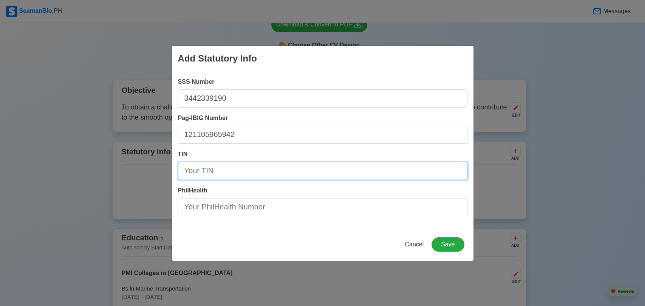
click at [235, 173] on input "TIN" at bounding box center [322, 171] width 289 height 18
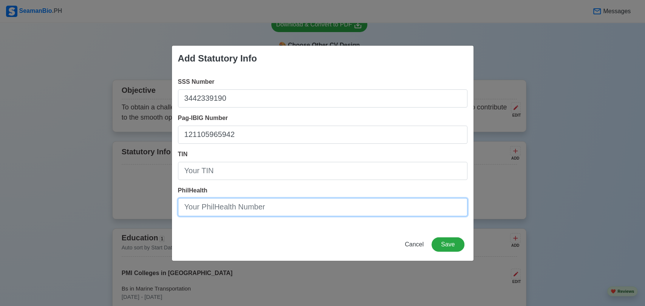
click at [218, 205] on input "PhilHealth" at bounding box center [322, 207] width 289 height 18
type input "020269528991"
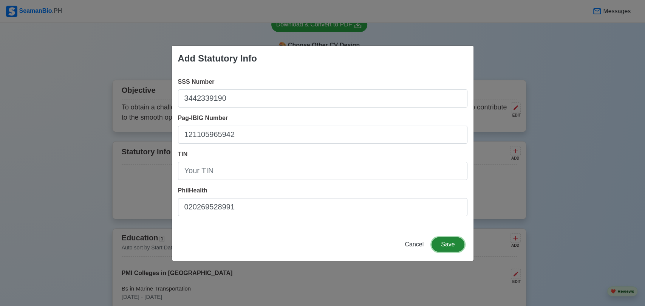
click at [442, 238] on button "Save" at bounding box center [447, 245] width 32 height 14
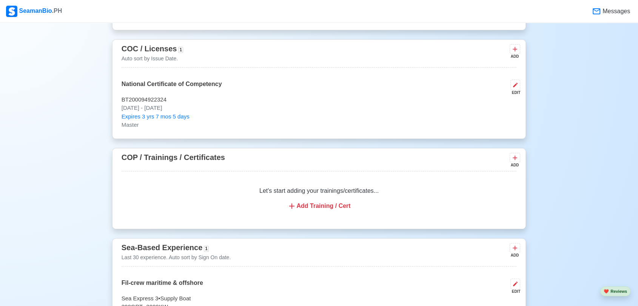
scroll to position [877, 0]
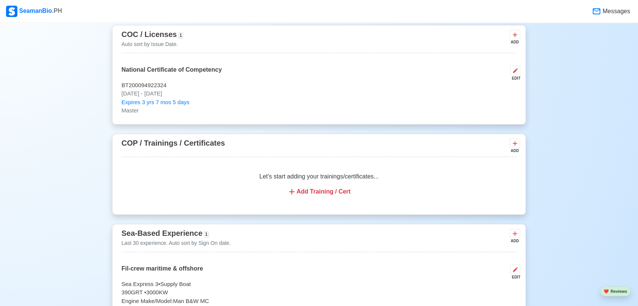
click at [304, 187] on div "Add Training / Cert" at bounding box center [319, 191] width 377 height 9
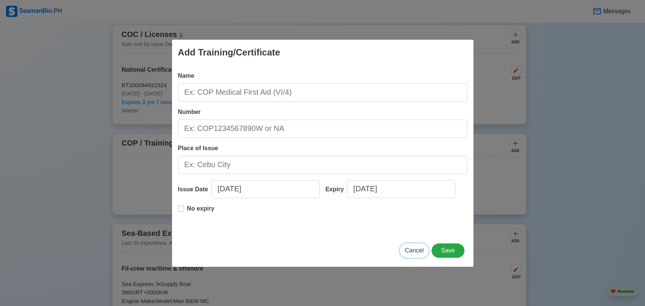
click at [420, 250] on span "Cancel" at bounding box center [413, 250] width 19 height 6
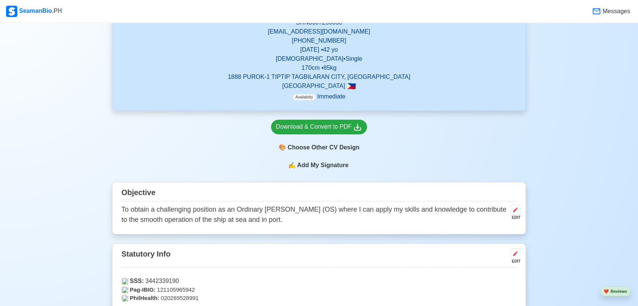
scroll to position [248, 0]
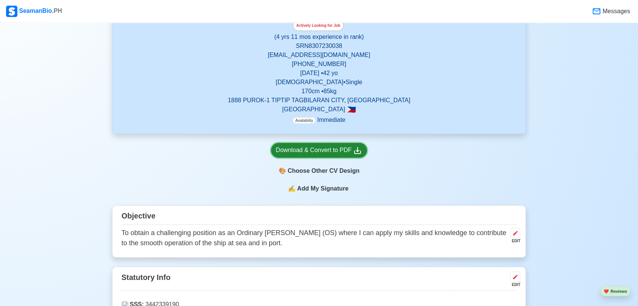
click at [317, 150] on div "Download & Convert to PDF" at bounding box center [319, 150] width 86 height 9
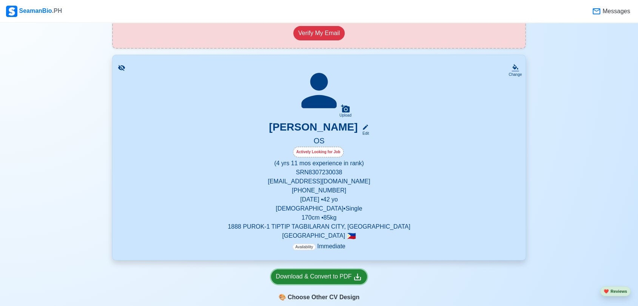
scroll to position [80, 0]
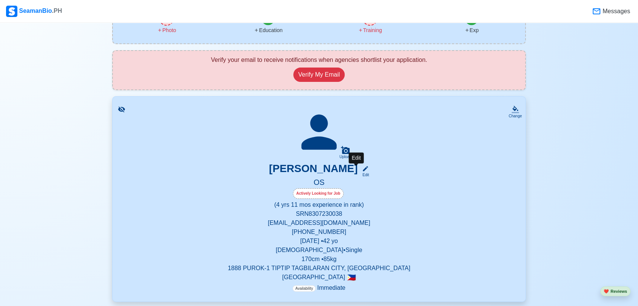
click at [363, 168] on icon at bounding box center [365, 168] width 5 height 5
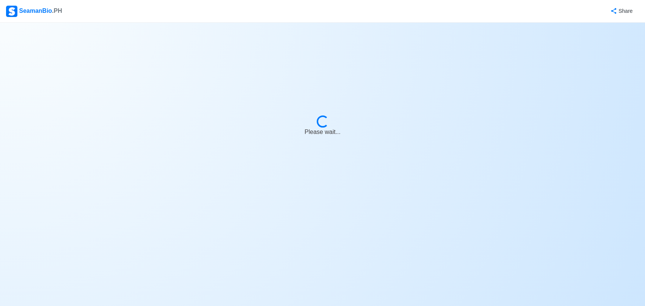
select select "Actively Looking for Job"
select select "Visible for Hiring"
select select "Single"
select select "[DEMOGRAPHIC_DATA]"
select select "PH"
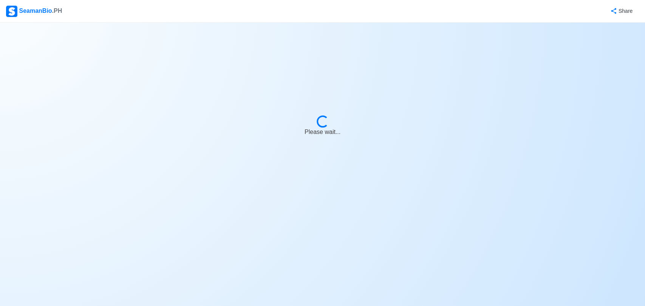
select select "4"
select select "11"
select select "4102416000000"
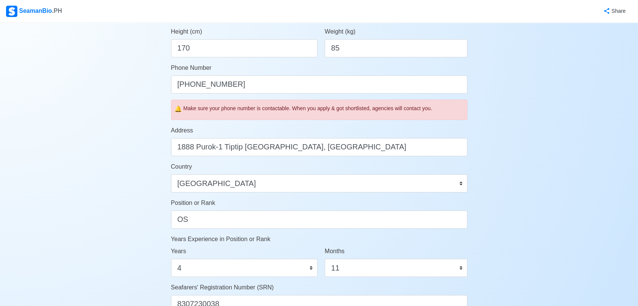
scroll to position [293, 0]
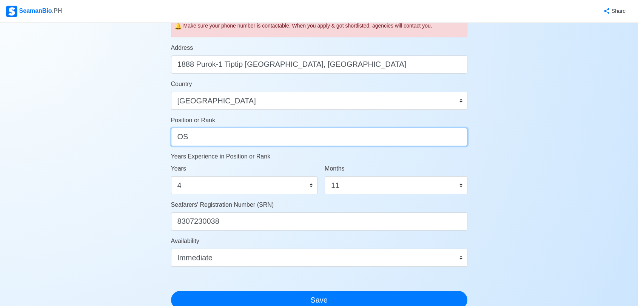
click at [194, 140] on input "OS" at bounding box center [319, 137] width 296 height 18
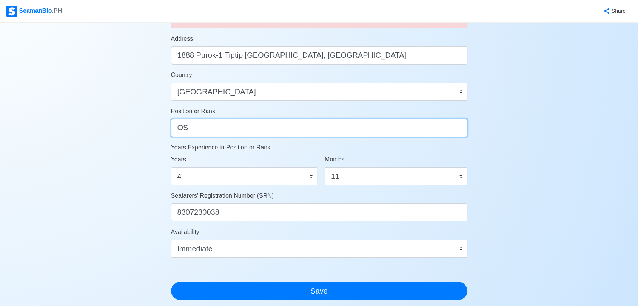
scroll to position [416, 0]
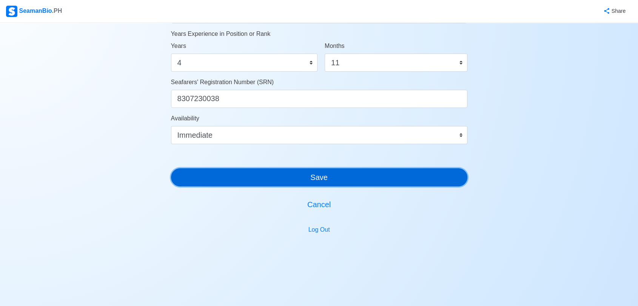
click at [322, 176] on button "Save" at bounding box center [319, 177] width 296 height 18
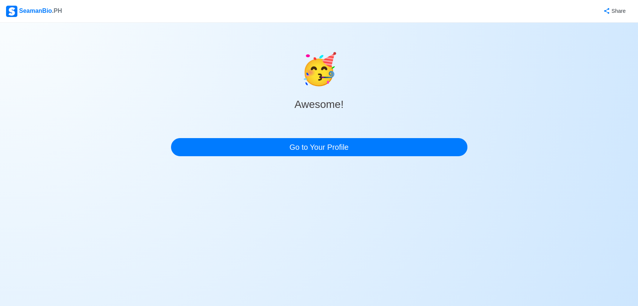
scroll to position [0, 0]
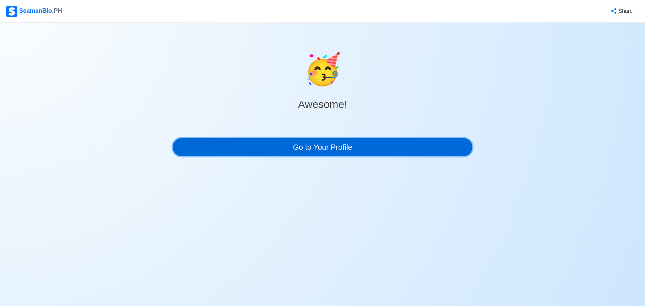
click at [311, 141] on link "Go to Your Profile" at bounding box center [323, 147] width 300 height 18
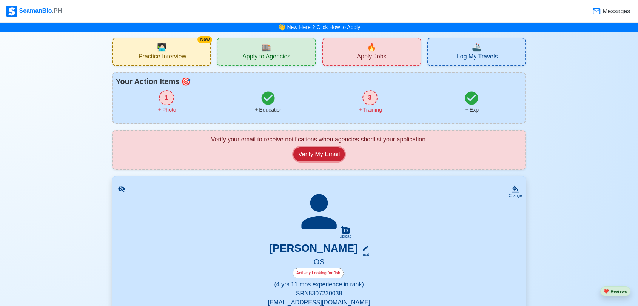
click at [321, 149] on button "Verify My Email" at bounding box center [318, 154] width 51 height 14
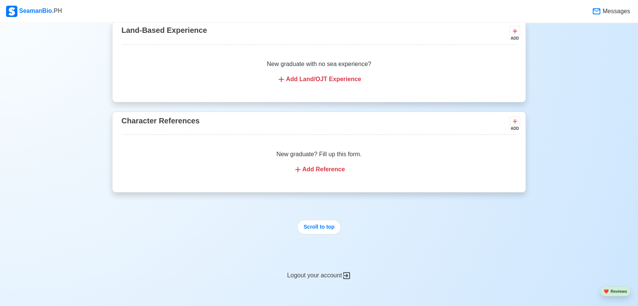
scroll to position [1291, 0]
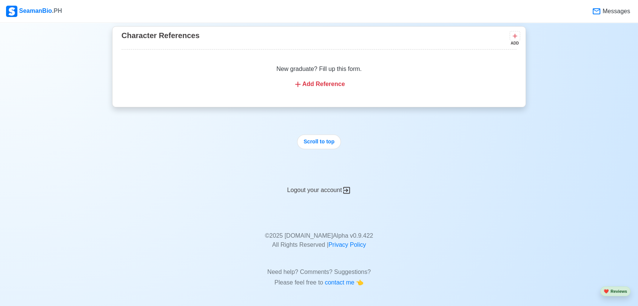
click at [313, 191] on div "Logout your account" at bounding box center [319, 185] width 414 height 19
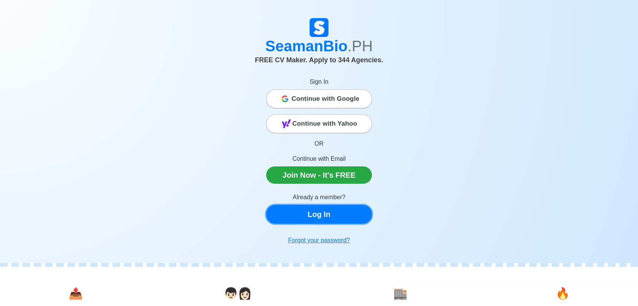
click at [323, 215] on link "Log In" at bounding box center [319, 214] width 106 height 19
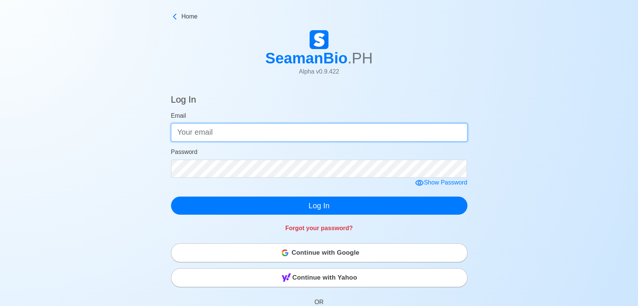
drag, startPoint x: 282, startPoint y: 134, endPoint x: 281, endPoint y: 138, distance: 3.8
click at [281, 134] on input "Email" at bounding box center [319, 132] width 296 height 18
type input "[EMAIL_ADDRESS][DOMAIN_NAME]"
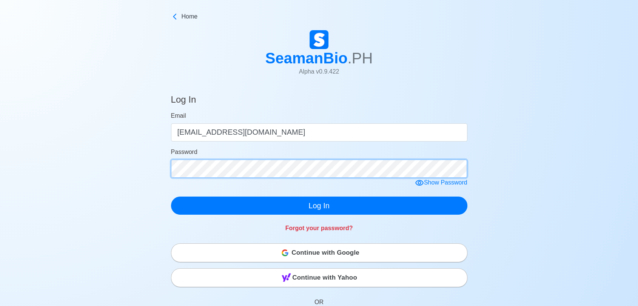
click button "Log In" at bounding box center [319, 206] width 296 height 18
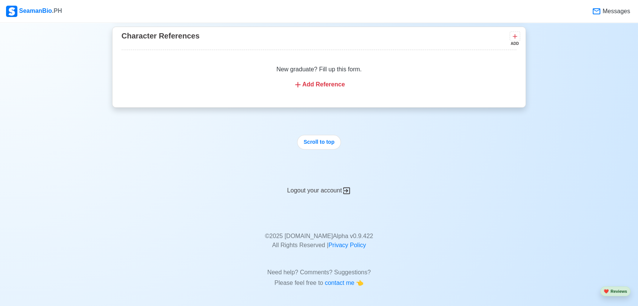
scroll to position [1291, 0]
click at [313, 185] on div "Logout your account" at bounding box center [319, 185] width 414 height 19
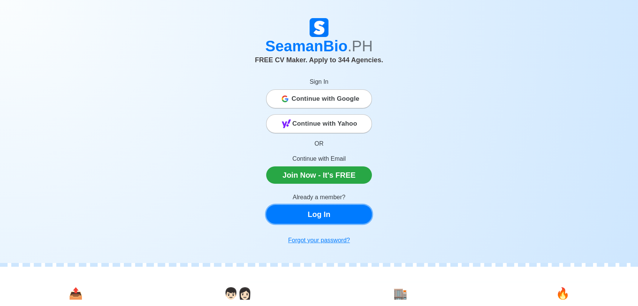
click at [316, 222] on link "Log In" at bounding box center [319, 214] width 106 height 19
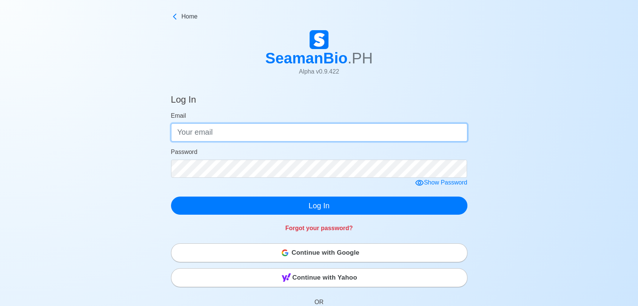
click at [259, 127] on input "Email" at bounding box center [319, 132] width 296 height 18
type input "[EMAIL_ADDRESS][DOMAIN_NAME]"
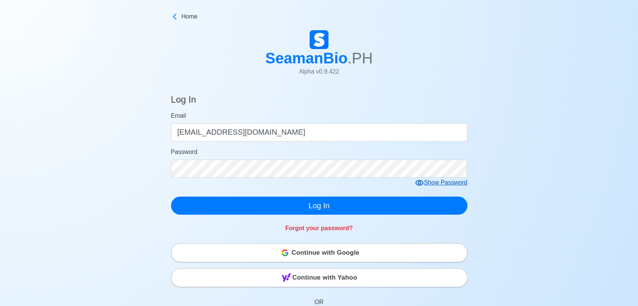
click at [425, 184] on form "Email mrleewong23@gmail.com Password Show Password Log In" at bounding box center [319, 162] width 296 height 103
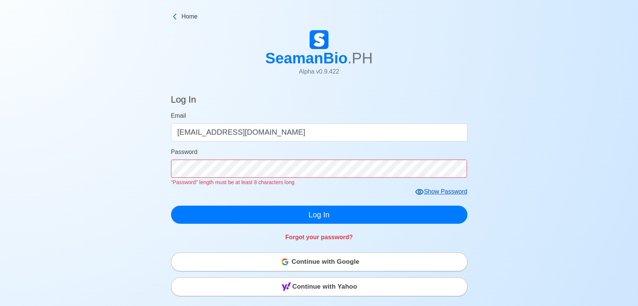
click at [423, 190] on icon at bounding box center [419, 192] width 9 height 9
click at [546, 205] on div "Log In Email mrleewong23@gmail.com Password "Password" length must be at least …" at bounding box center [319, 272] width 638 height 375
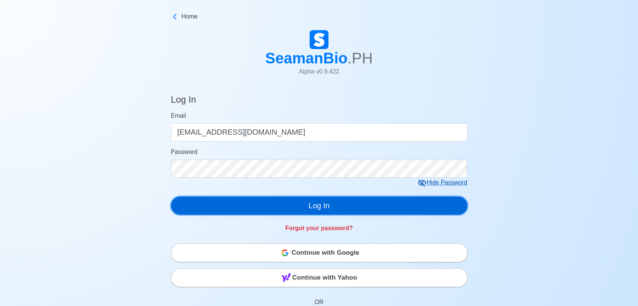
click at [319, 209] on button "Log In" at bounding box center [319, 206] width 296 height 18
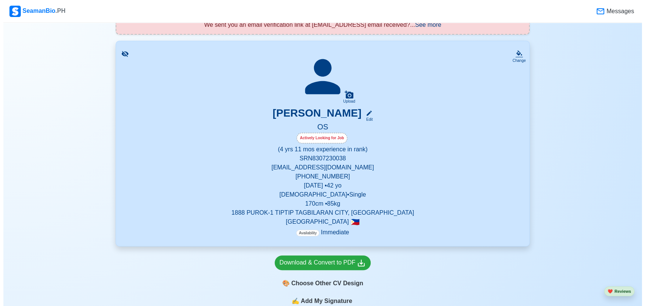
scroll to position [168, 0]
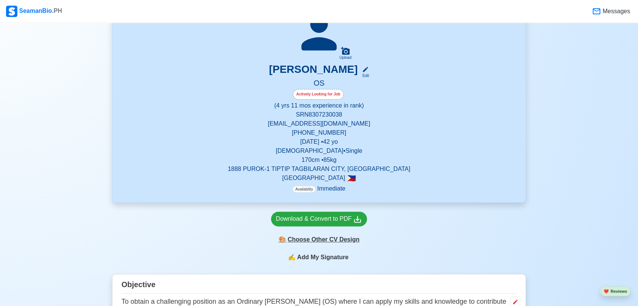
click at [323, 242] on div "🎨 Choose Other CV Design" at bounding box center [319, 240] width 96 height 14
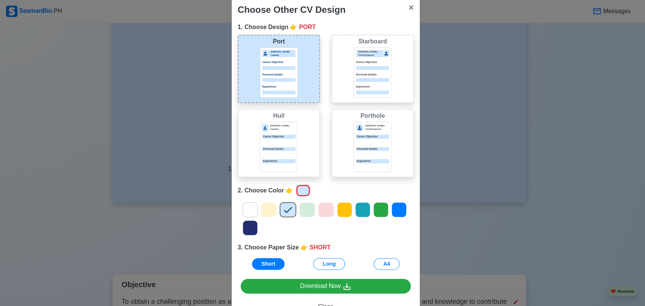
scroll to position [0, 0]
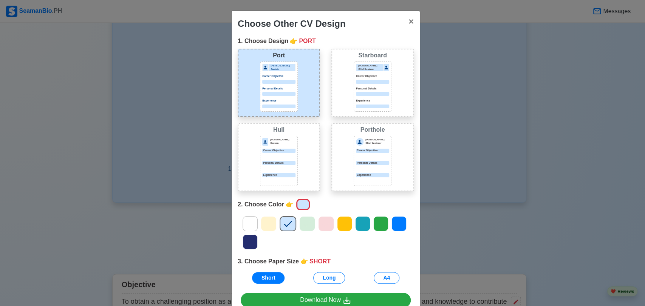
click at [366, 92] on div at bounding box center [372, 94] width 33 height 4
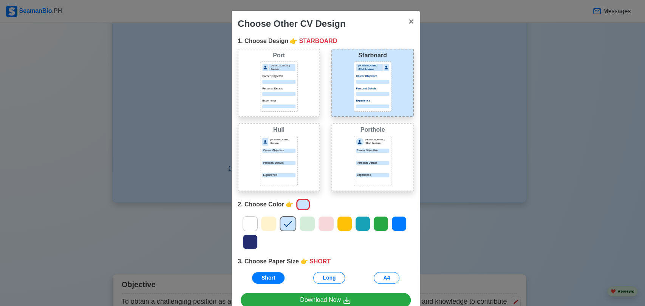
scroll to position [42, 0]
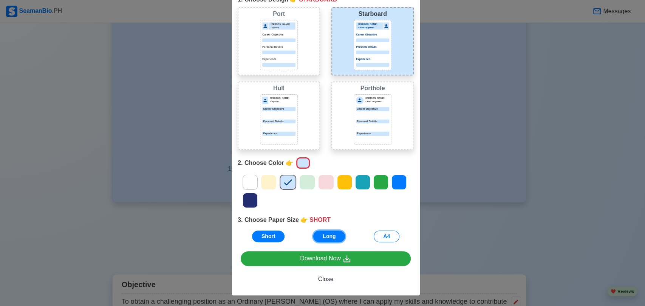
click at [322, 239] on button "Long" at bounding box center [329, 237] width 32 height 12
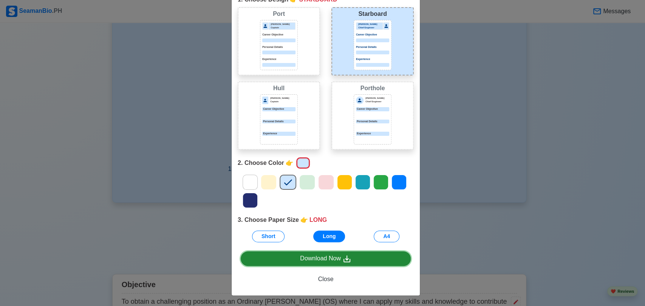
click at [322, 258] on div "Download Now" at bounding box center [325, 258] width 51 height 9
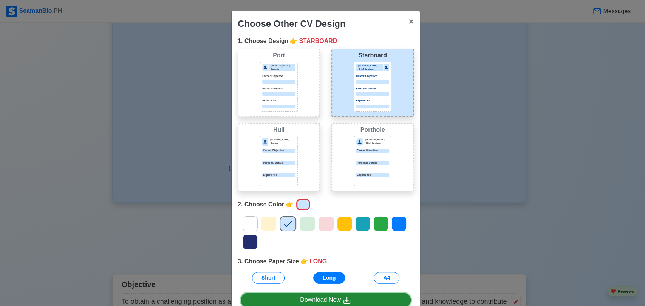
scroll to position [0, 0]
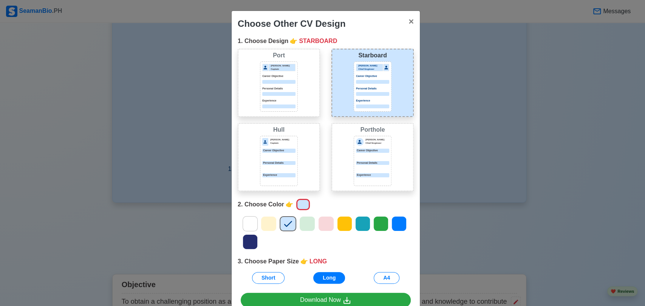
click at [284, 164] on div "Personal Details" at bounding box center [278, 165] width 33 height 9
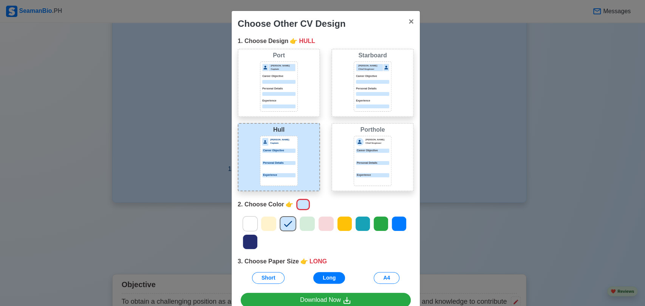
click at [263, 224] on icon at bounding box center [268, 223] width 11 height 11
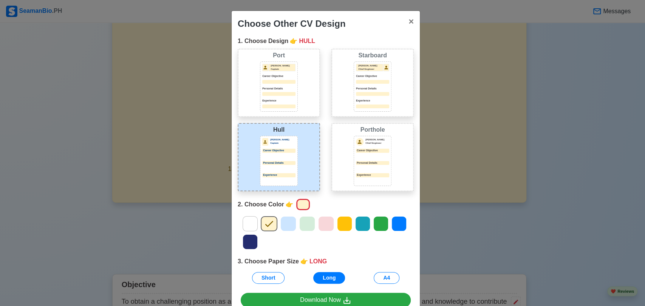
click at [248, 224] on icon at bounding box center [249, 223] width 11 height 11
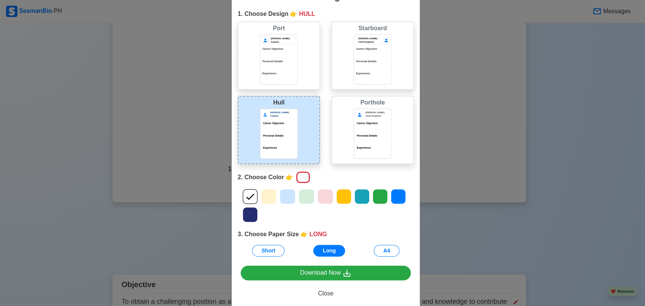
scroll to position [42, 0]
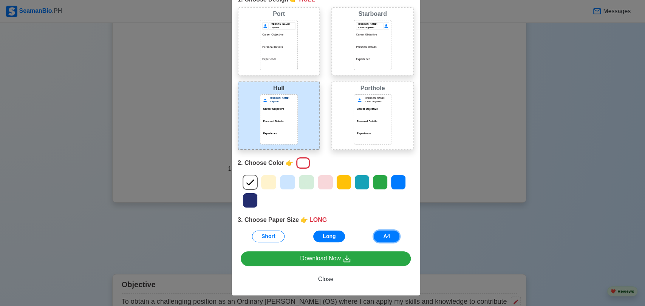
click at [381, 236] on button "A4" at bounding box center [386, 237] width 26 height 12
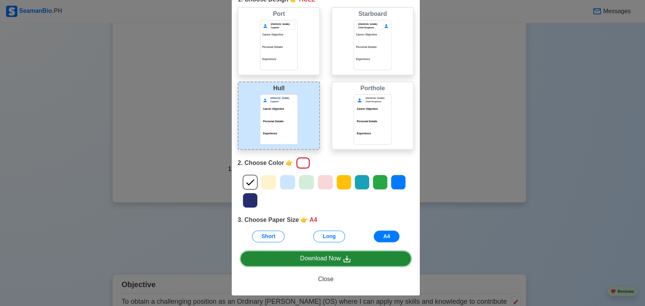
click at [317, 261] on div "Download Now" at bounding box center [325, 258] width 51 height 9
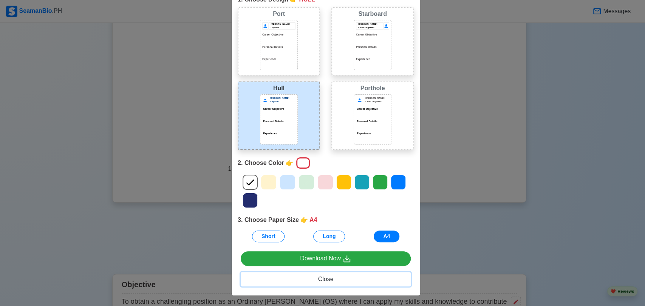
click at [321, 280] on span "Close" at bounding box center [325, 279] width 15 height 6
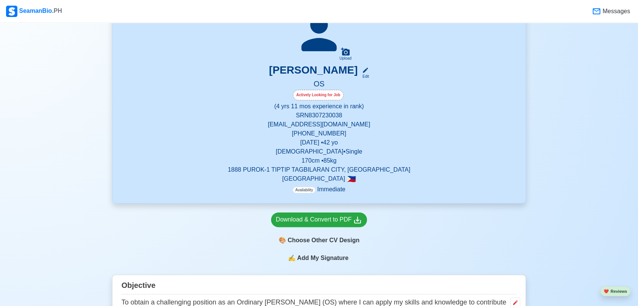
scroll to position [126, 0]
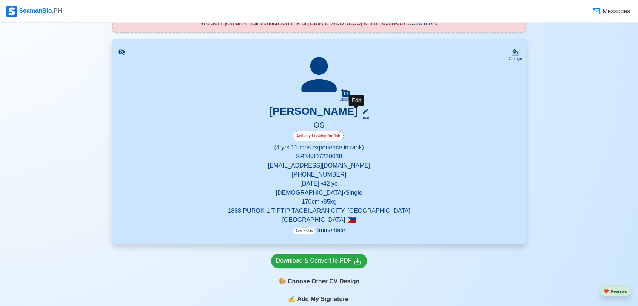
click at [363, 110] on icon at bounding box center [365, 111] width 5 height 5
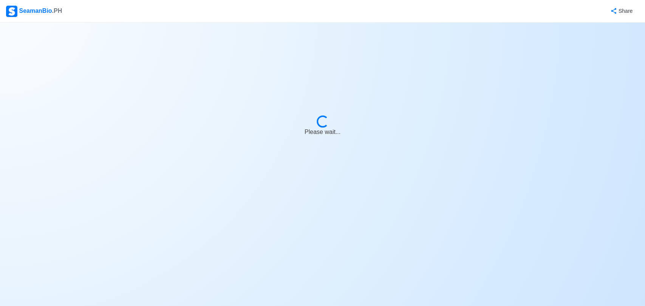
select select "Actively Looking for Job"
select select "Visible for Hiring"
select select "Single"
select select "[DEMOGRAPHIC_DATA]"
select select "PH"
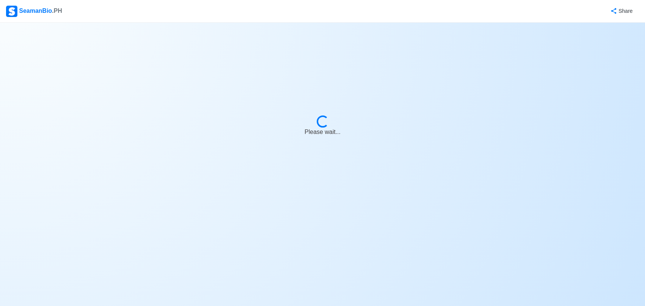
select select "4"
select select "11"
select select "4102416000000"
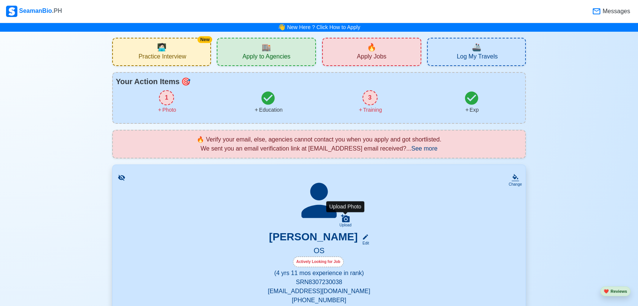
click at [342, 219] on icon at bounding box center [345, 218] width 9 height 8
click at [0, 0] on input "Upload" at bounding box center [0, 0] width 0 height 0
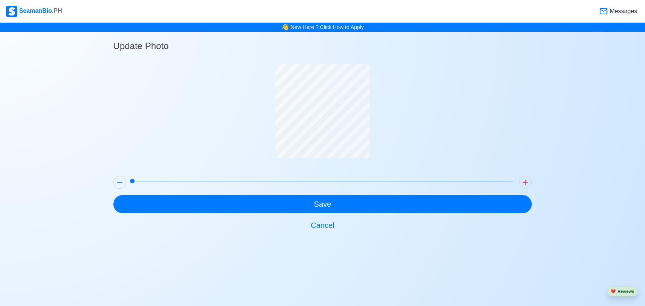
click at [134, 180] on span at bounding box center [132, 181] width 5 height 5
drag, startPoint x: 132, startPoint y: 178, endPoint x: 117, endPoint y: 180, distance: 15.2
click at [117, 180] on div at bounding box center [322, 182] width 424 height 19
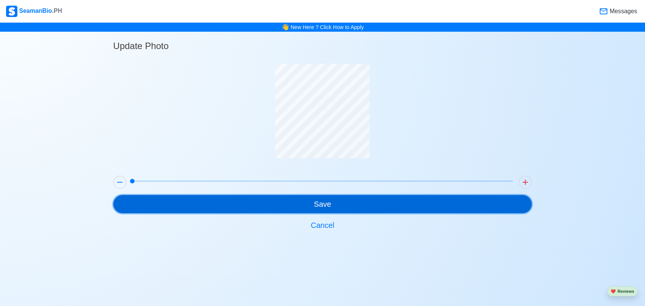
click at [316, 205] on button "Save" at bounding box center [322, 204] width 418 height 18
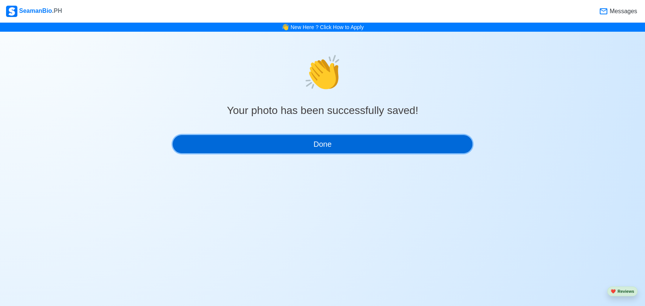
click at [331, 140] on button "Done" at bounding box center [323, 144] width 300 height 18
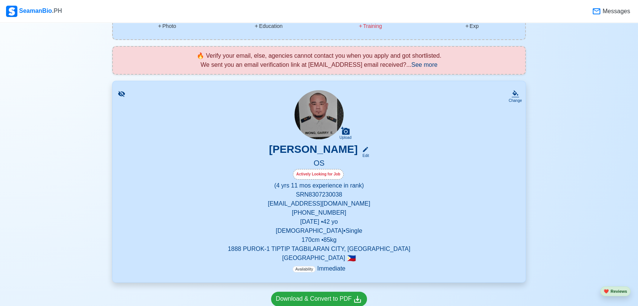
scroll to position [126, 0]
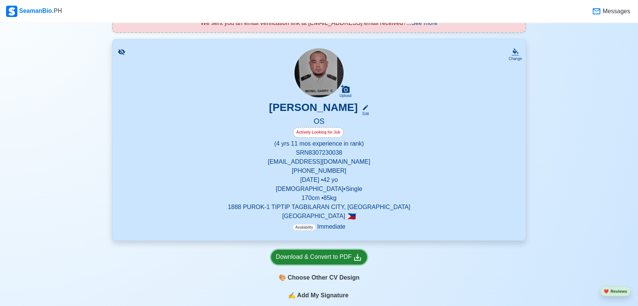
click at [316, 257] on div "Download & Convert to PDF" at bounding box center [319, 257] width 86 height 9
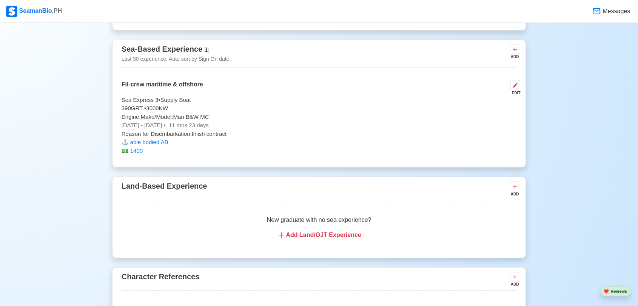
scroll to position [923, 0]
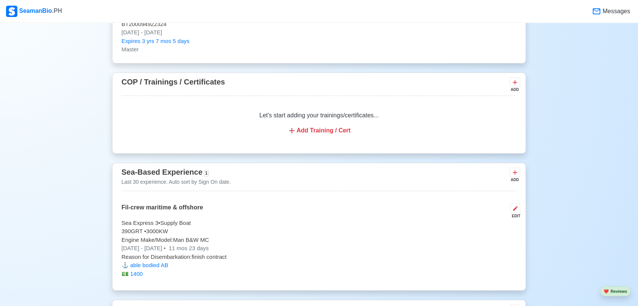
click at [325, 129] on div "Add Training / Cert" at bounding box center [319, 130] width 377 height 9
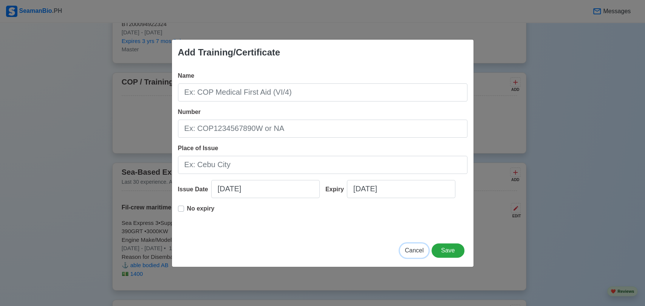
click at [417, 249] on span "Cancel" at bounding box center [413, 250] width 19 height 6
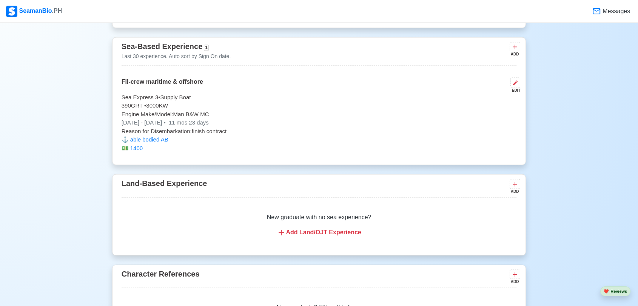
scroll to position [1259, 0]
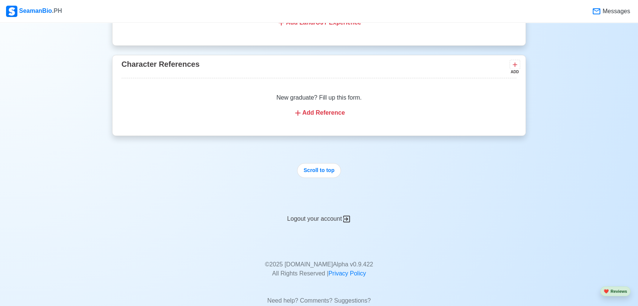
click at [315, 113] on div "Add Reference" at bounding box center [319, 112] width 377 height 9
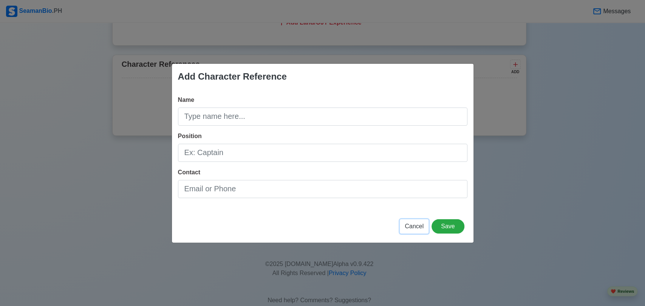
click at [419, 224] on span "Cancel" at bounding box center [413, 226] width 19 height 6
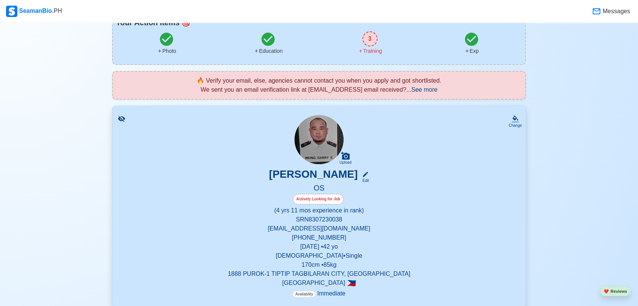
scroll to position [0, 0]
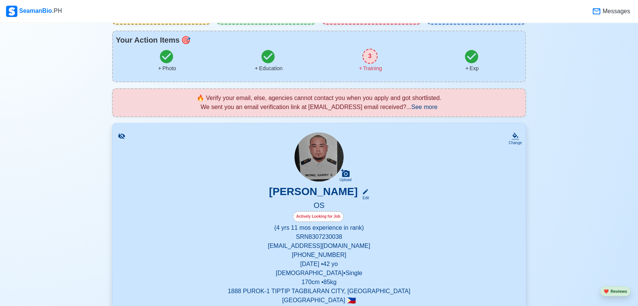
scroll to position [126, 0]
